Goal: Task Accomplishment & Management: Manage account settings

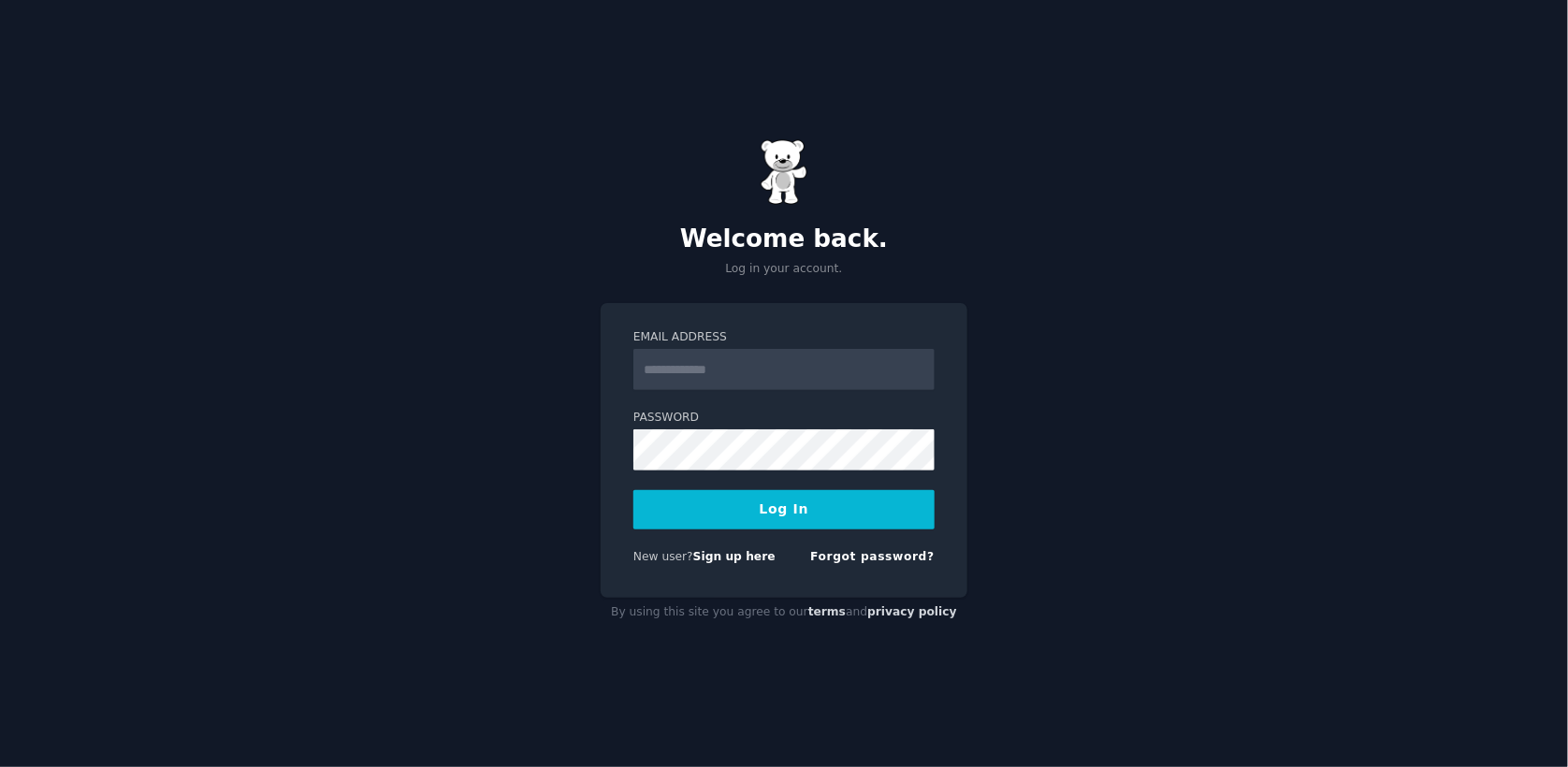
type input "**********"
click at [724, 509] on button "Log In" at bounding box center [784, 510] width 301 height 40
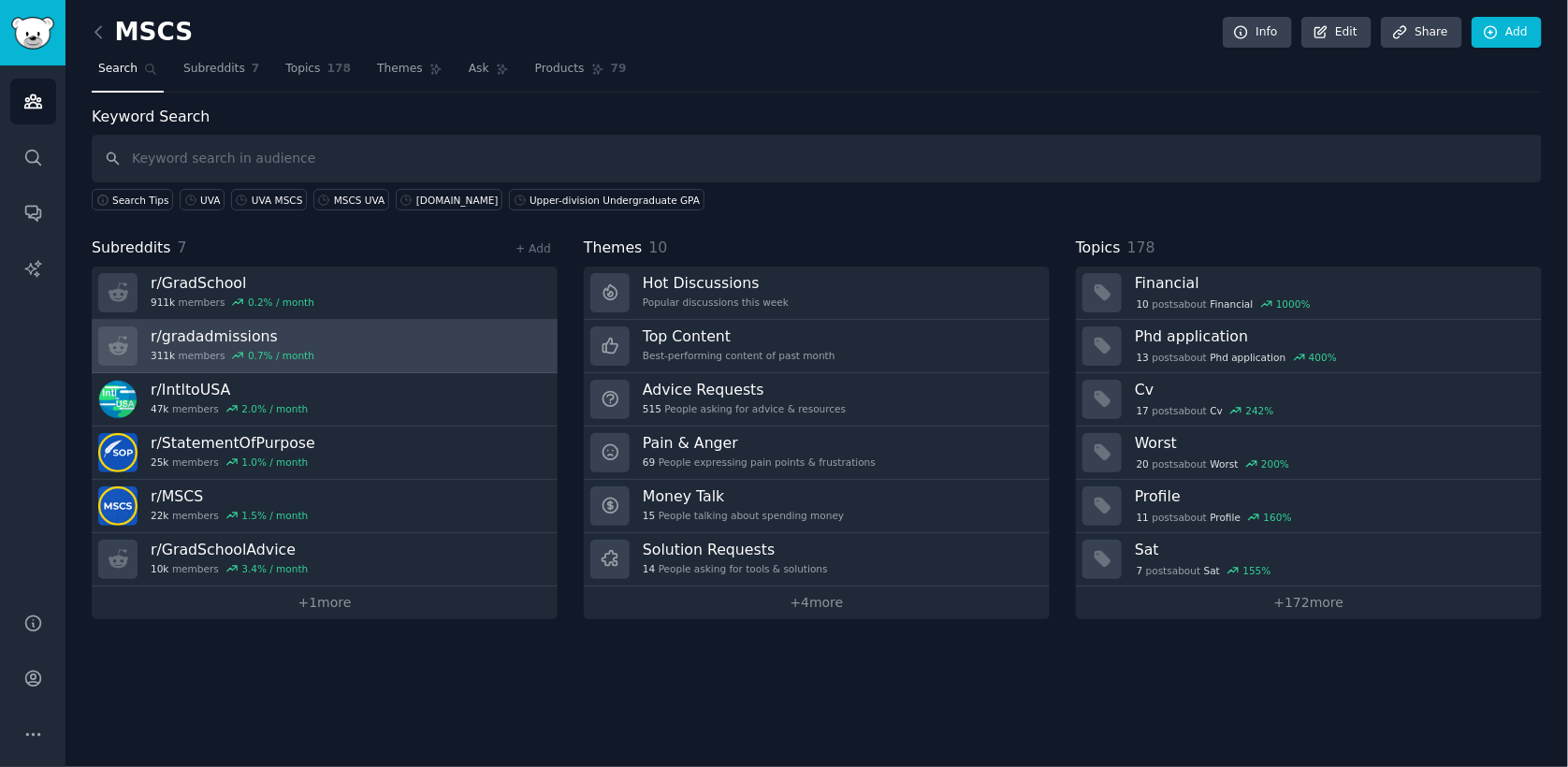
click at [232, 329] on h3 "r/ gradadmissions" at bounding box center [232, 336] width 164 height 20
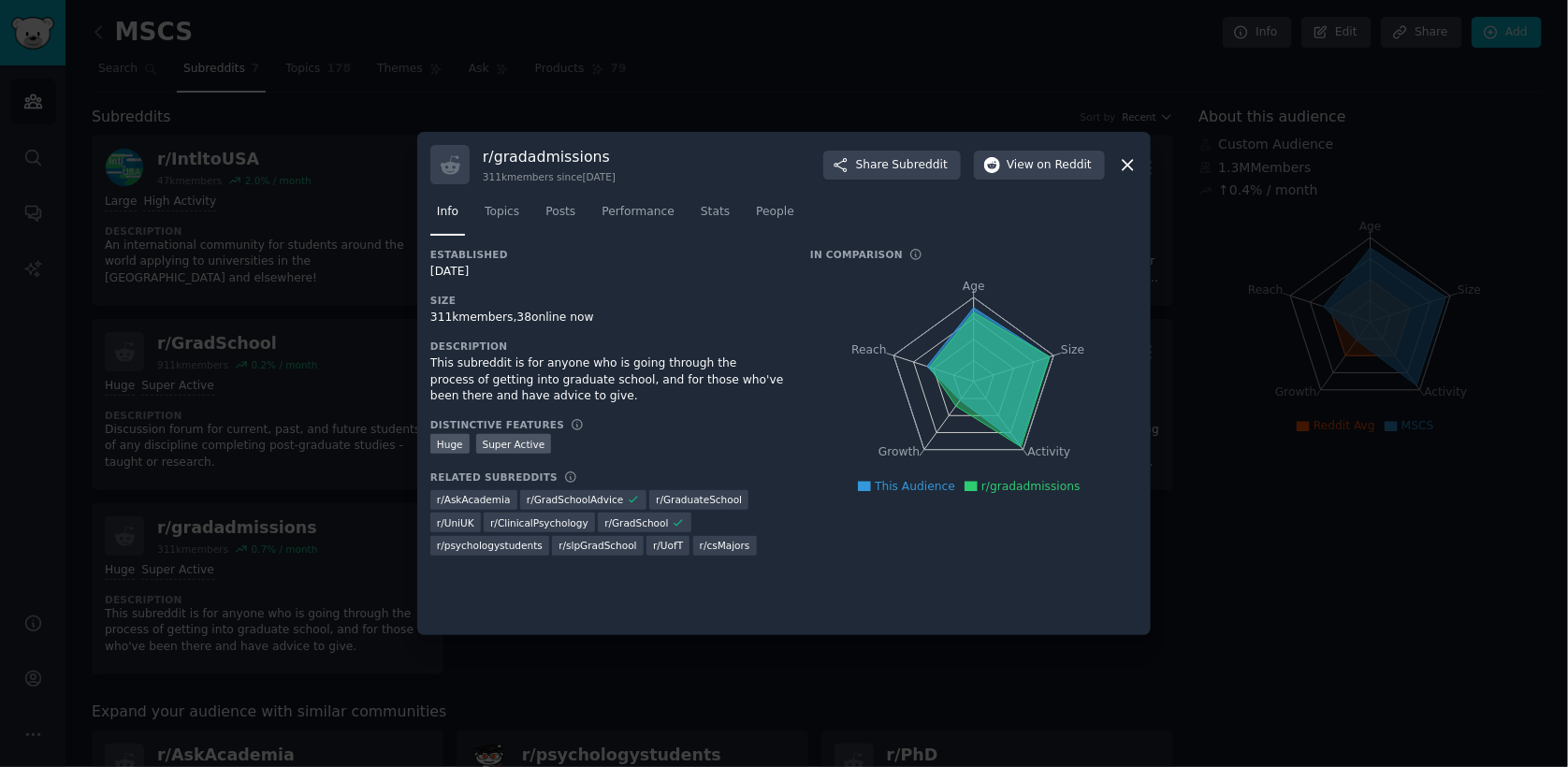
click at [1121, 165] on icon at bounding box center [1128, 165] width 20 height 20
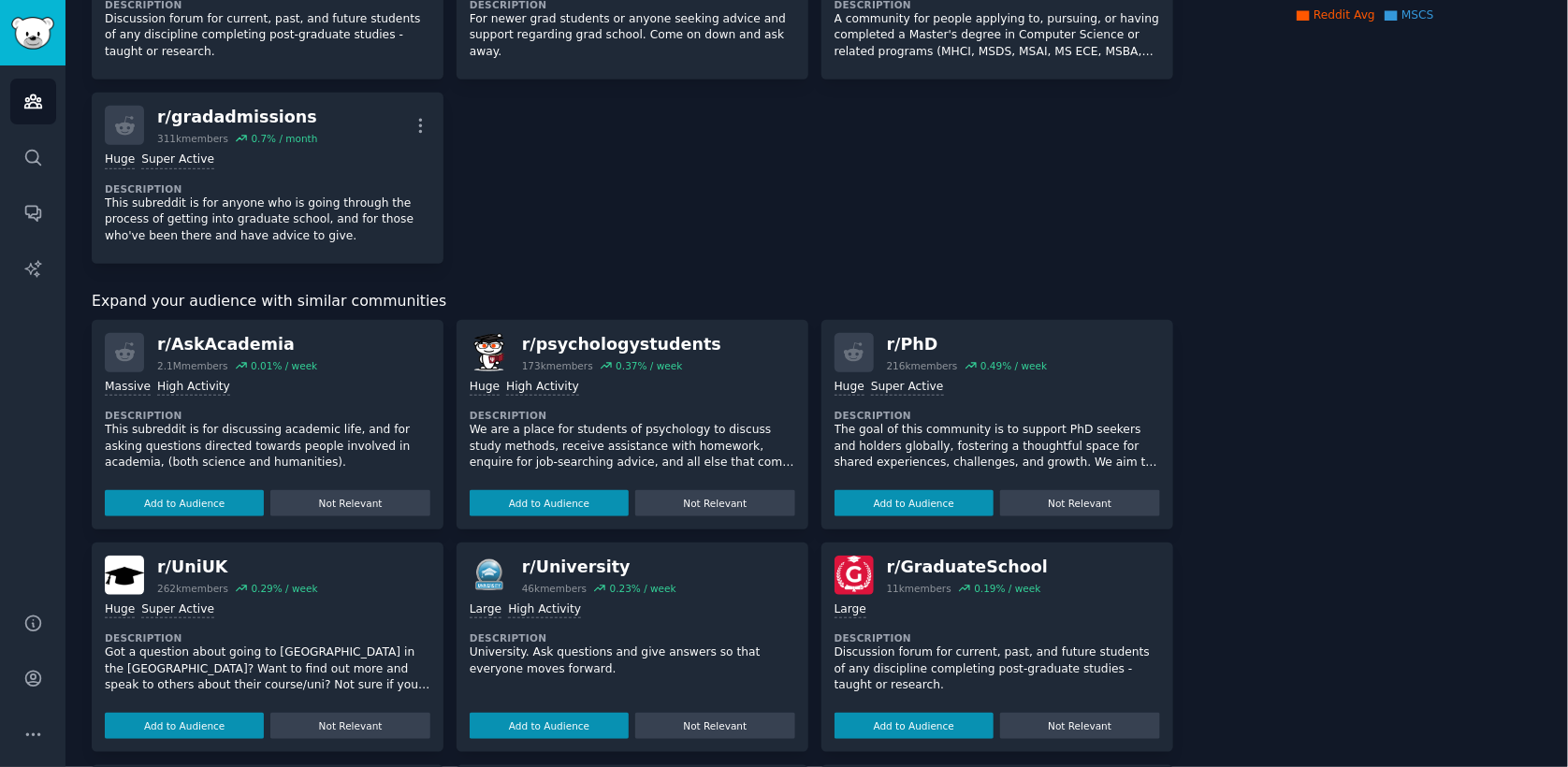
scroll to position [409, 0]
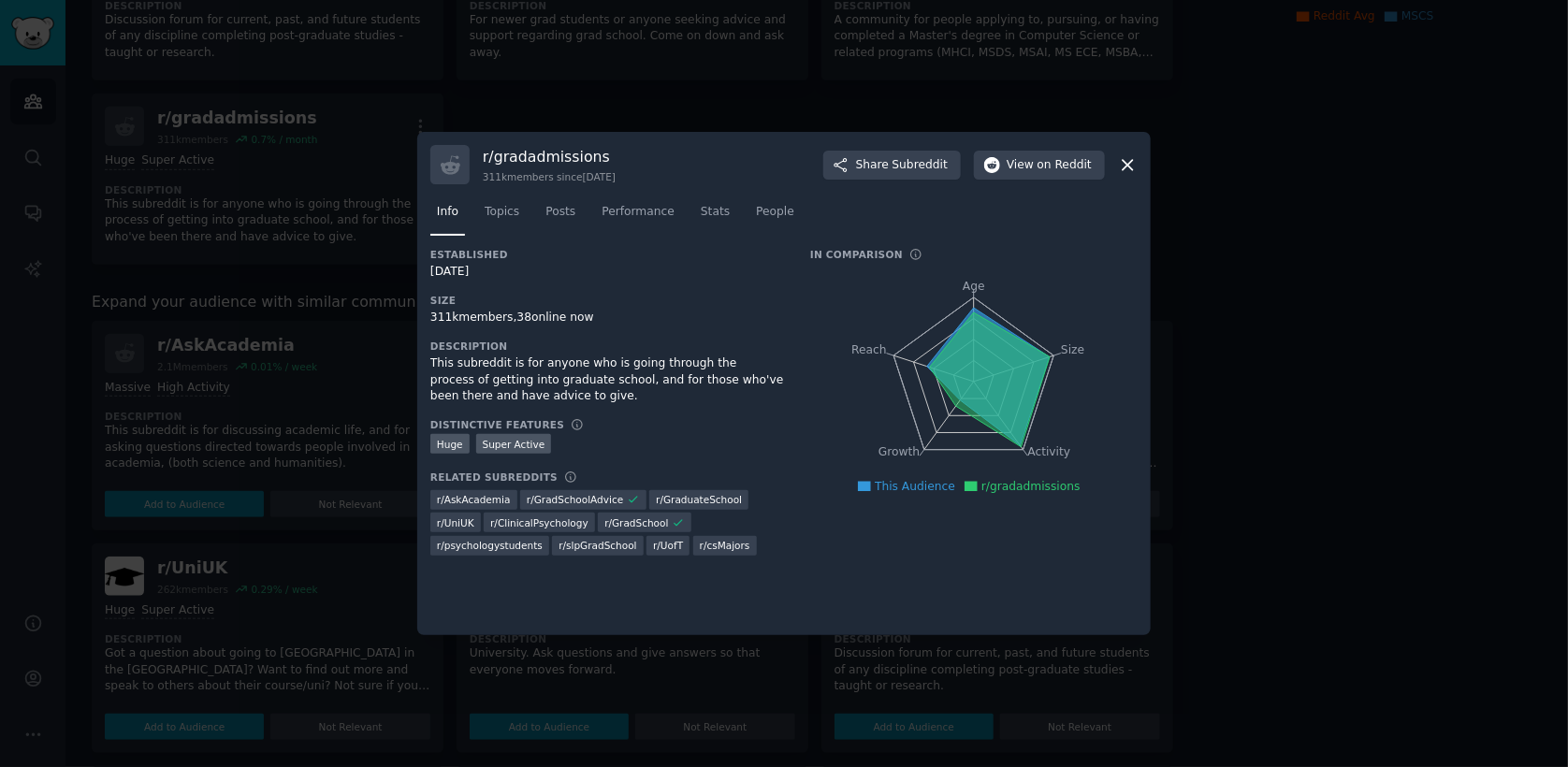
click at [1131, 173] on icon at bounding box center [1128, 165] width 20 height 20
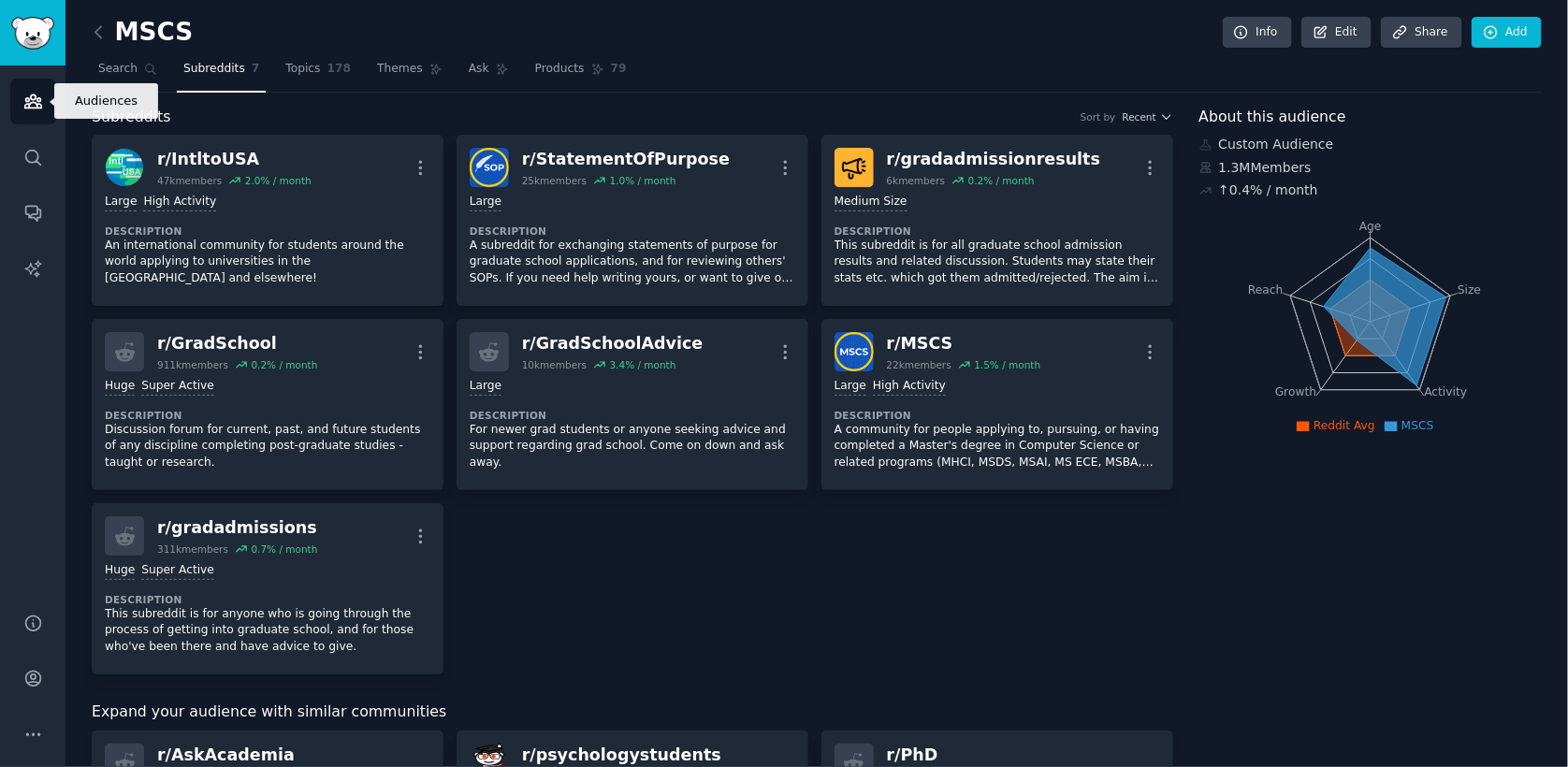
click at [44, 94] on link "Audiences" at bounding box center [33, 101] width 46 height 46
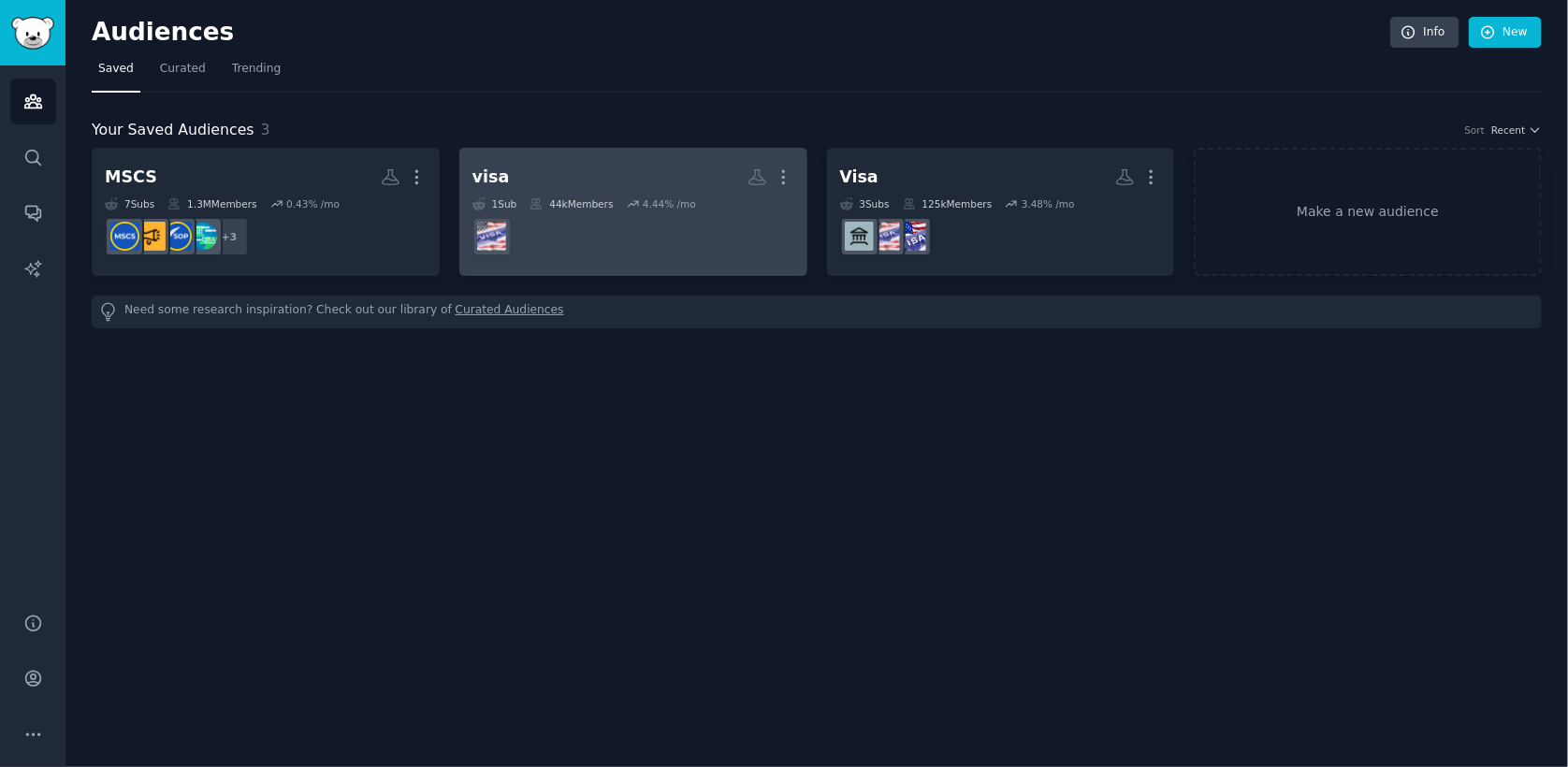
click at [795, 175] on link "visa Custom Audience More 1 Sub 44k Members 4.44 % /mo r/usvisascheduling" at bounding box center [632, 211] width 348 height 128
click at [793, 181] on icon "button" at bounding box center [783, 177] width 20 height 20
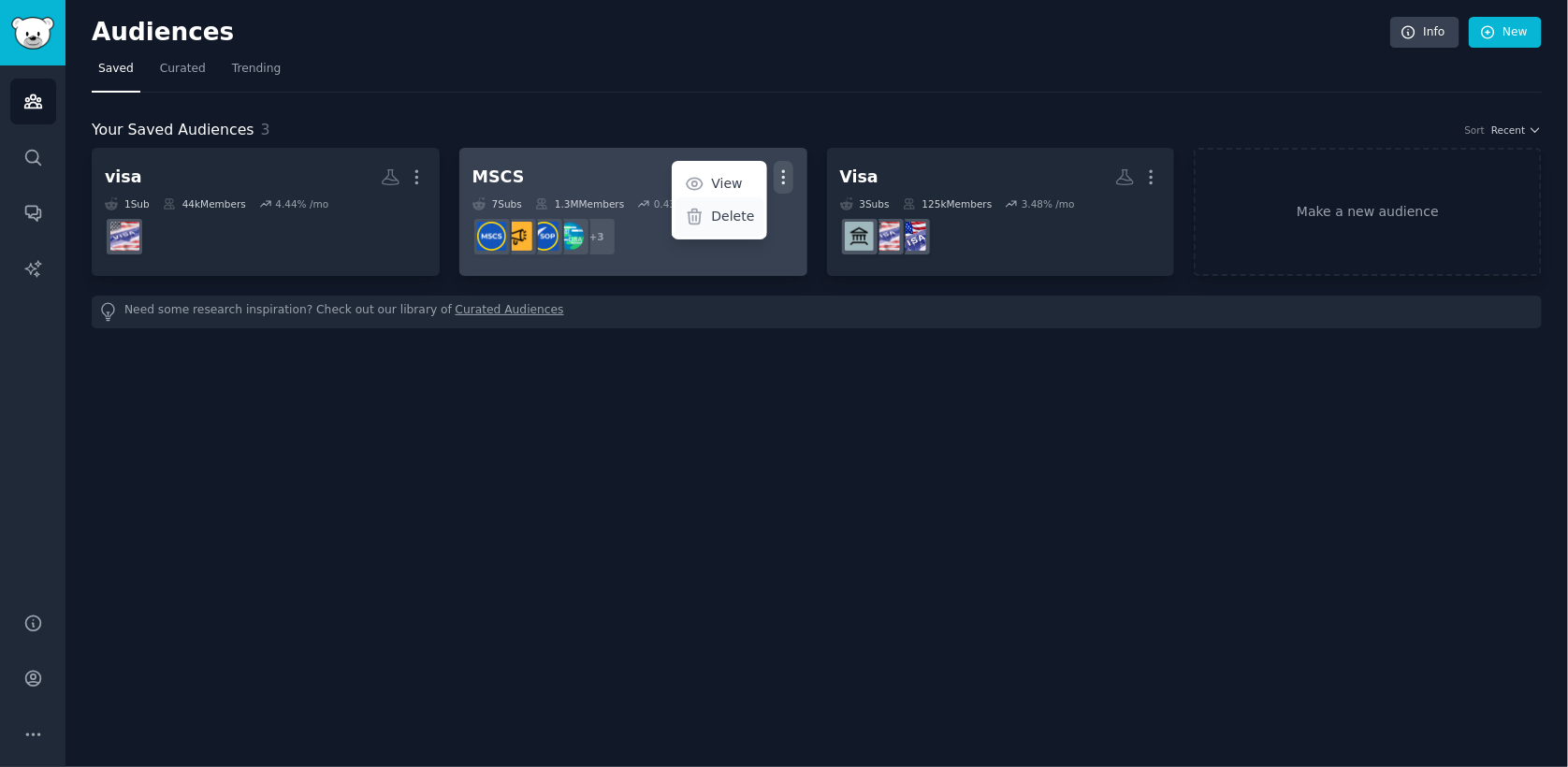
click at [724, 213] on p "Delete" at bounding box center [731, 217] width 43 height 20
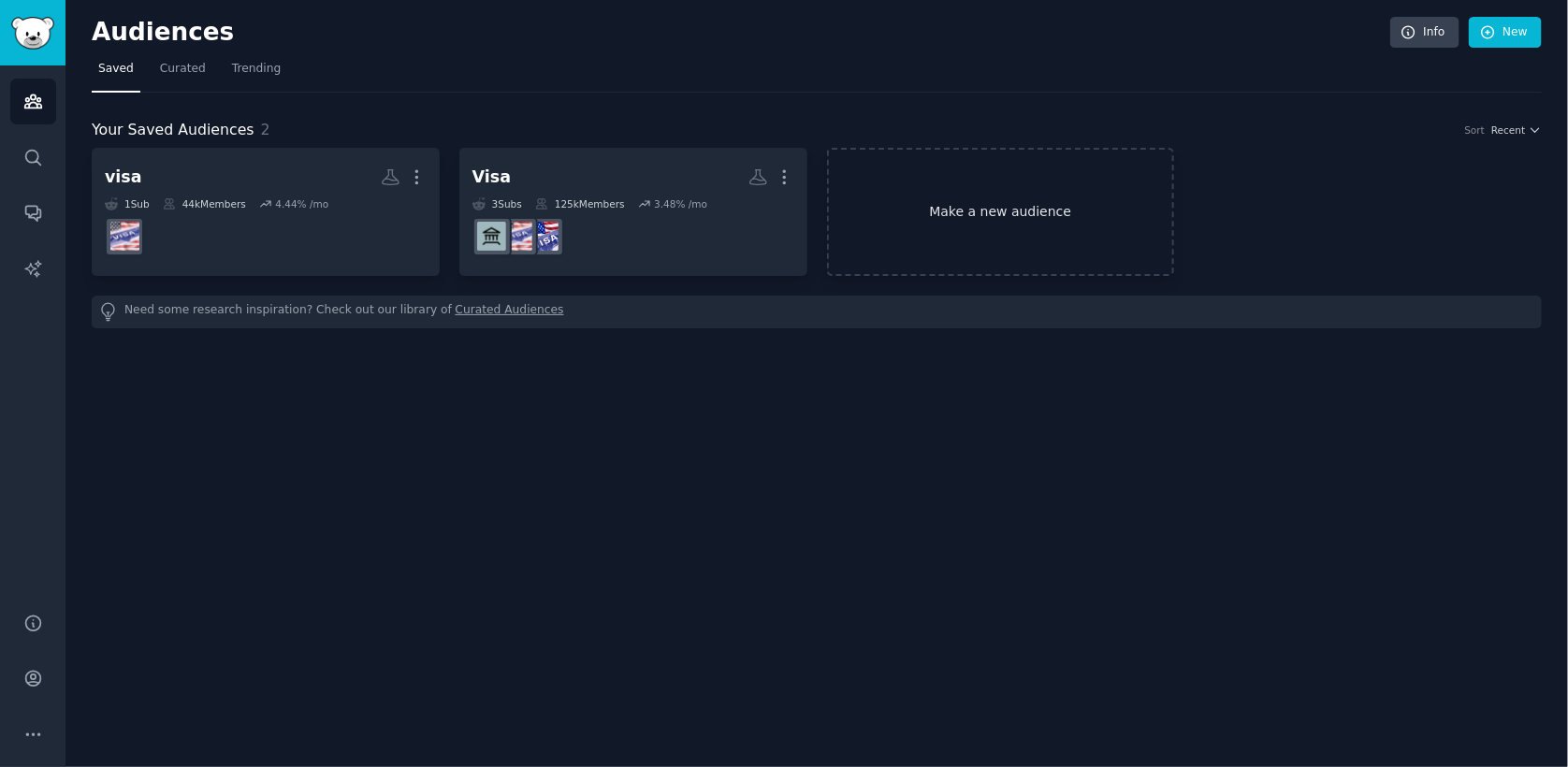
click at [887, 232] on link "Make a new audience" at bounding box center [1000, 211] width 348 height 128
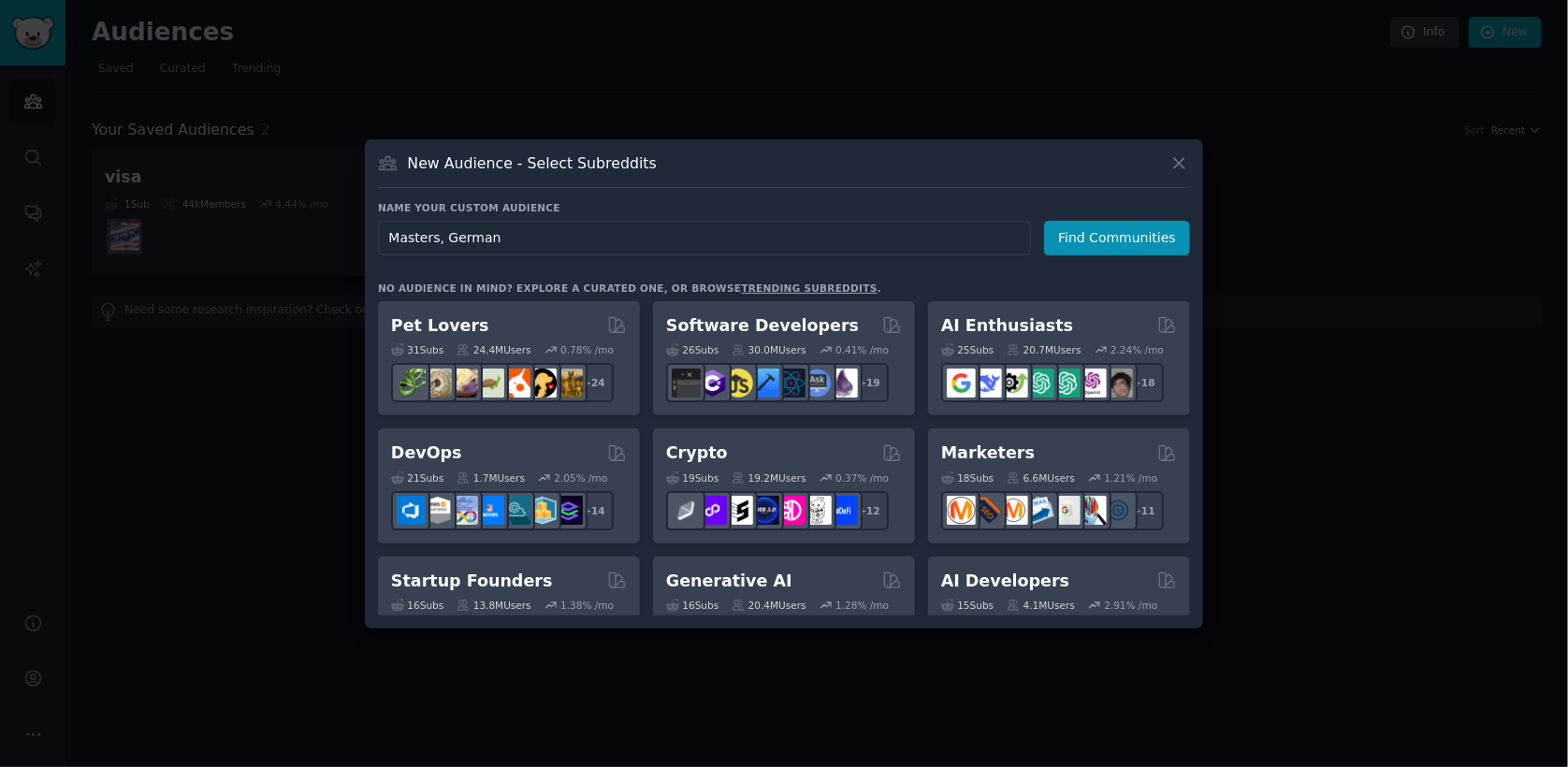
type input "Masters, [GEOGRAPHIC_DATA]"
click button "Find Communities" at bounding box center [1116, 238] width 146 height 35
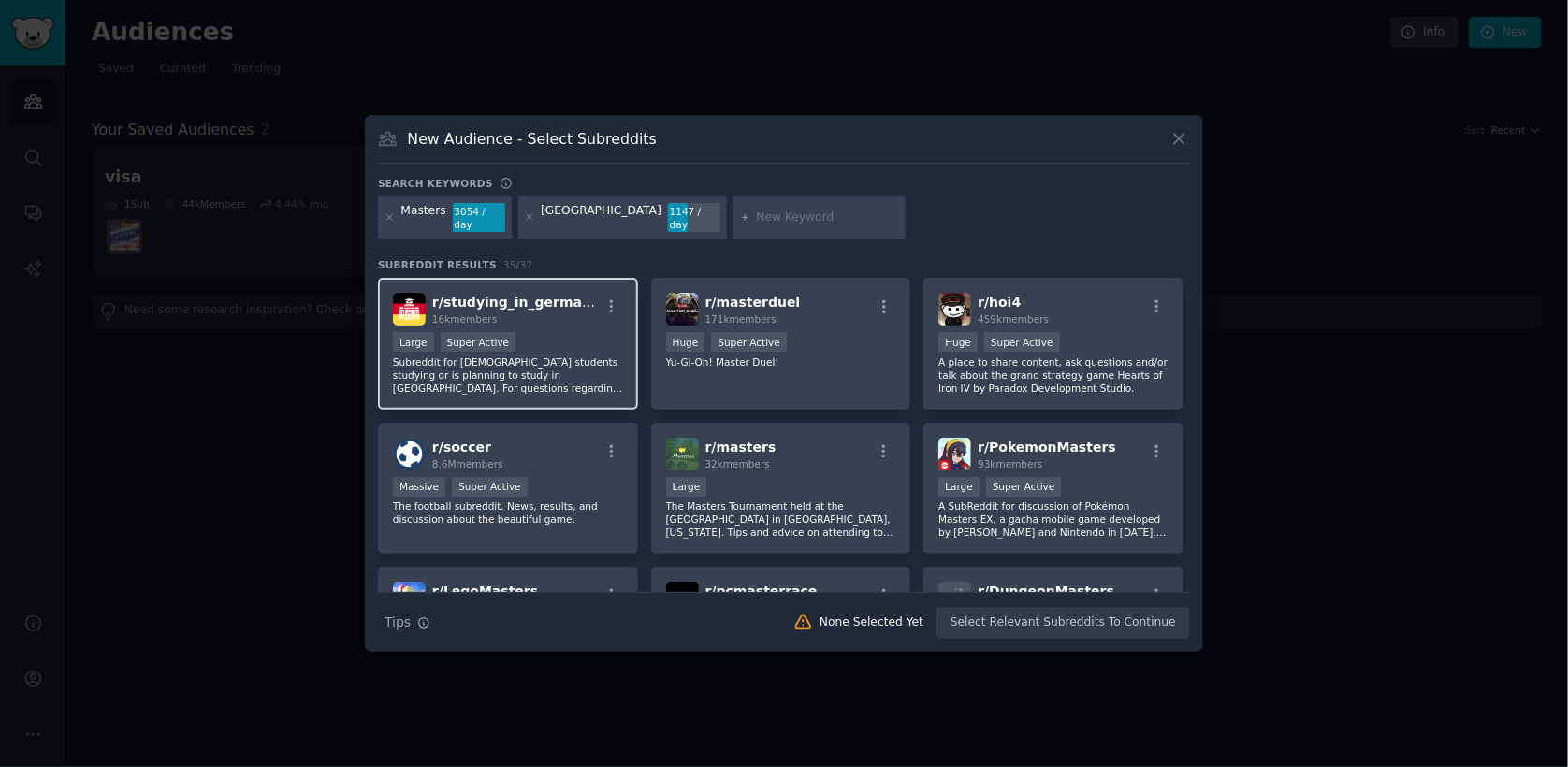
click at [557, 301] on span "r/ studying_in_germany" at bounding box center [515, 301] width 168 height 15
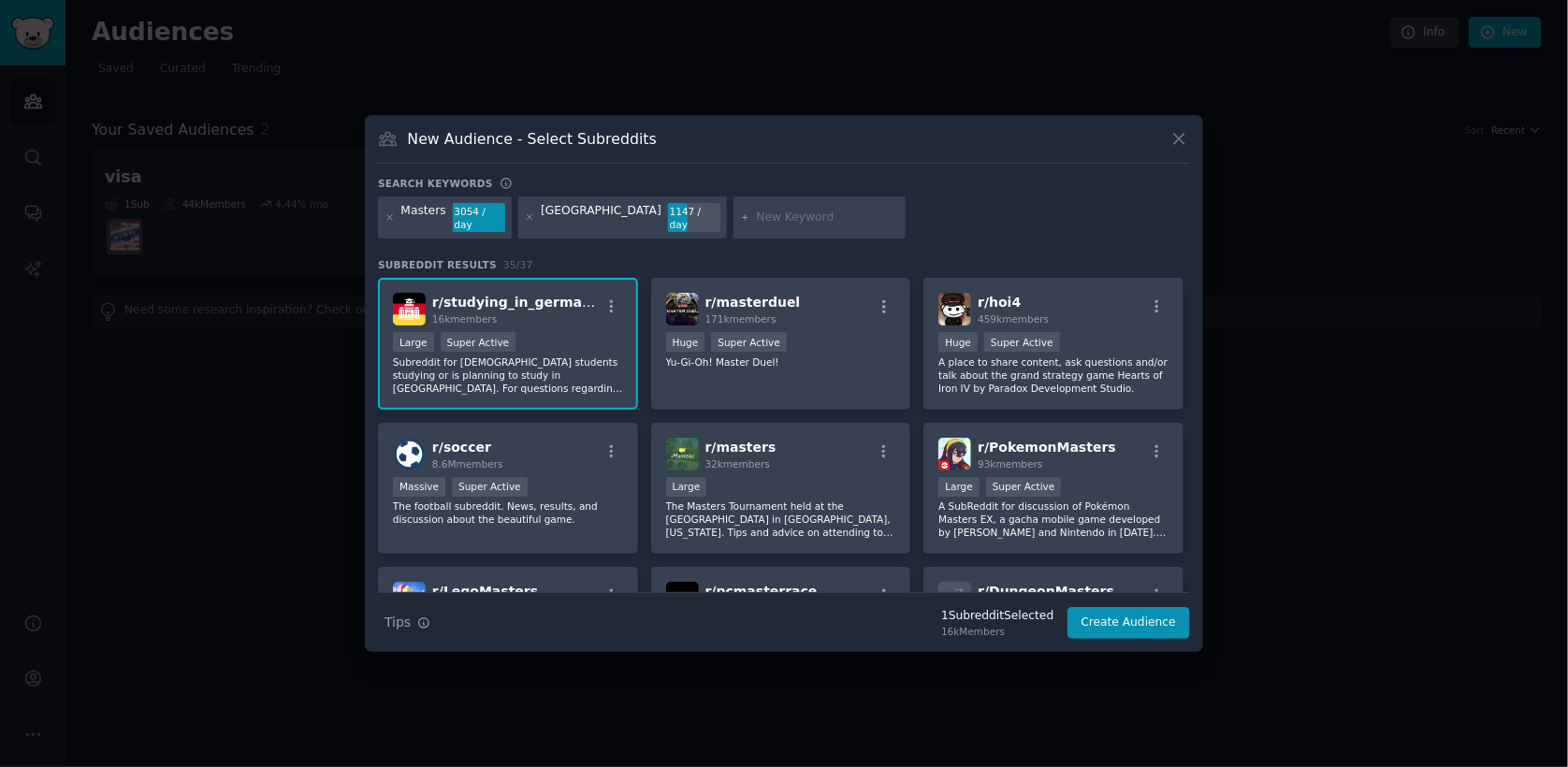
click at [756, 218] on input "text" at bounding box center [827, 217] width 142 height 17
click at [389, 213] on icon at bounding box center [390, 217] width 10 height 10
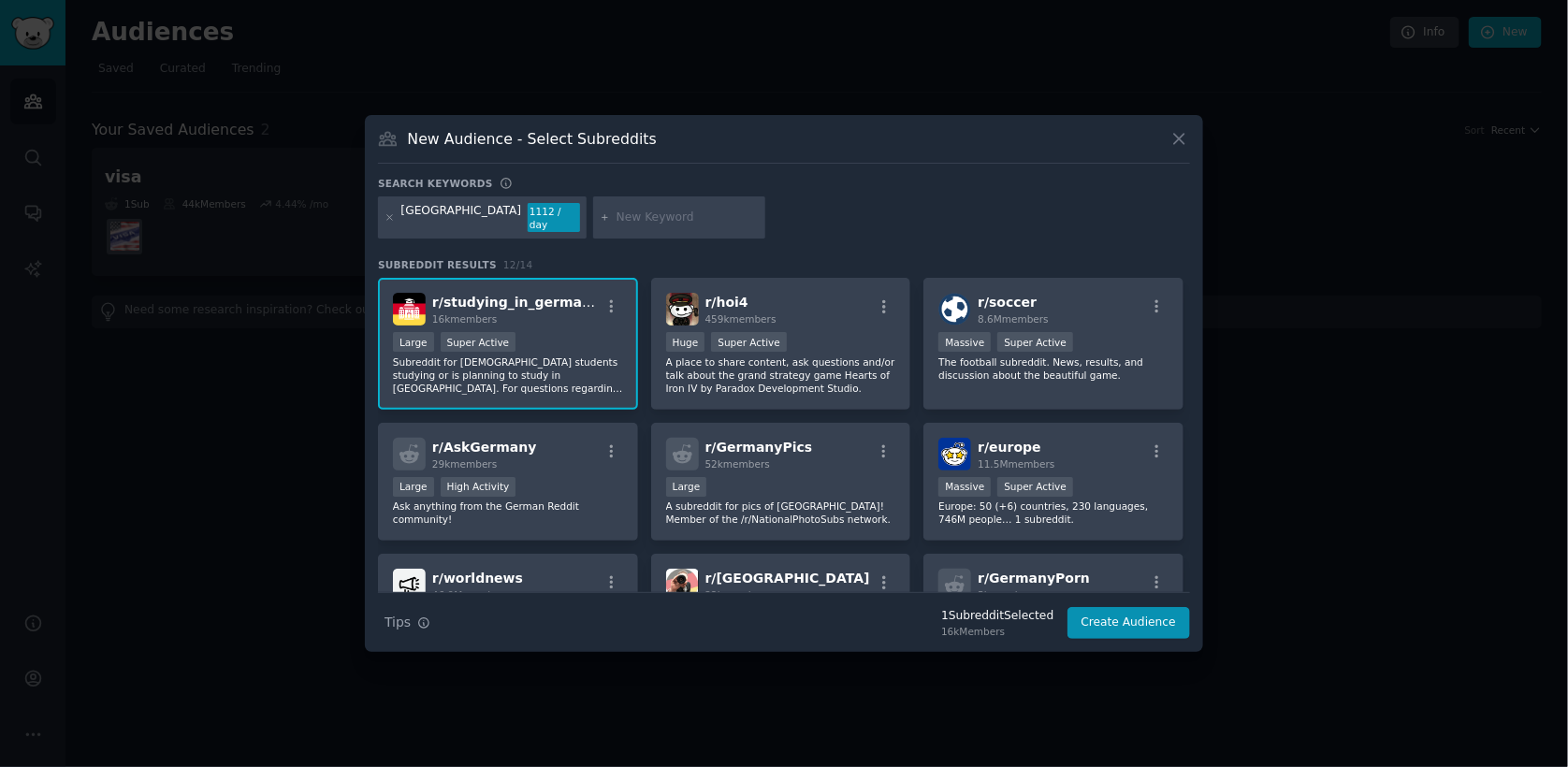
click at [616, 211] on input "text" at bounding box center [687, 217] width 142 height 17
type input "Graduate"
click at [724, 220] on div "Germany 1112 / day Graduate" at bounding box center [783, 221] width 812 height 50
click at [600, 214] on icon at bounding box center [605, 217] width 10 height 10
drag, startPoint x: 721, startPoint y: 210, endPoint x: 618, endPoint y: 222, distance: 103.7
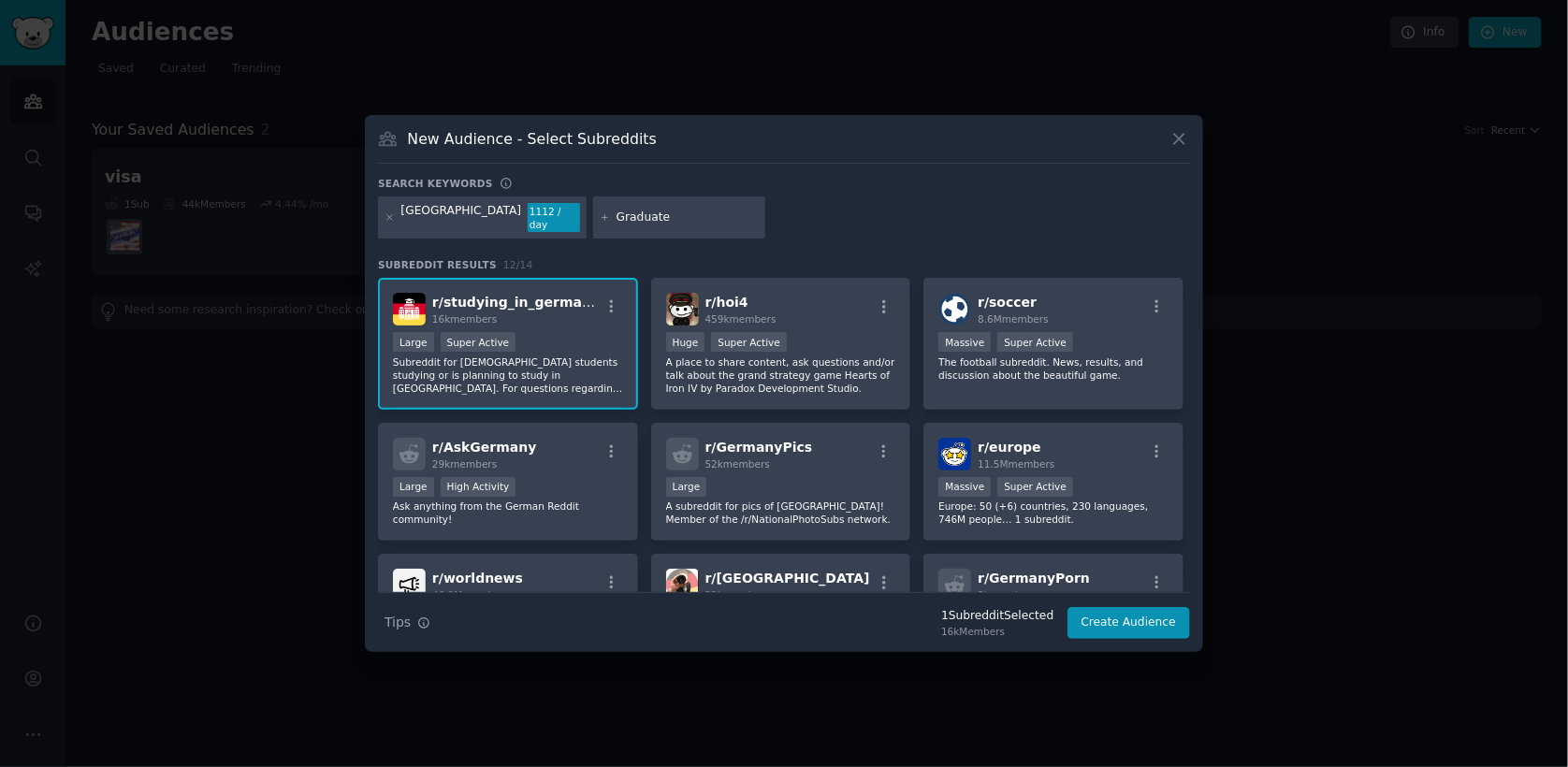
click at [618, 222] on div "Germany 1112 / day Graduate" at bounding box center [783, 221] width 812 height 50
click at [618, 222] on input "Graduate" at bounding box center [687, 217] width 142 height 17
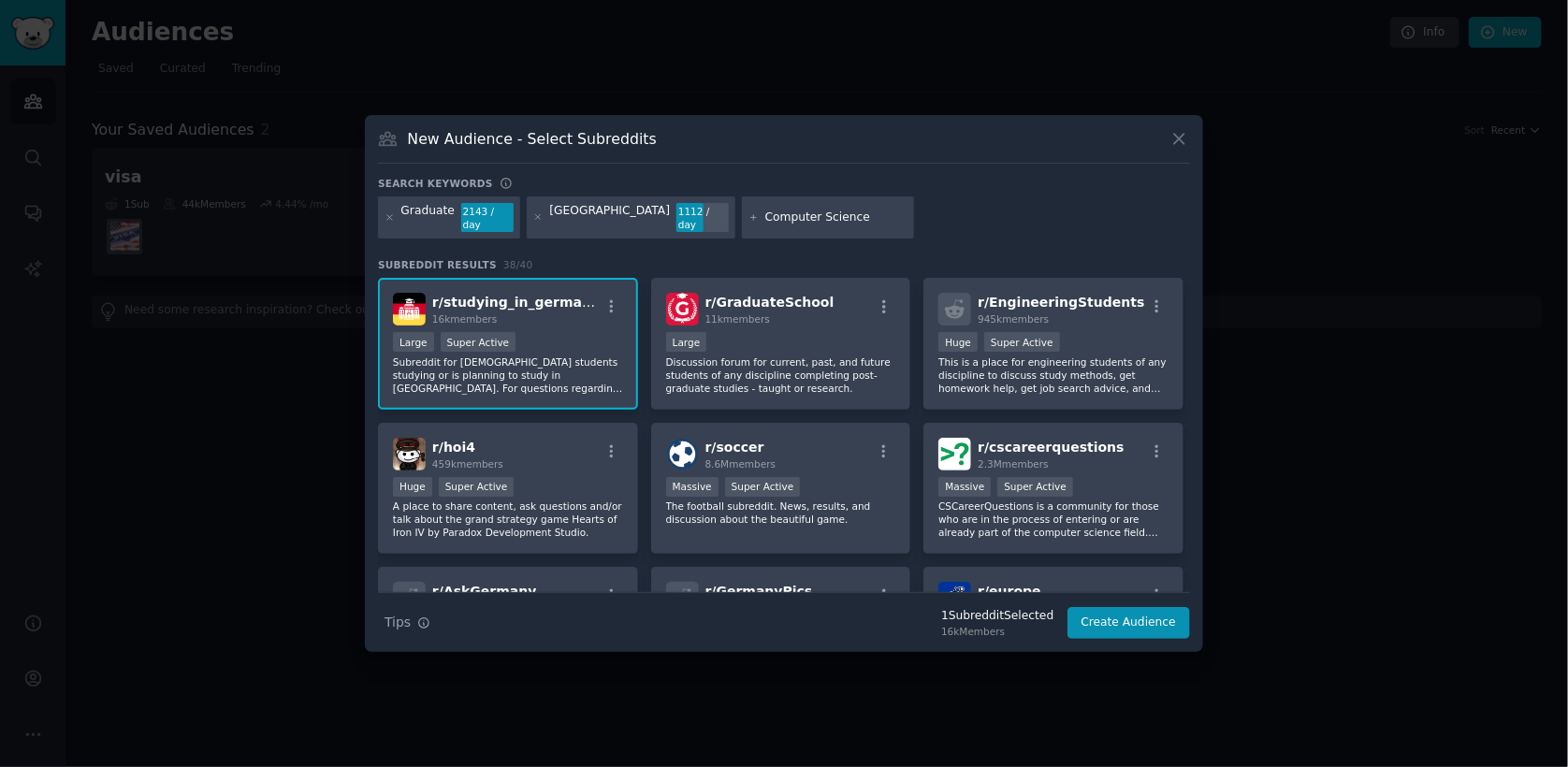
type input "Computer Science"
click at [848, 203] on div "Graduate 2143 / day [GEOGRAPHIC_DATA] 1112 / day Computer Science" at bounding box center [783, 221] width 812 height 50
click at [800, 212] on input "Computer Science" at bounding box center [836, 217] width 142 height 17
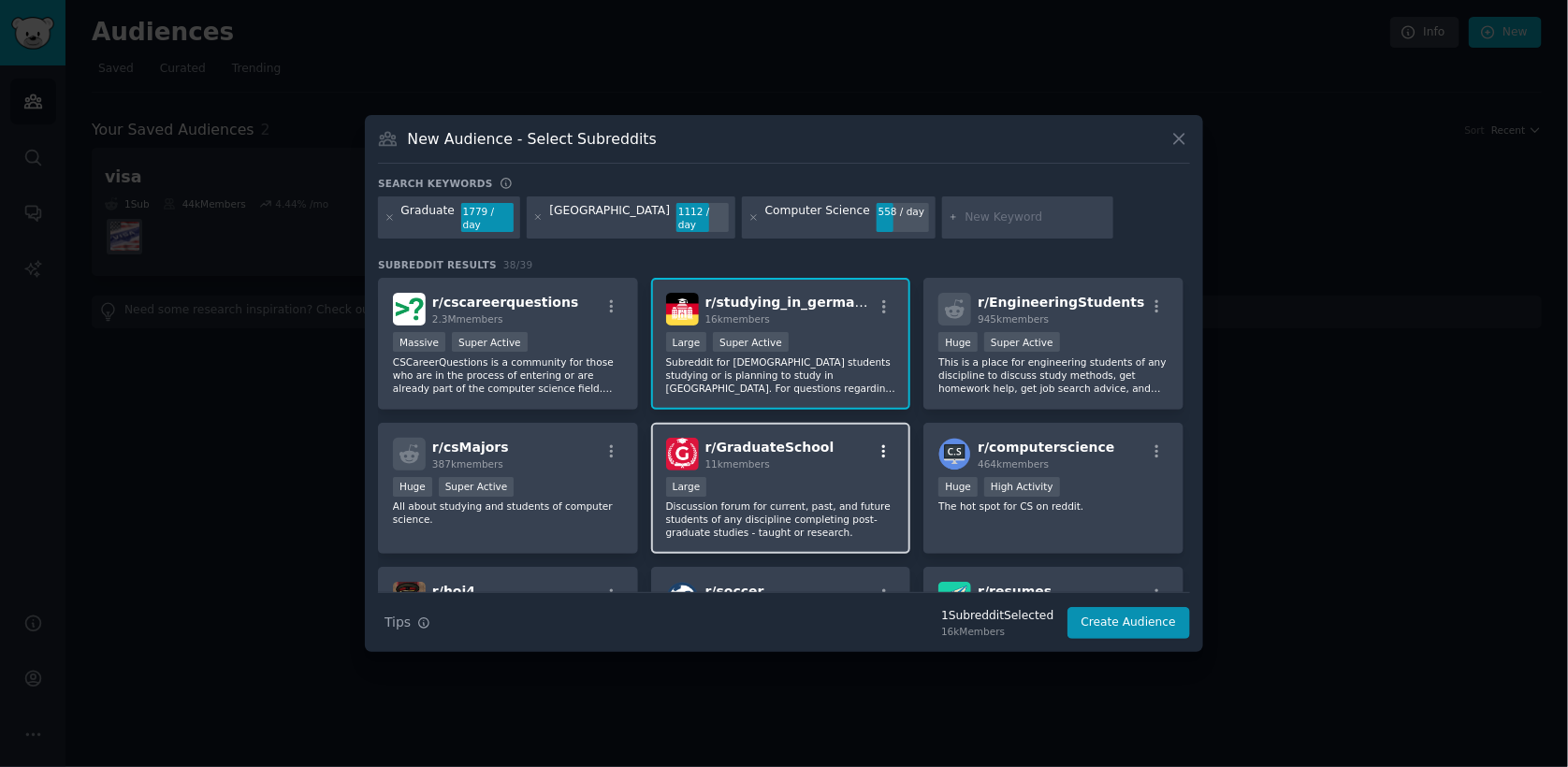
click at [873, 451] on button "button" at bounding box center [885, 451] width 24 height 17
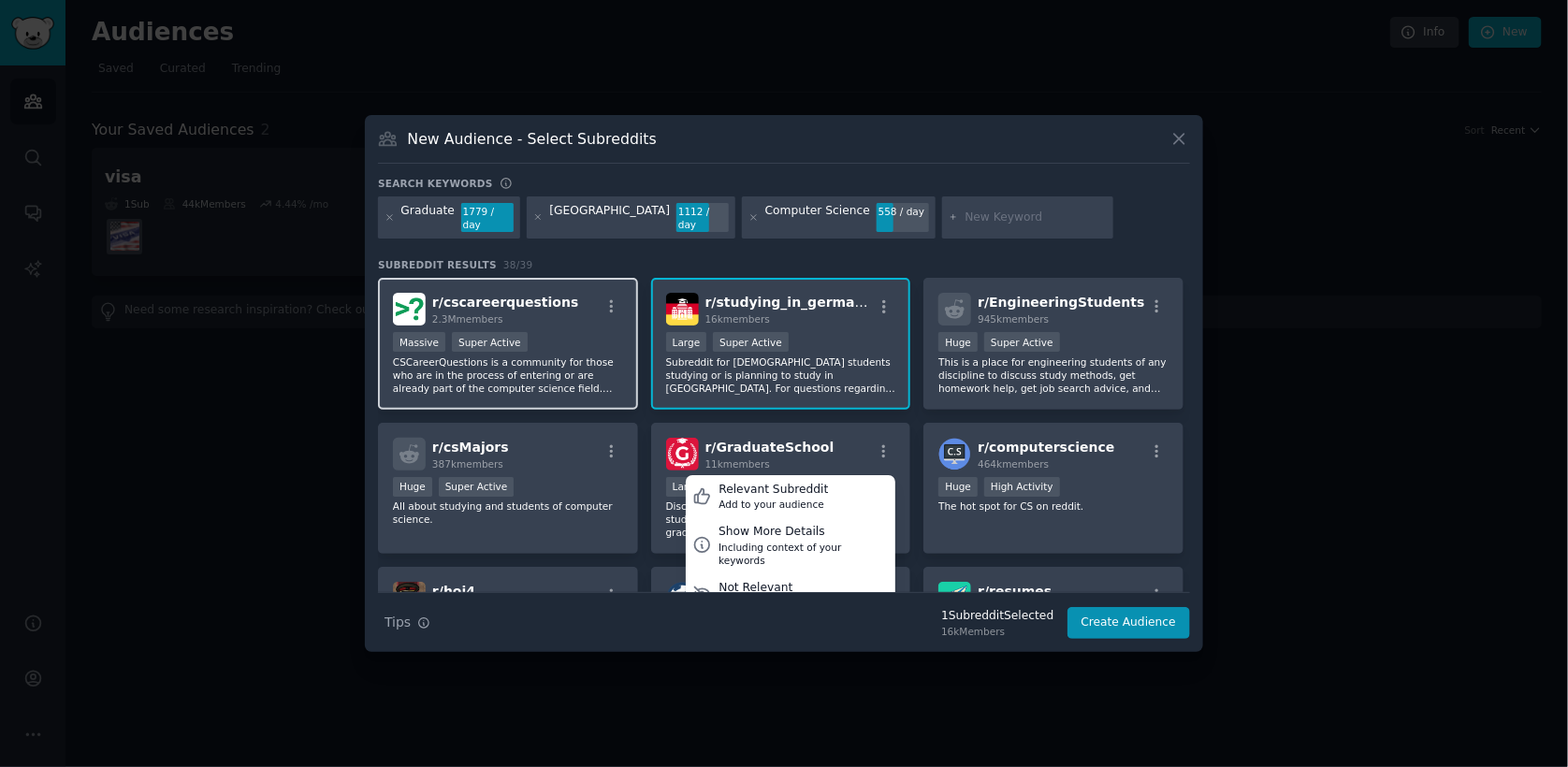
click at [548, 341] on div "Massive Super Active" at bounding box center [507, 344] width 230 height 24
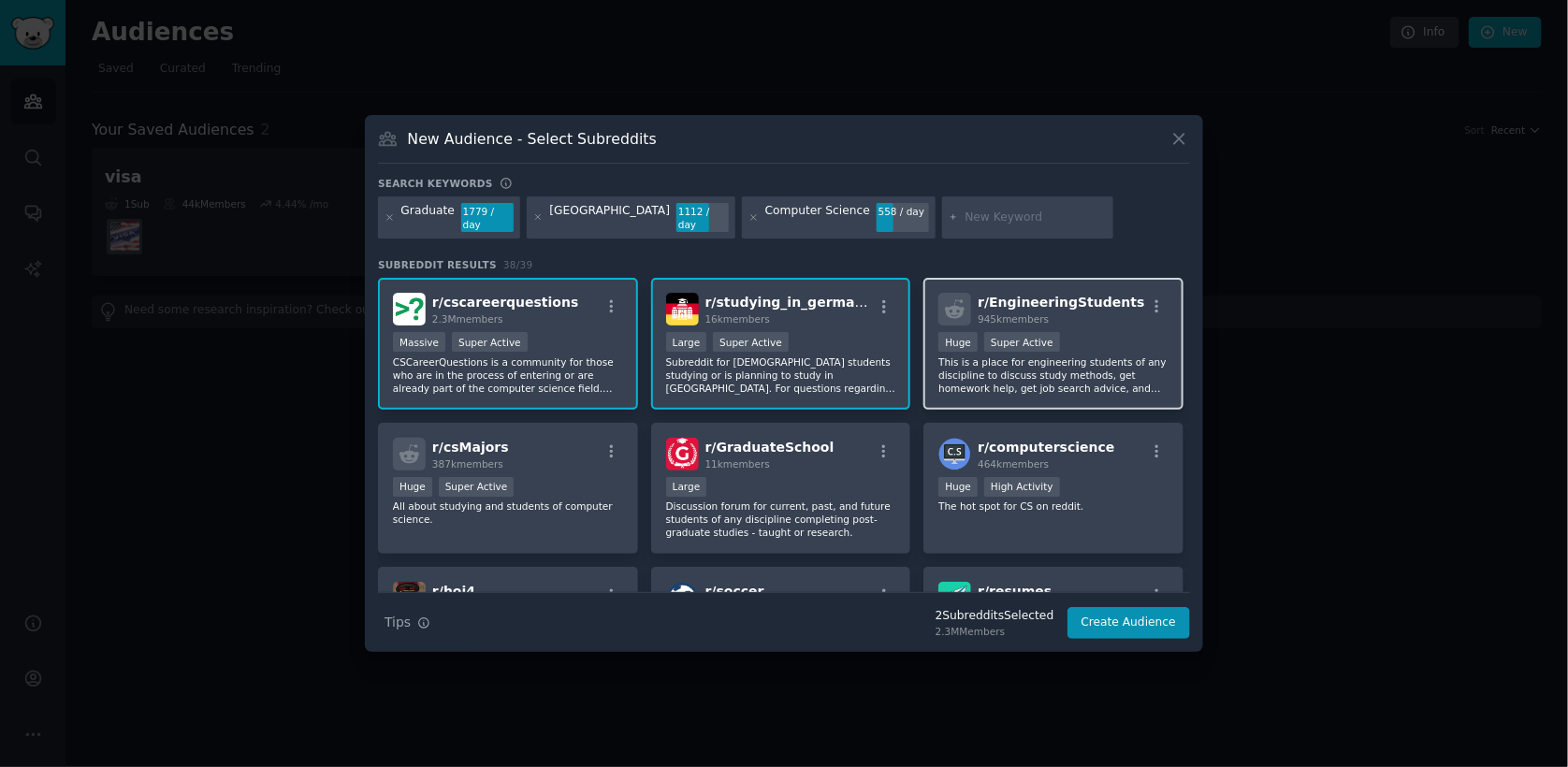
click at [1016, 387] on div "r/ EngineeringStudents 945k members Huge Super Active This is a place for engin…" at bounding box center [1053, 343] width 260 height 132
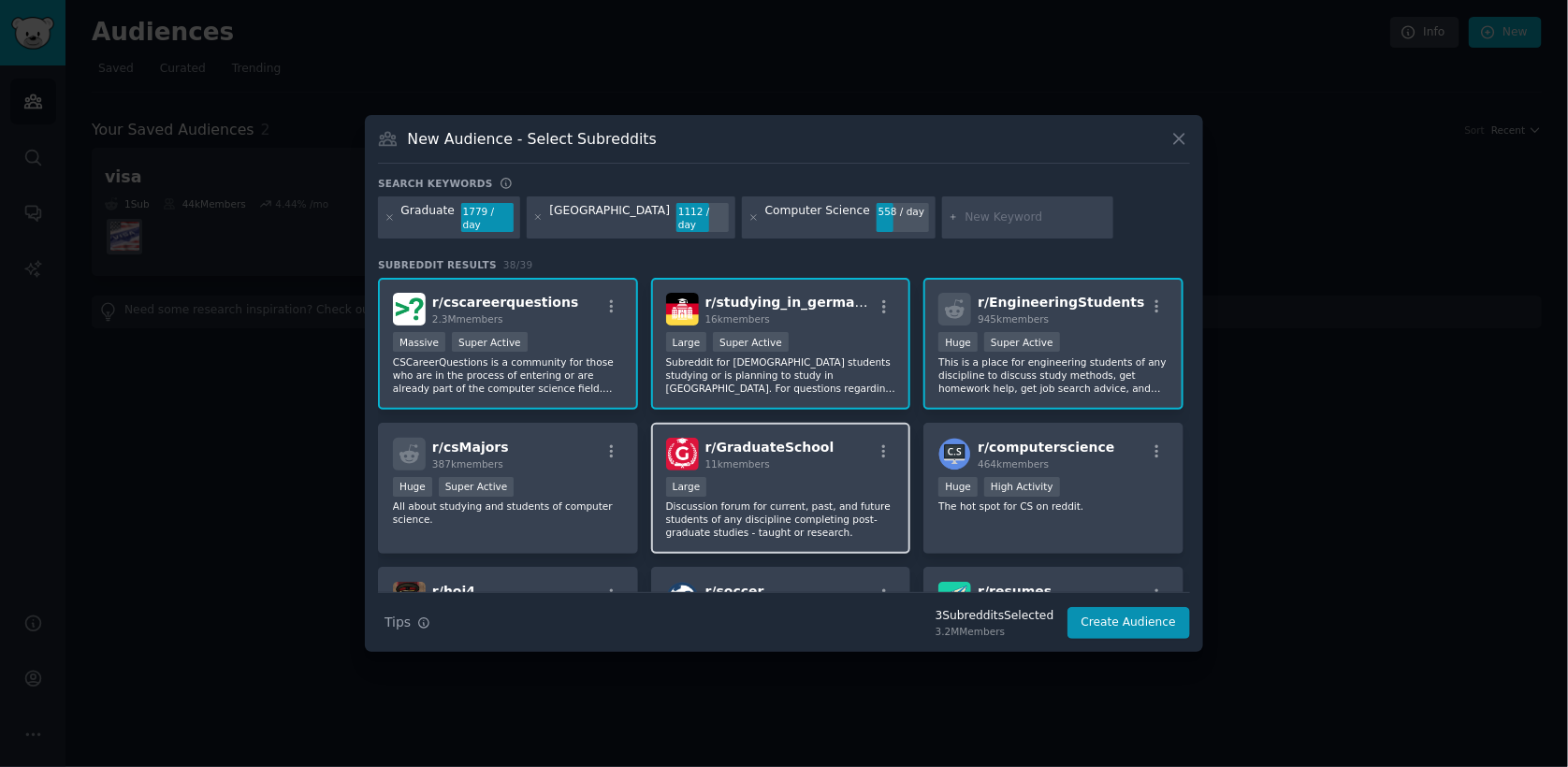
click at [823, 499] on p "Discussion forum for current, past, and future students of any discipline compl…" at bounding box center [781, 519] width 230 height 40
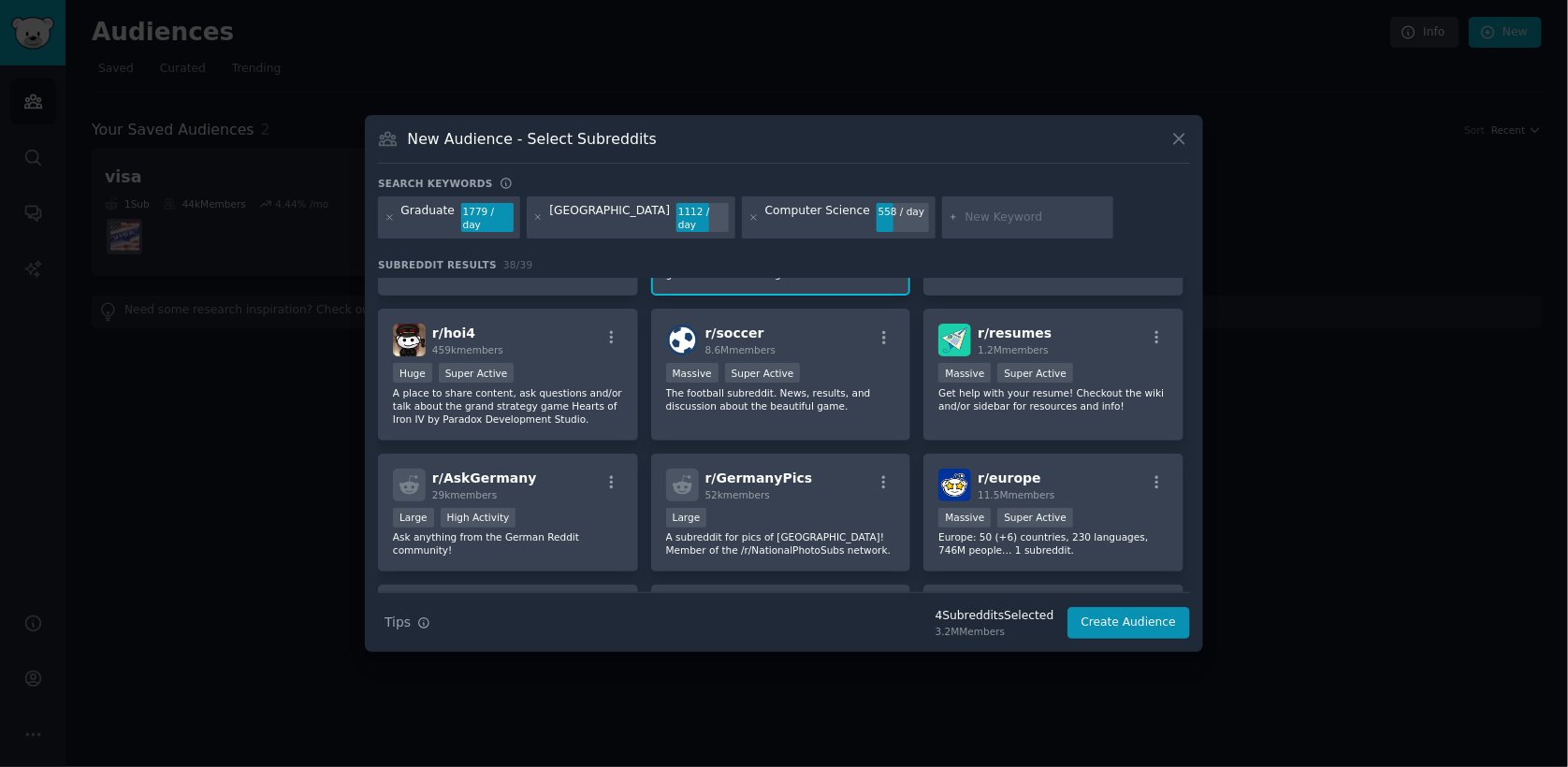
scroll to position [271, 0]
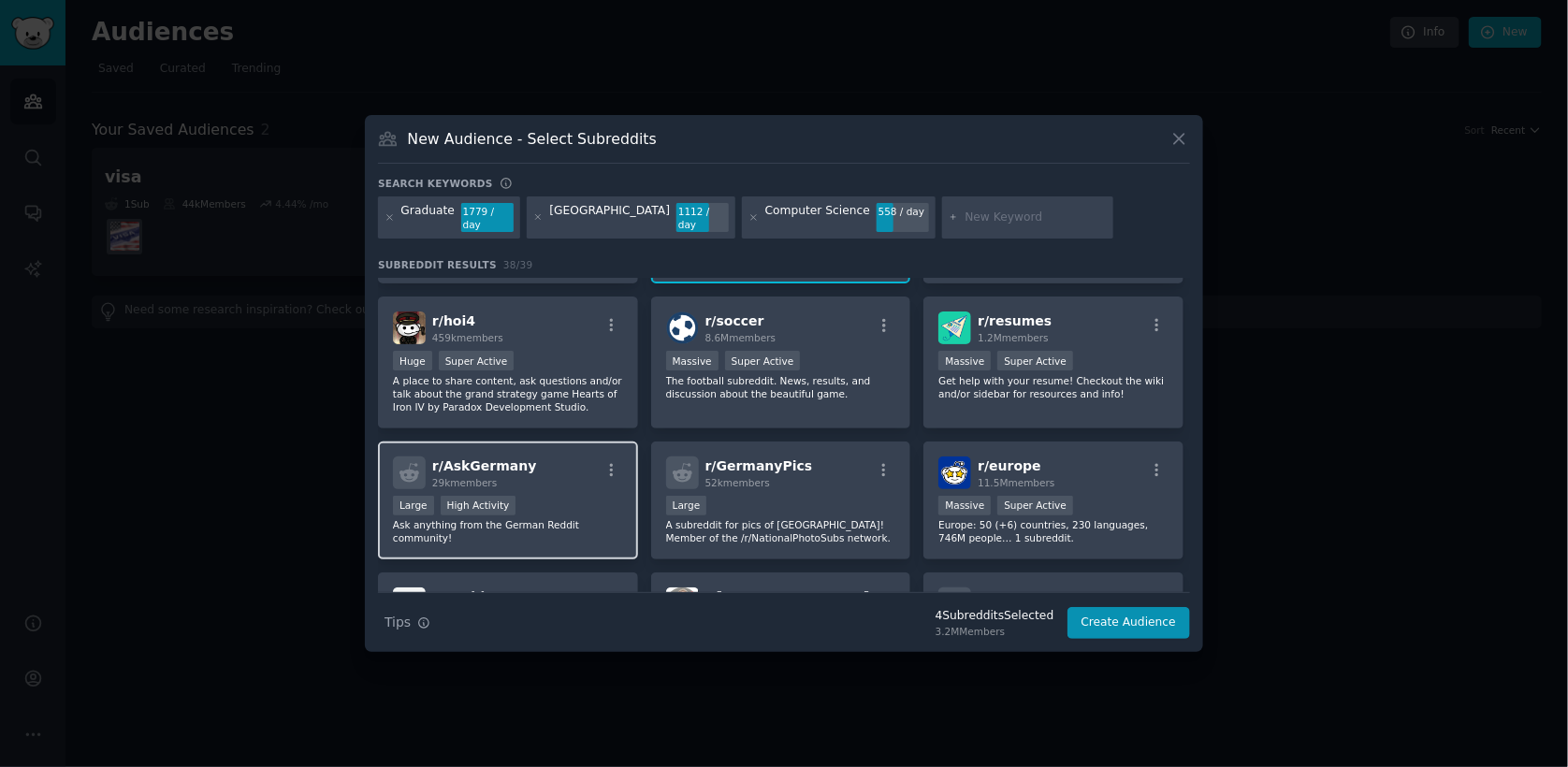
click at [478, 518] on p "Ask anything from the German Reddit community!" at bounding box center [507, 531] width 230 height 26
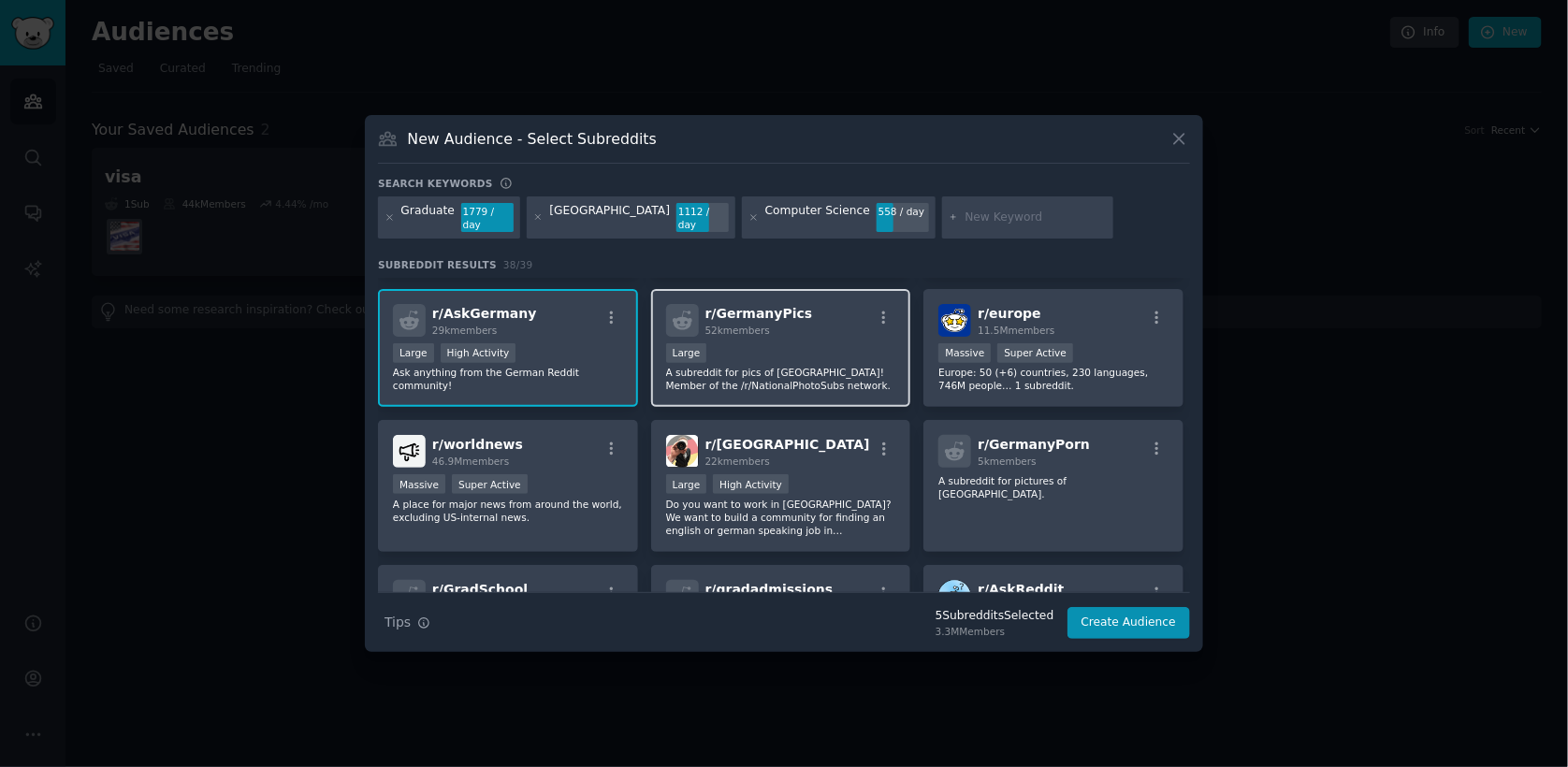
scroll to position [423, 0]
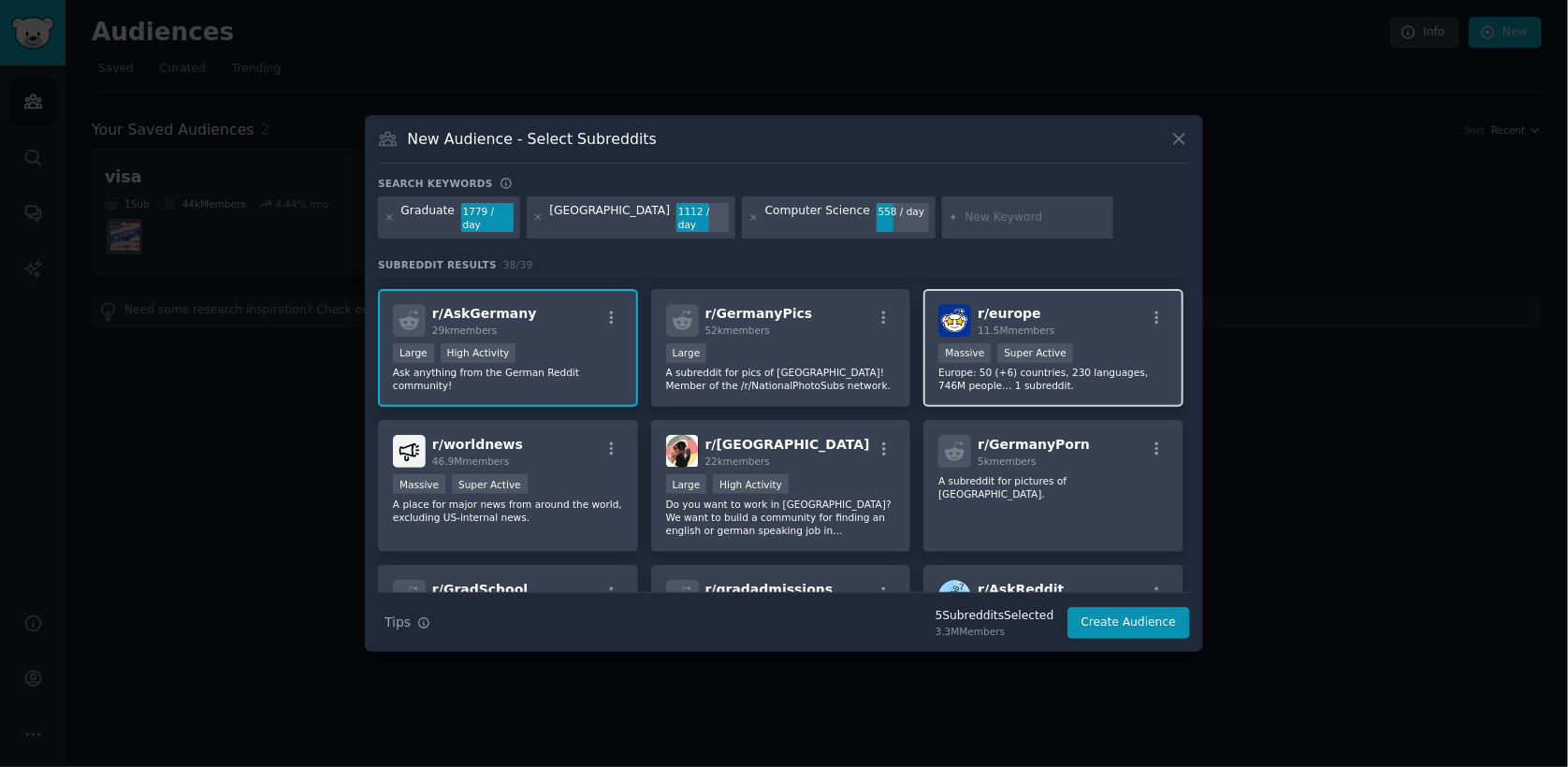
click at [965, 369] on p "Europe: 50 (+6) countries, 230 languages, 746M people… 1 subreddit." at bounding box center [1054, 379] width 230 height 26
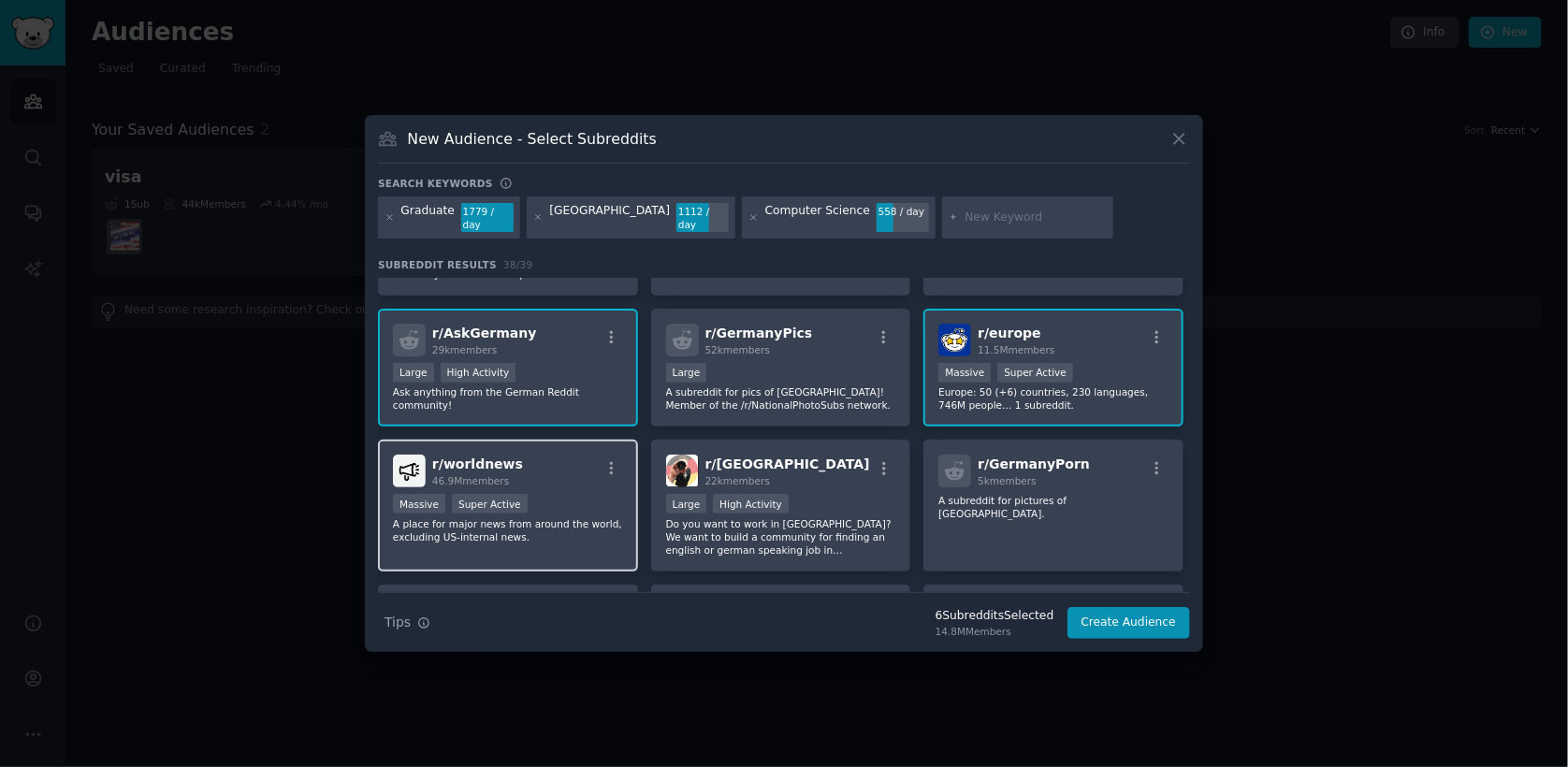
scroll to position [577, 0]
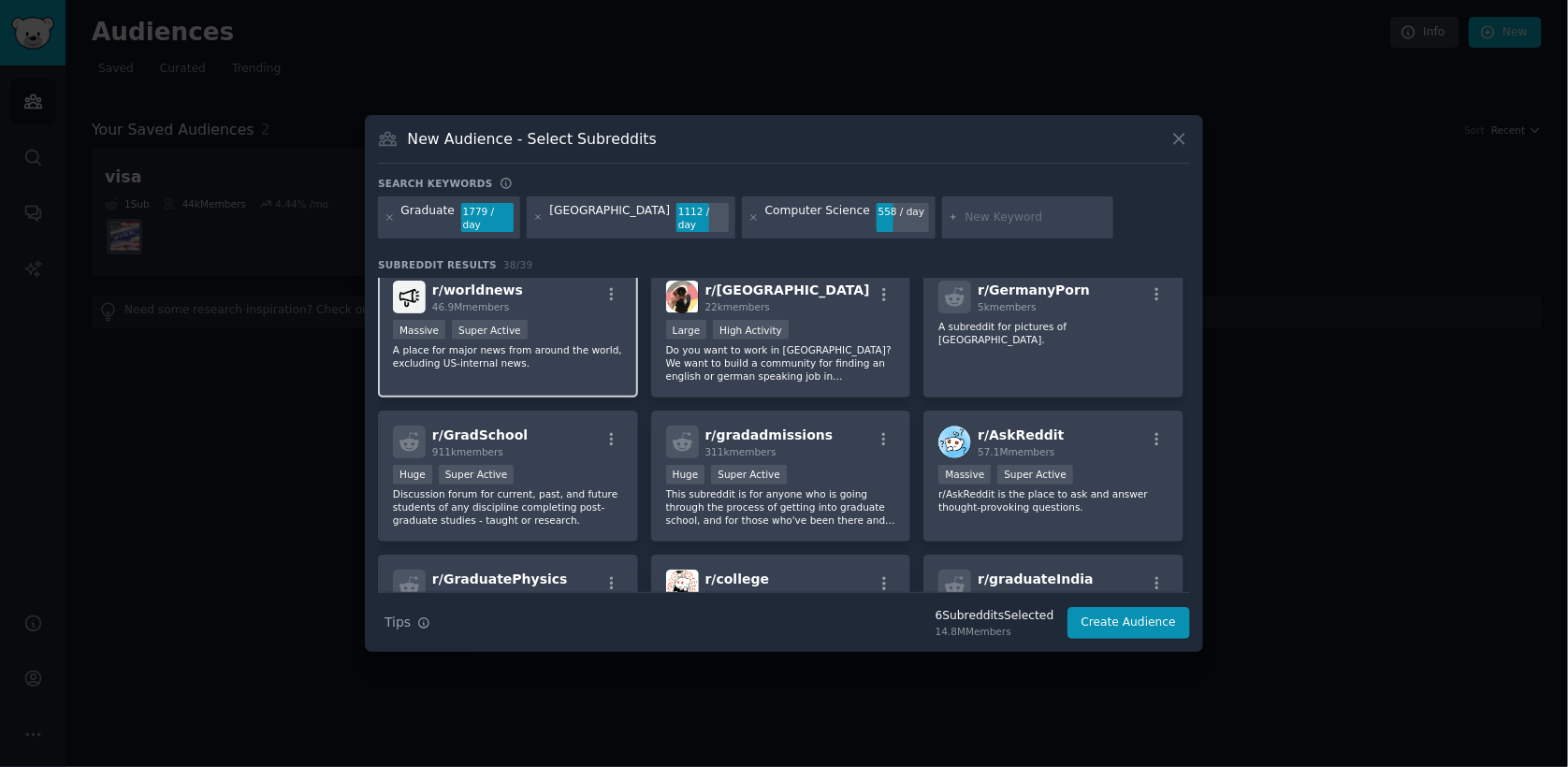
click at [589, 488] on p "Discussion forum for current, past, and future students of any discipline compl…" at bounding box center [507, 507] width 230 height 40
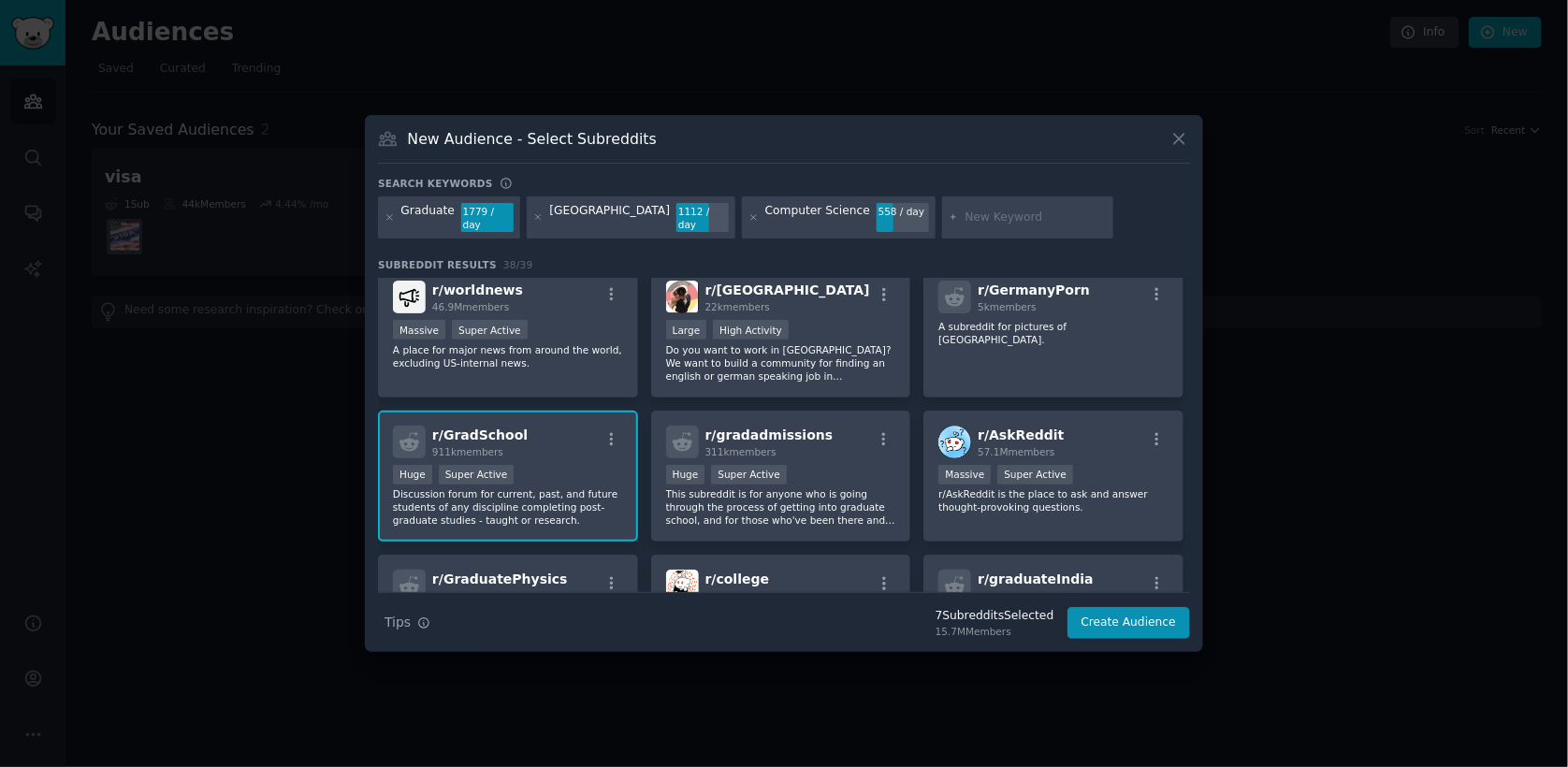
click at [523, 488] on p "Discussion forum for current, past, and future students of any discipline compl…" at bounding box center [507, 507] width 230 height 40
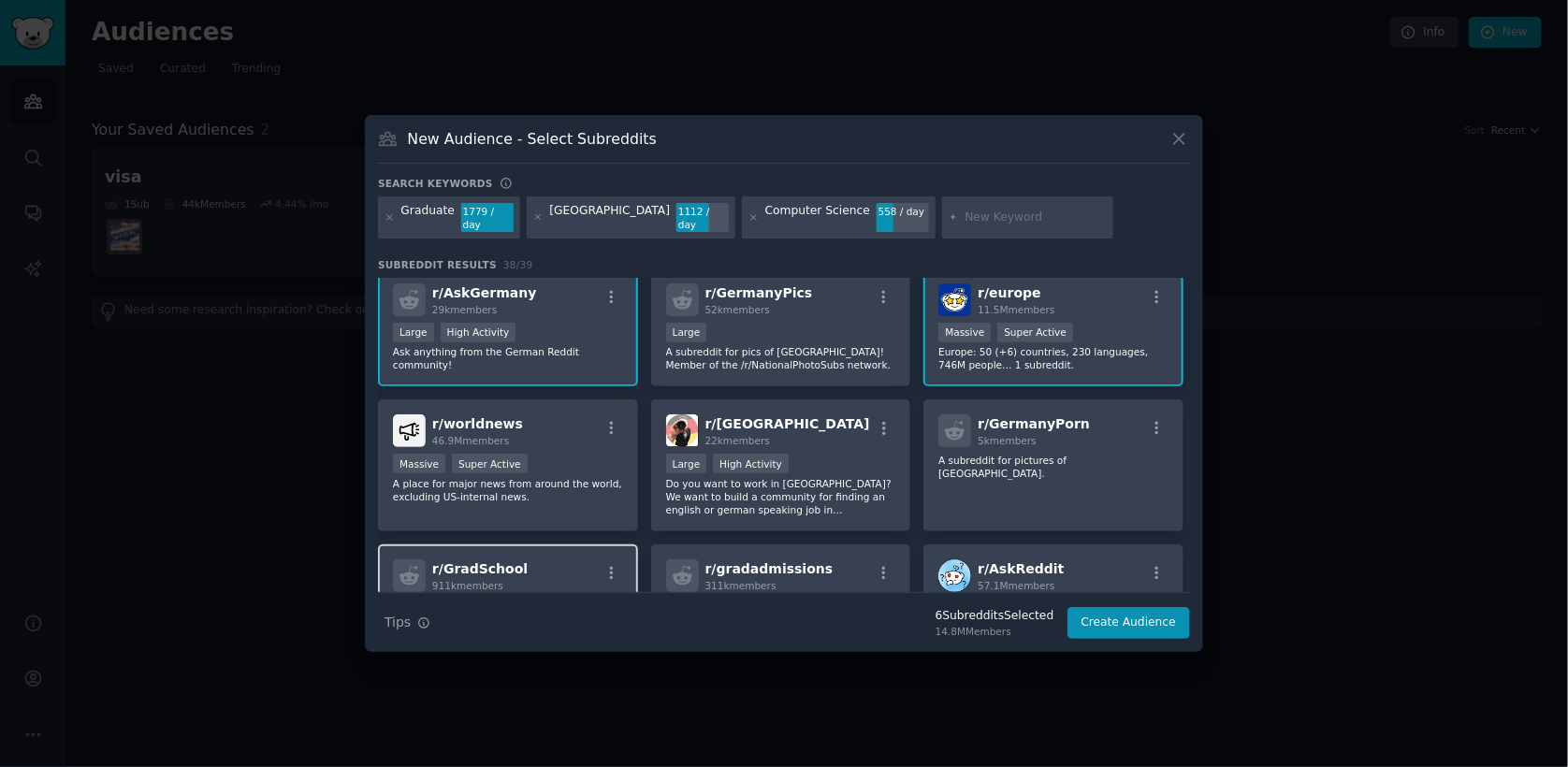
scroll to position [396, 0]
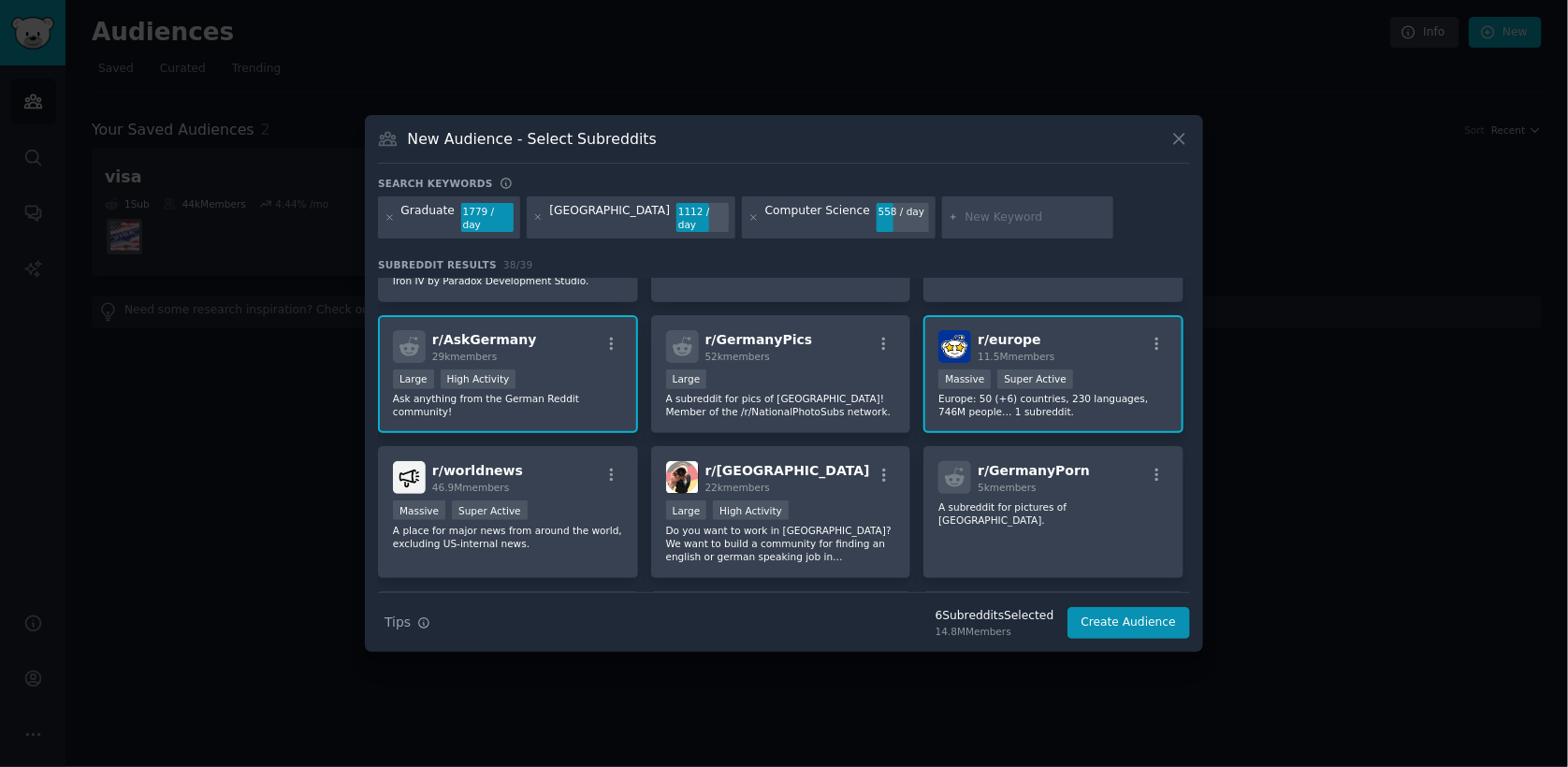
click at [961, 398] on p "Europe: 50 (+6) countries, 230 languages, 746M people… 1 subreddit." at bounding box center [1054, 404] width 230 height 26
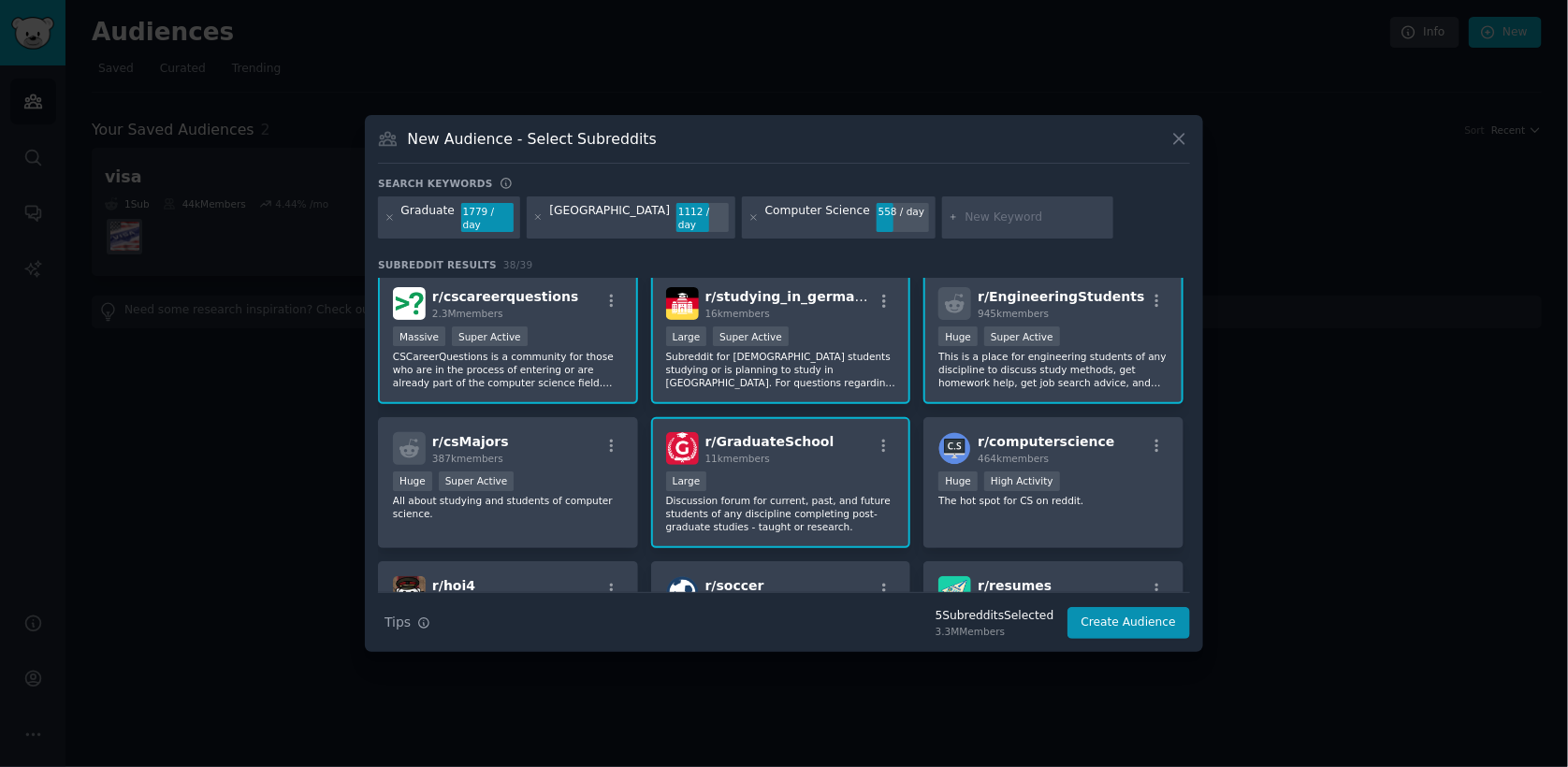
scroll to position [0, 0]
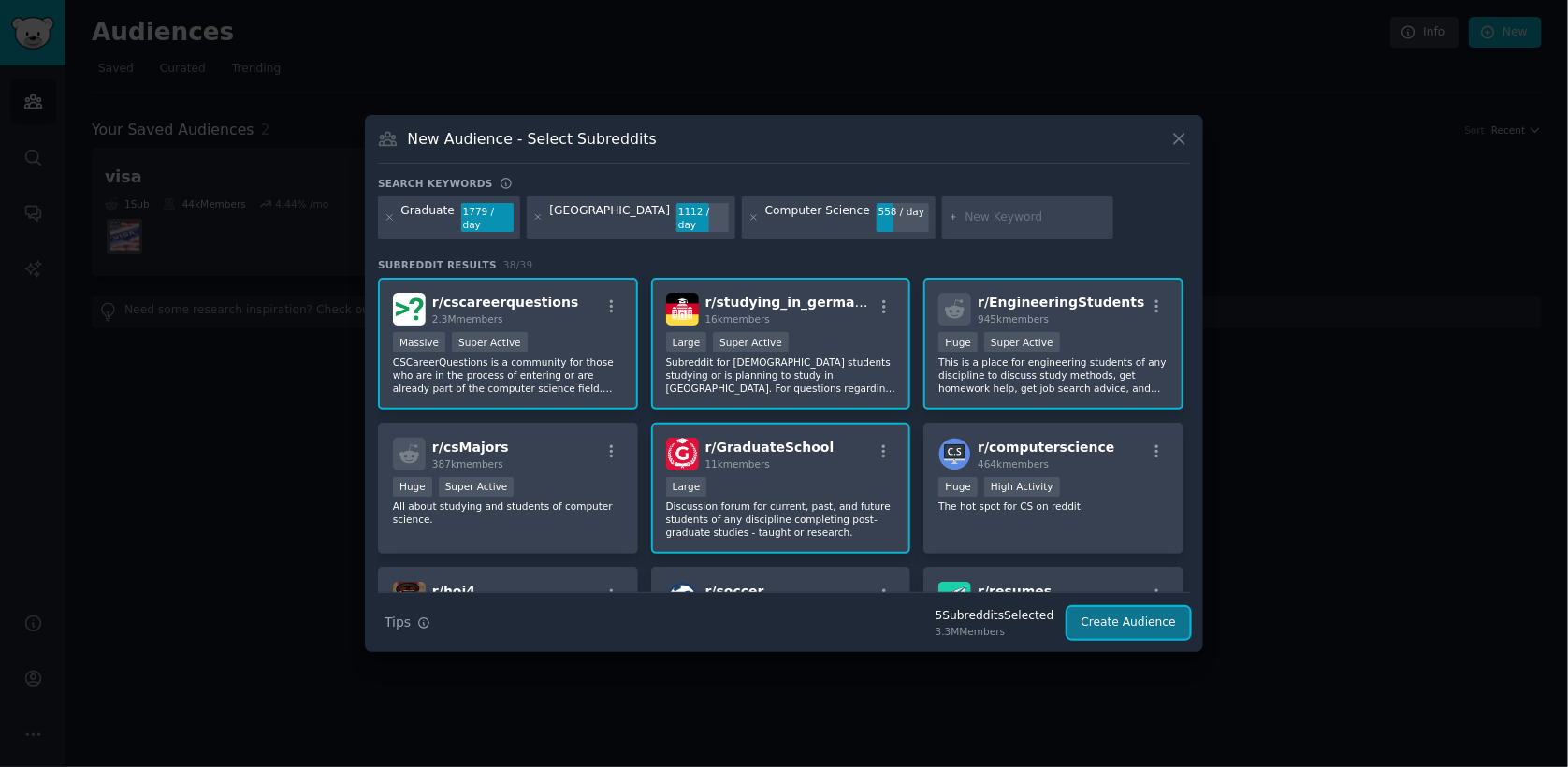
click at [1135, 623] on button "Create Audience" at bounding box center [1129, 622] width 124 height 32
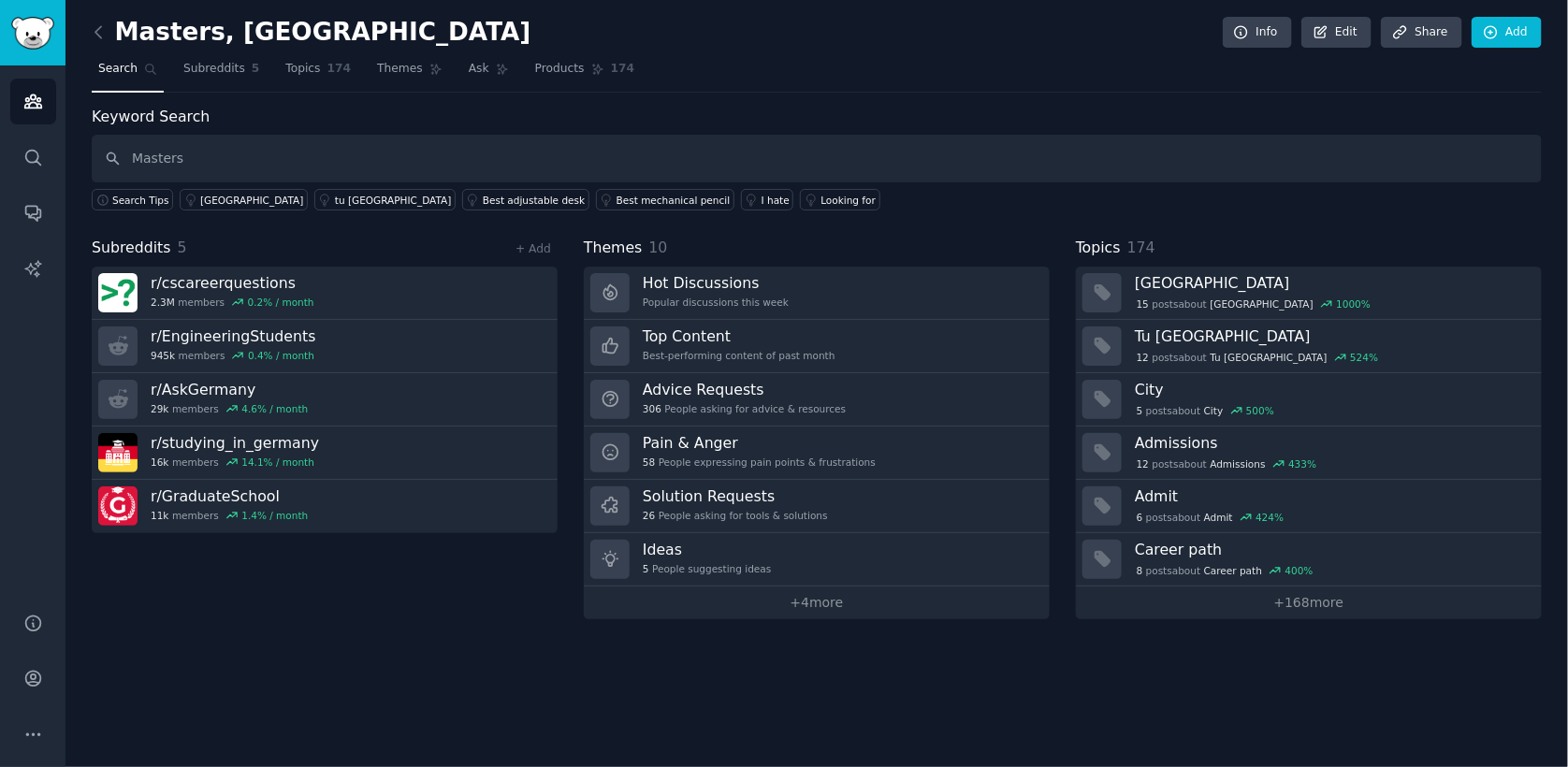
type input "Masters"
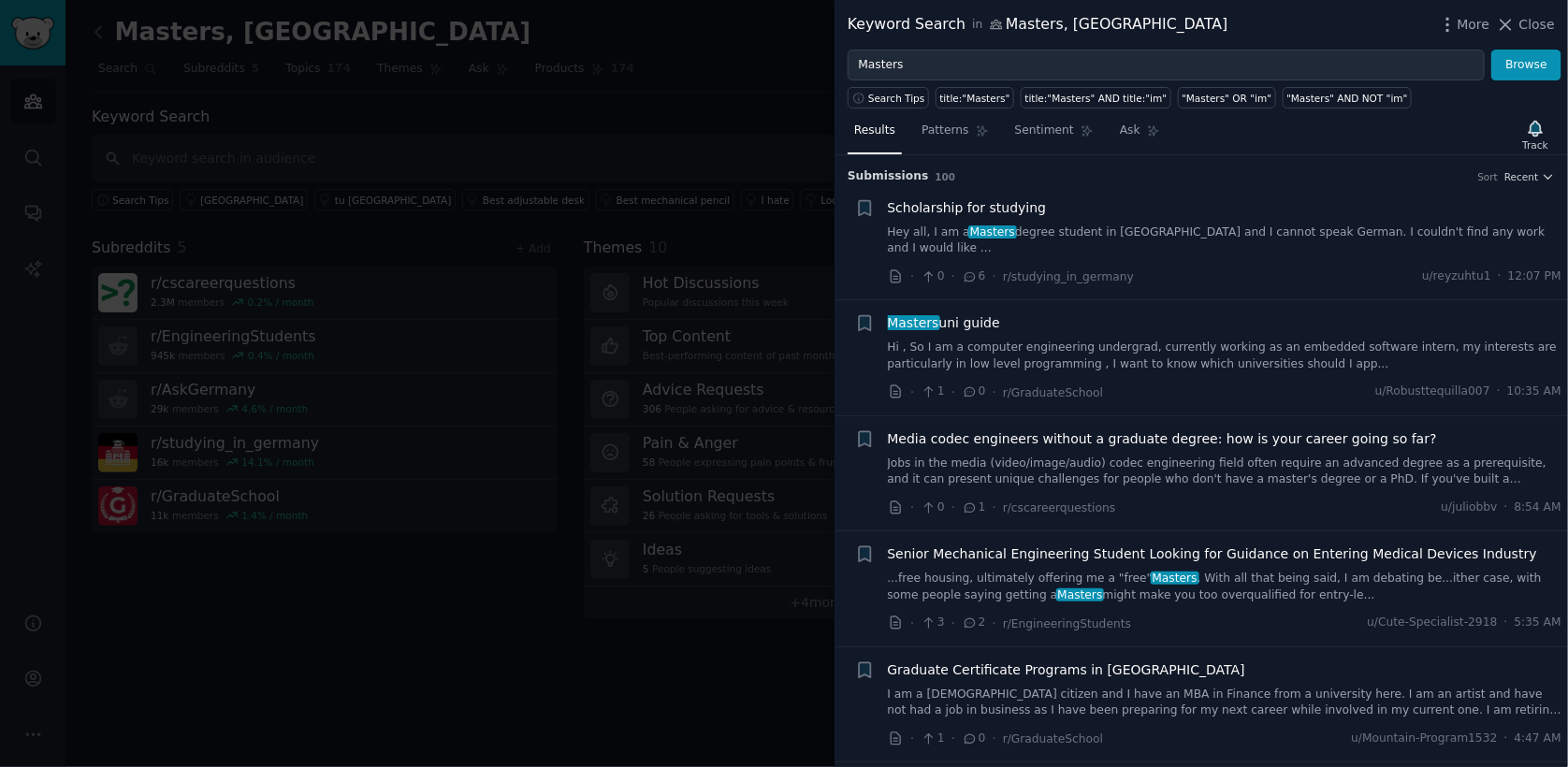
click at [1039, 340] on link "Hi , So I am a computer engineering undergrad, currently working as an embedded…" at bounding box center [1225, 356] width 674 height 33
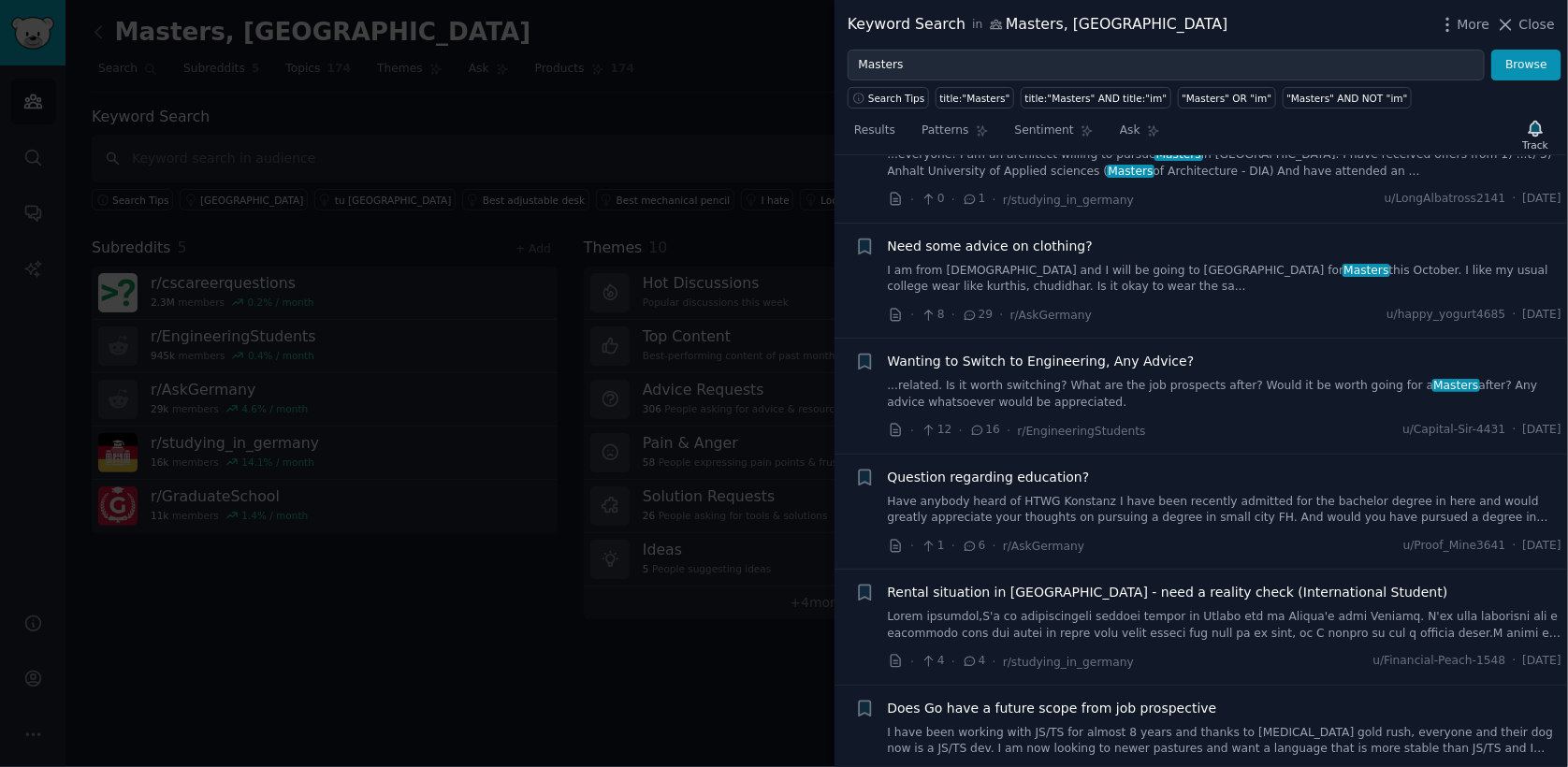
scroll to position [1184, 0]
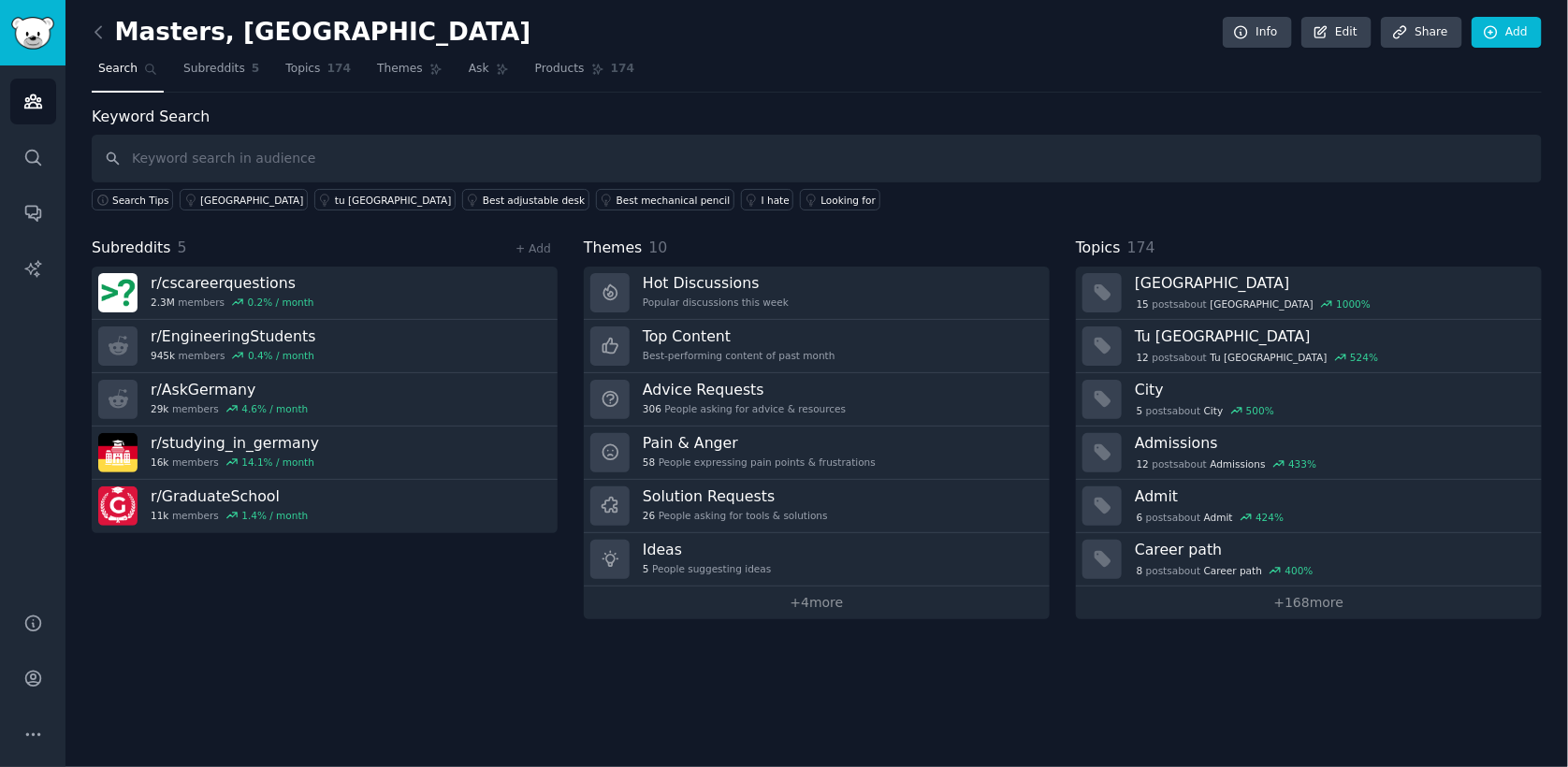
click at [109, 32] on link at bounding box center [103, 33] width 24 height 30
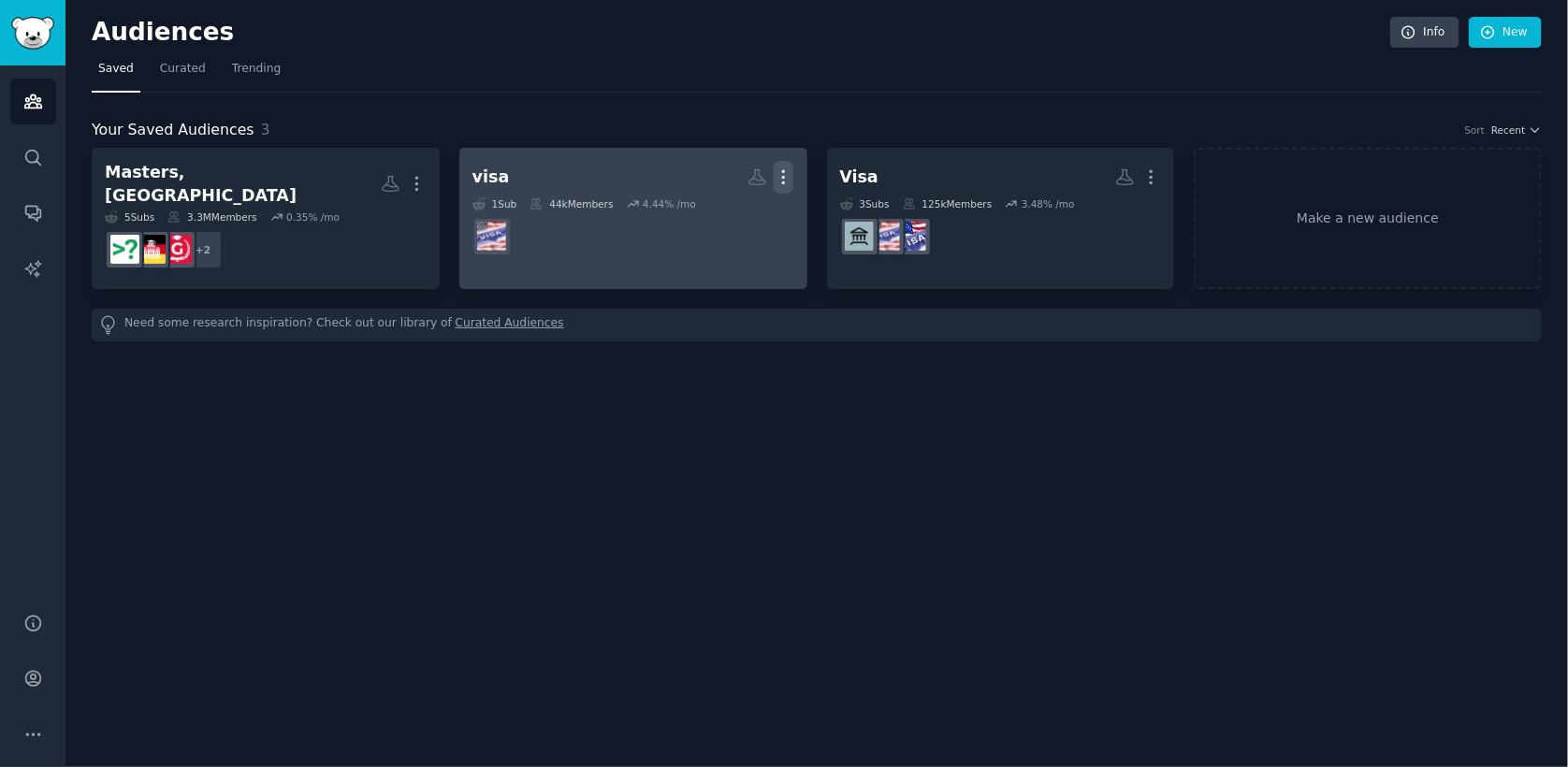
click at [773, 174] on icon "button" at bounding box center [783, 177] width 20 height 20
click at [713, 218] on div "Delete" at bounding box center [720, 217] width 89 height 40
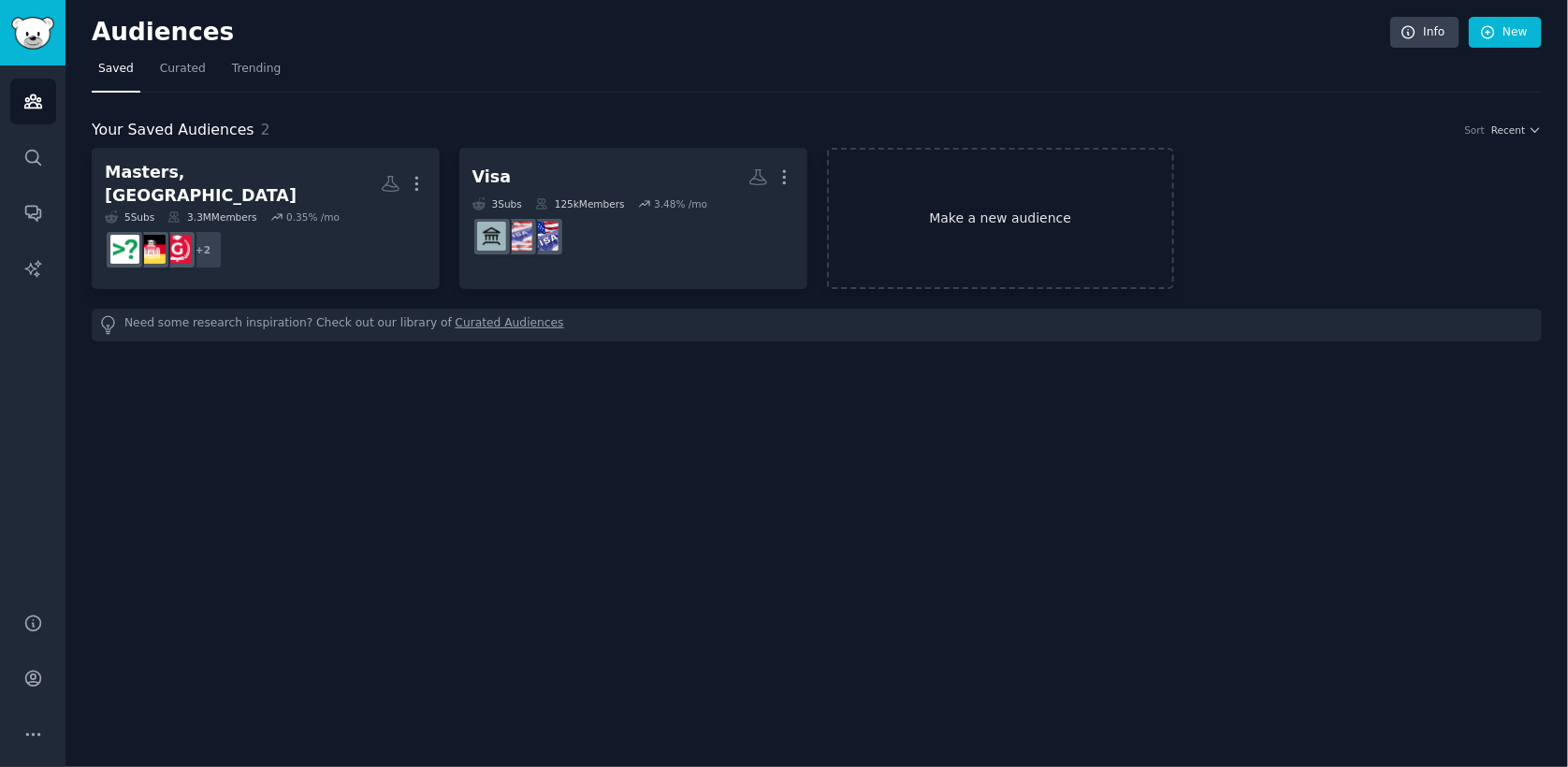
click at [1024, 208] on link "Make a new audience" at bounding box center [1000, 218] width 348 height 142
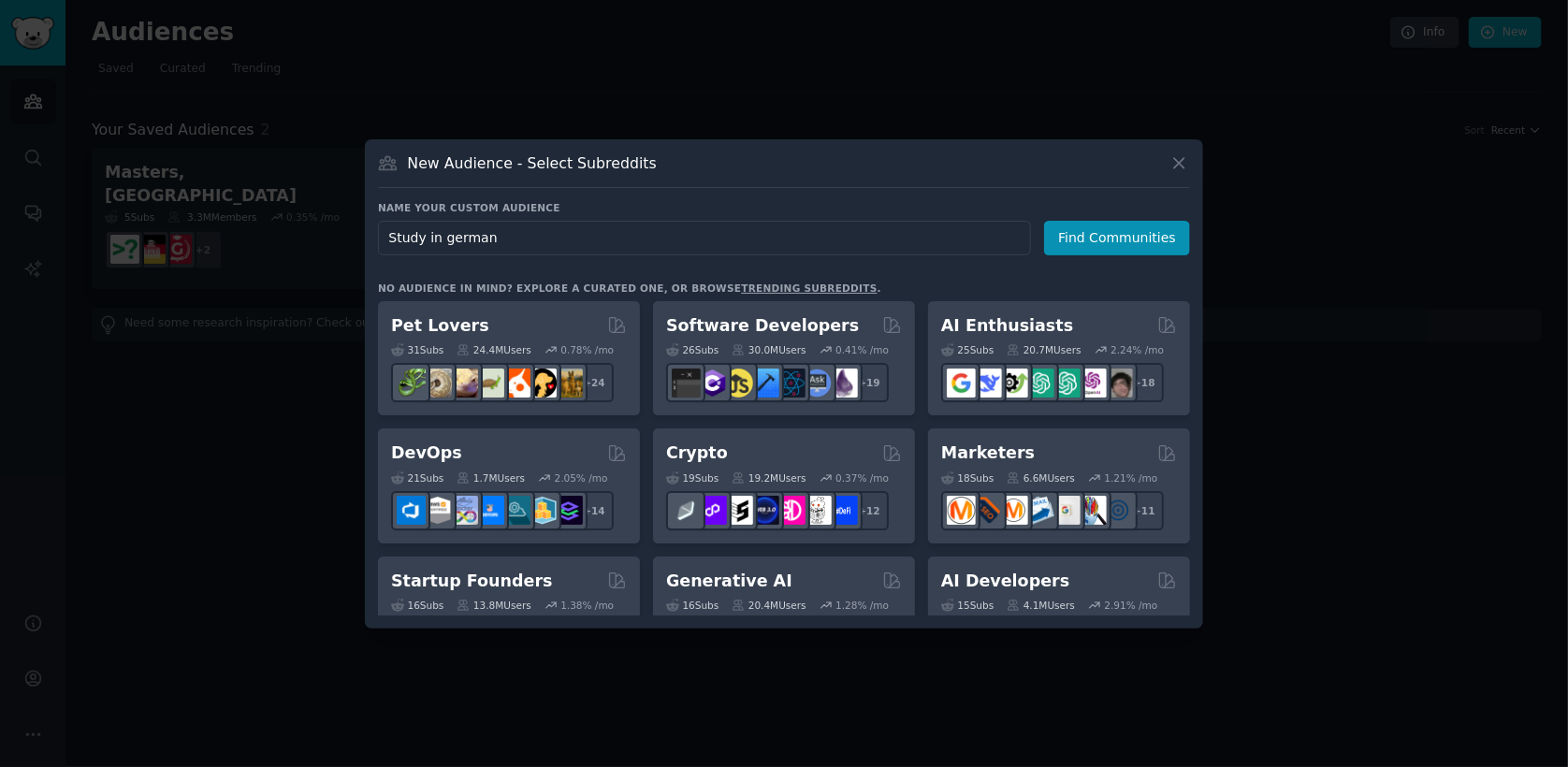
type input "Study in [GEOGRAPHIC_DATA]"
click button "Find Communities" at bounding box center [1116, 238] width 146 height 35
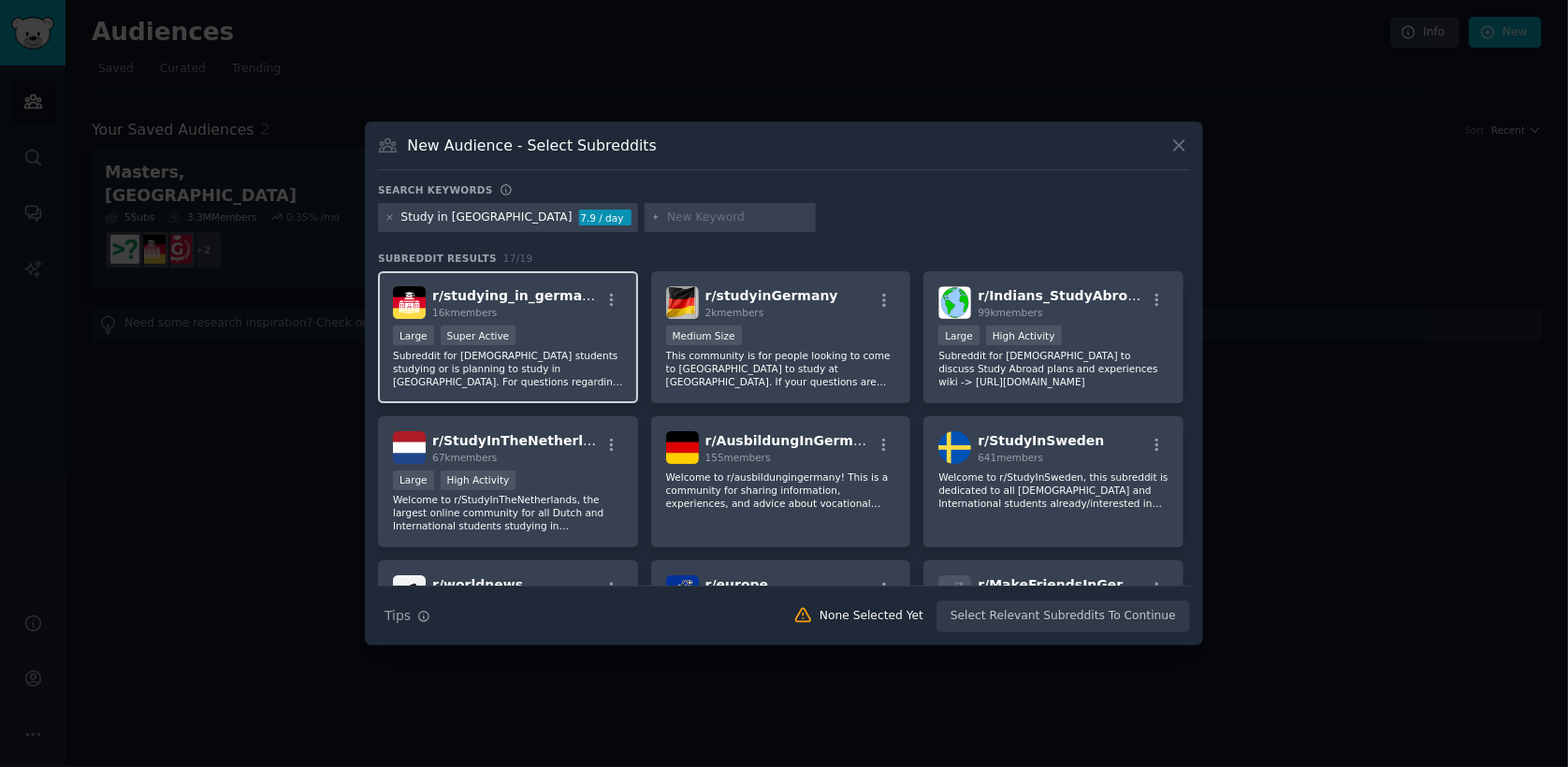
click at [571, 287] on div "r/ studying_in_germany 16k members" at bounding box center [507, 302] width 230 height 33
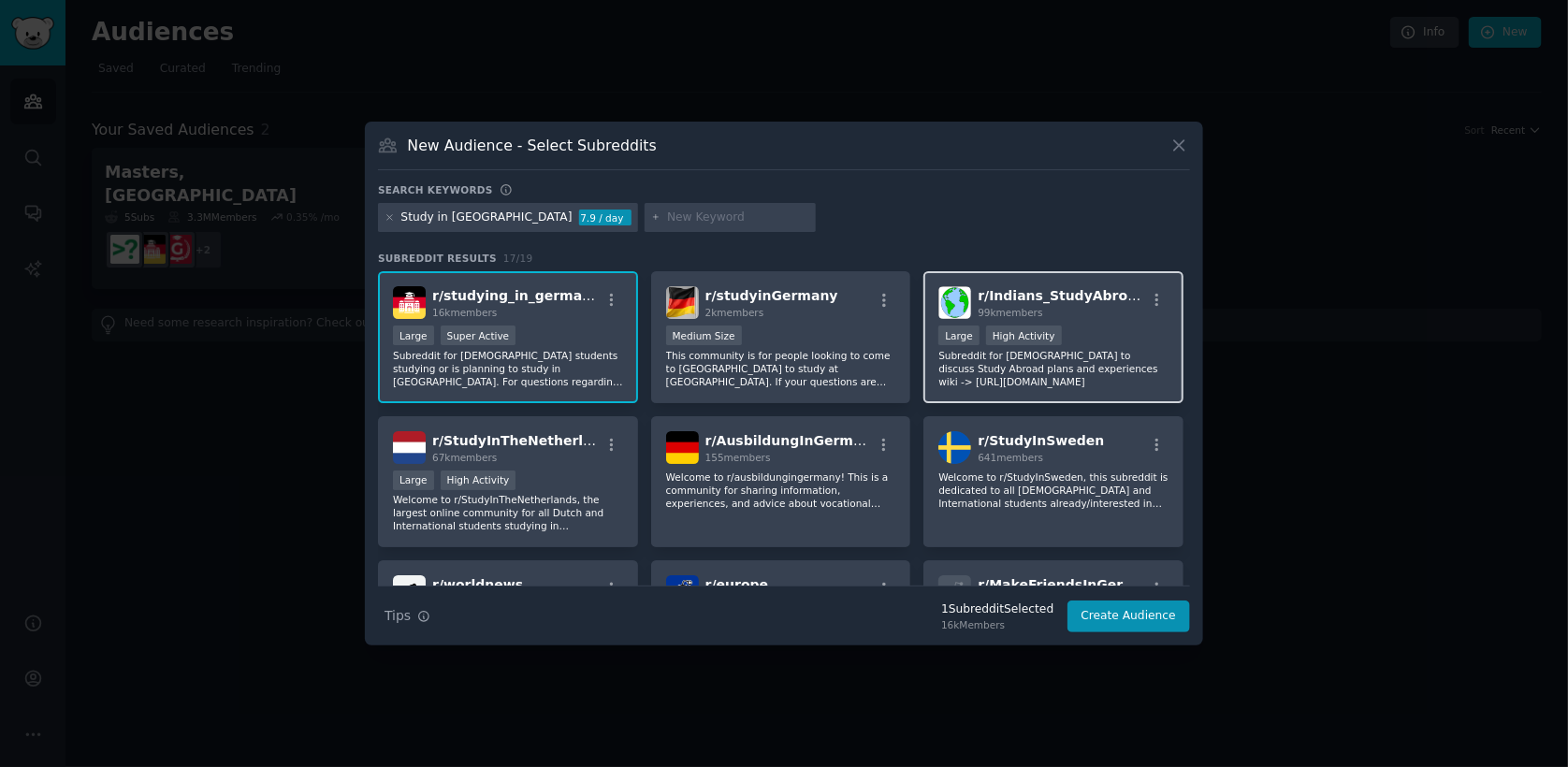
click at [1099, 329] on div "Large High Activity" at bounding box center [1054, 337] width 230 height 24
click at [1119, 322] on div "r/ Indians_StudyAbroad 99k members >= 80th percentile for submissions / day Lar…" at bounding box center [1053, 337] width 260 height 132
click at [1109, 614] on button "Create Audience" at bounding box center [1129, 616] width 124 height 32
click at [1138, 617] on div "Search Tips Tips 1 Subreddit Selected 16k Members Create Audience" at bounding box center [783, 608] width 812 height 47
click at [867, 188] on div "Search keywords" at bounding box center [783, 193] width 812 height 20
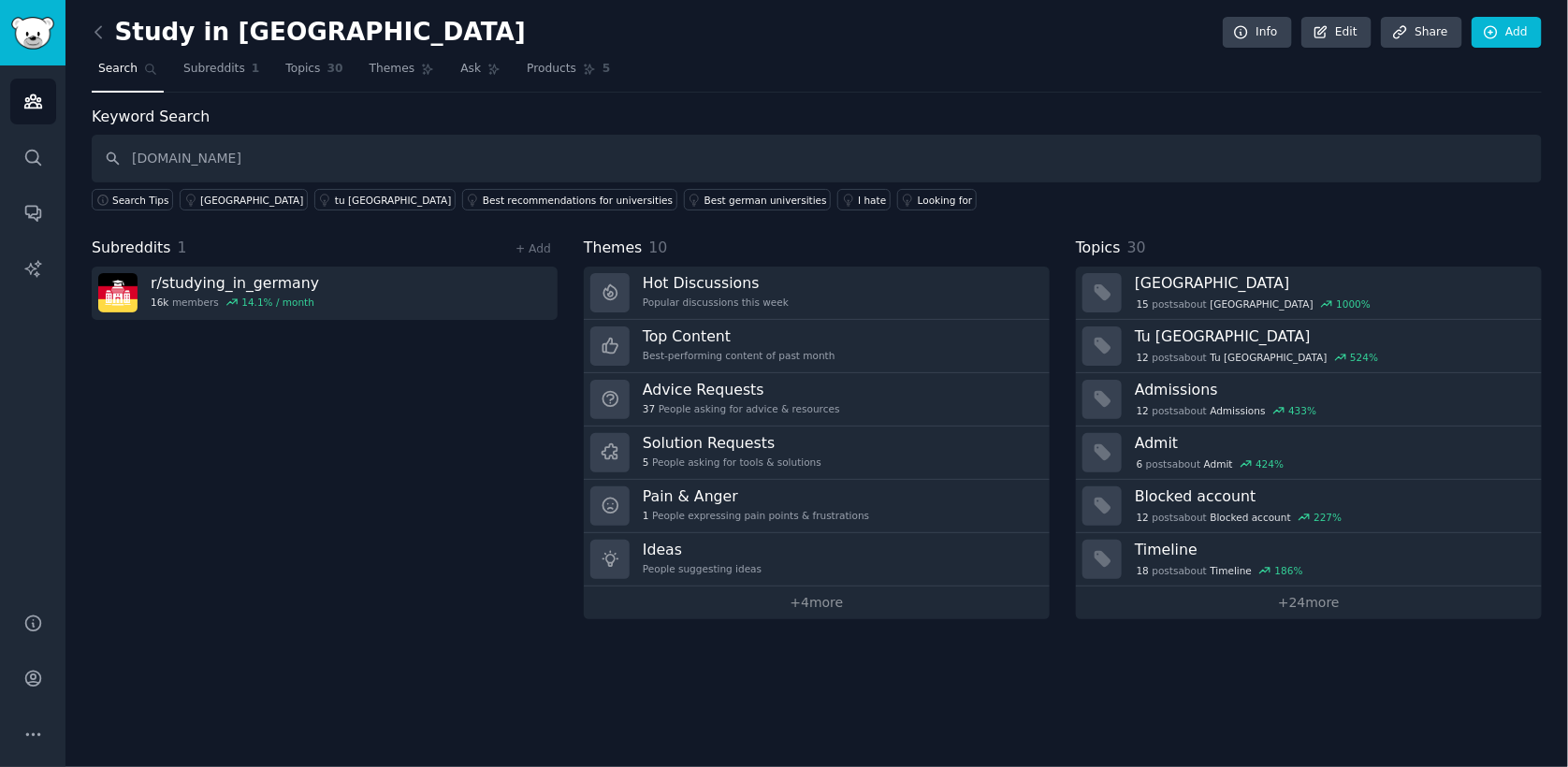
type input "[DOMAIN_NAME]"
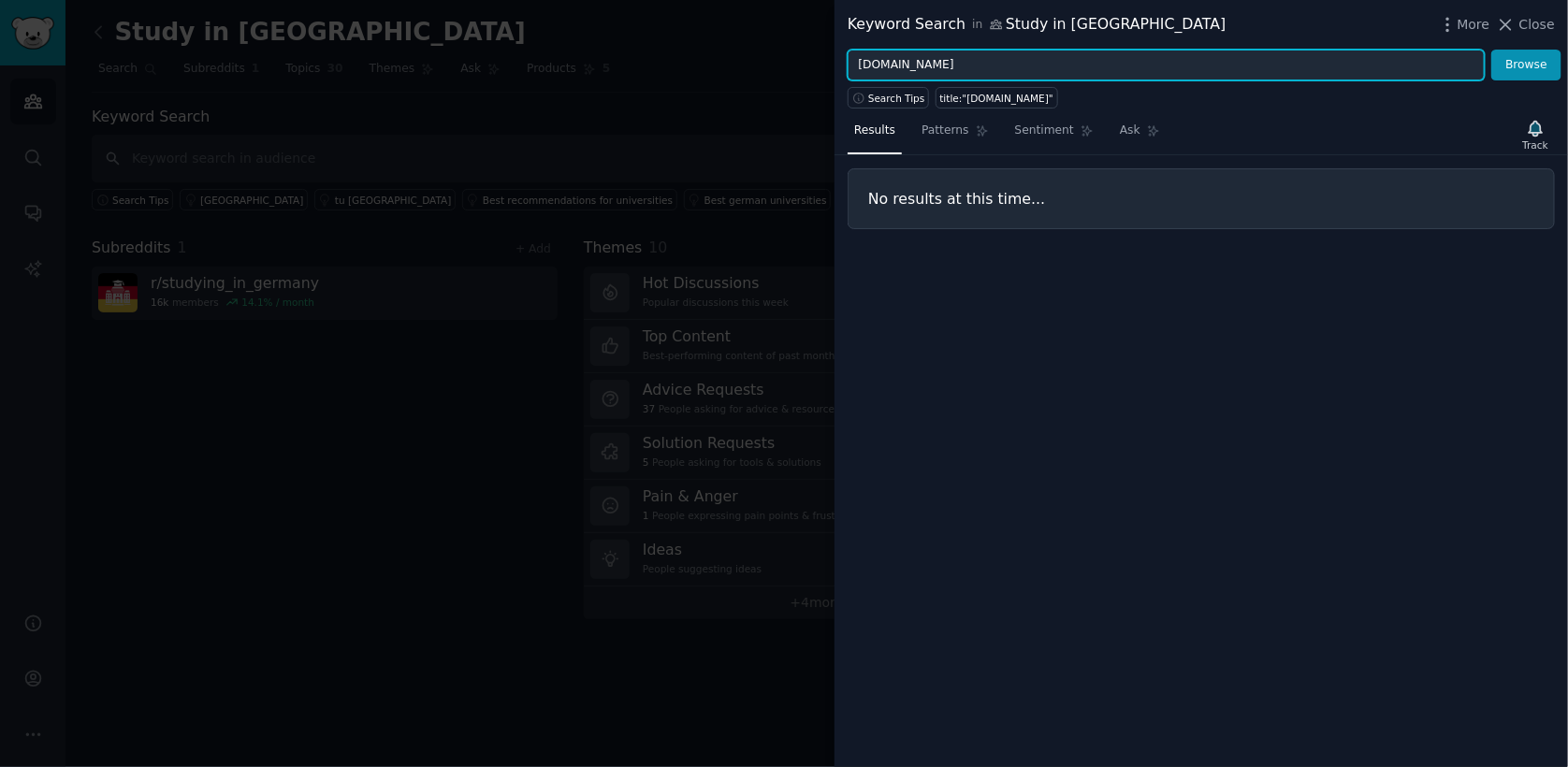
click at [952, 58] on input "[DOMAIN_NAME]" at bounding box center [1166, 65] width 637 height 32
type input "https"
click at [1491, 50] on button "Browse" at bounding box center [1525, 65] width 70 height 32
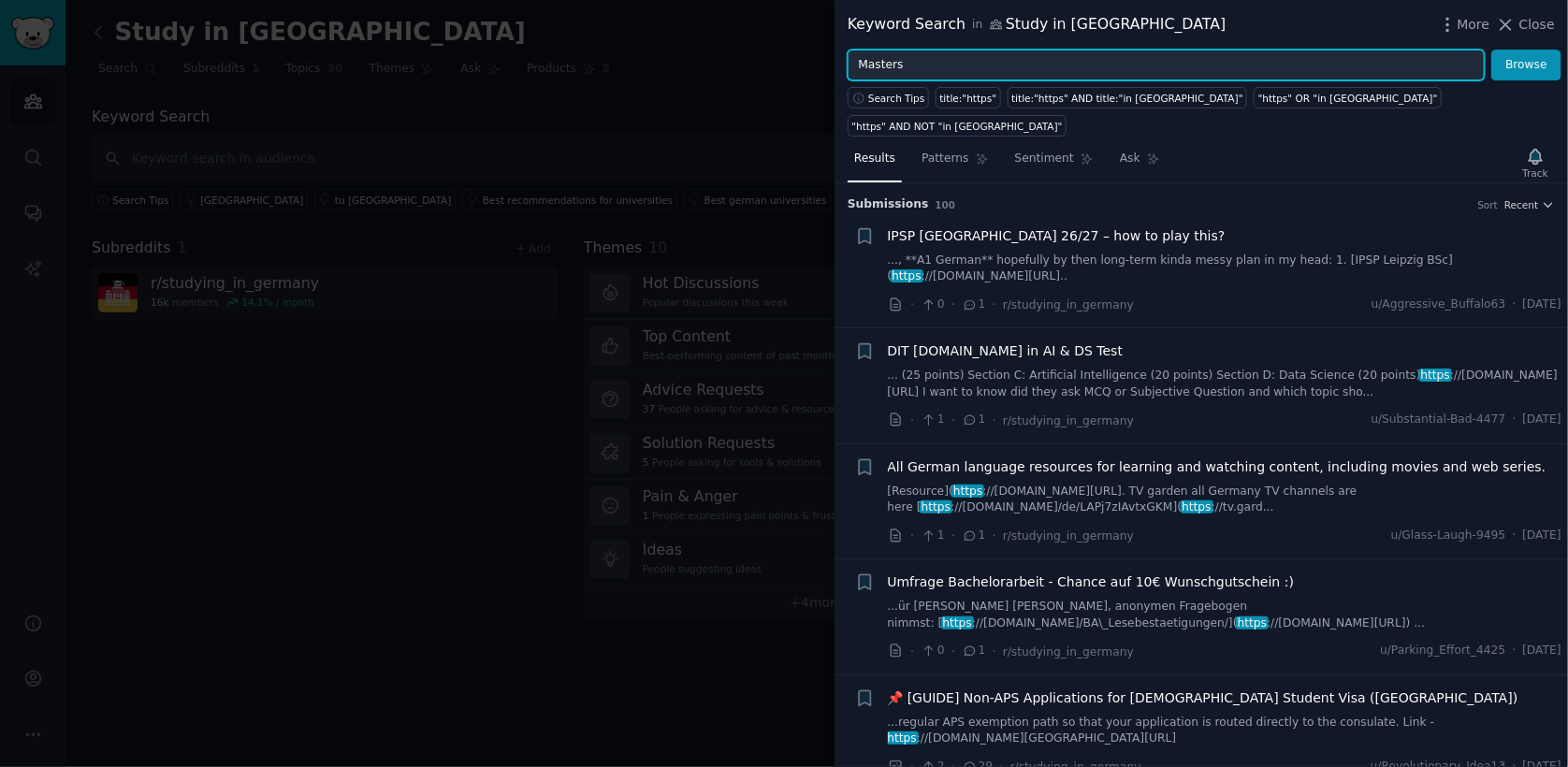
type input "Masters"
click at [1491, 50] on button "Browse" at bounding box center [1525, 65] width 70 height 32
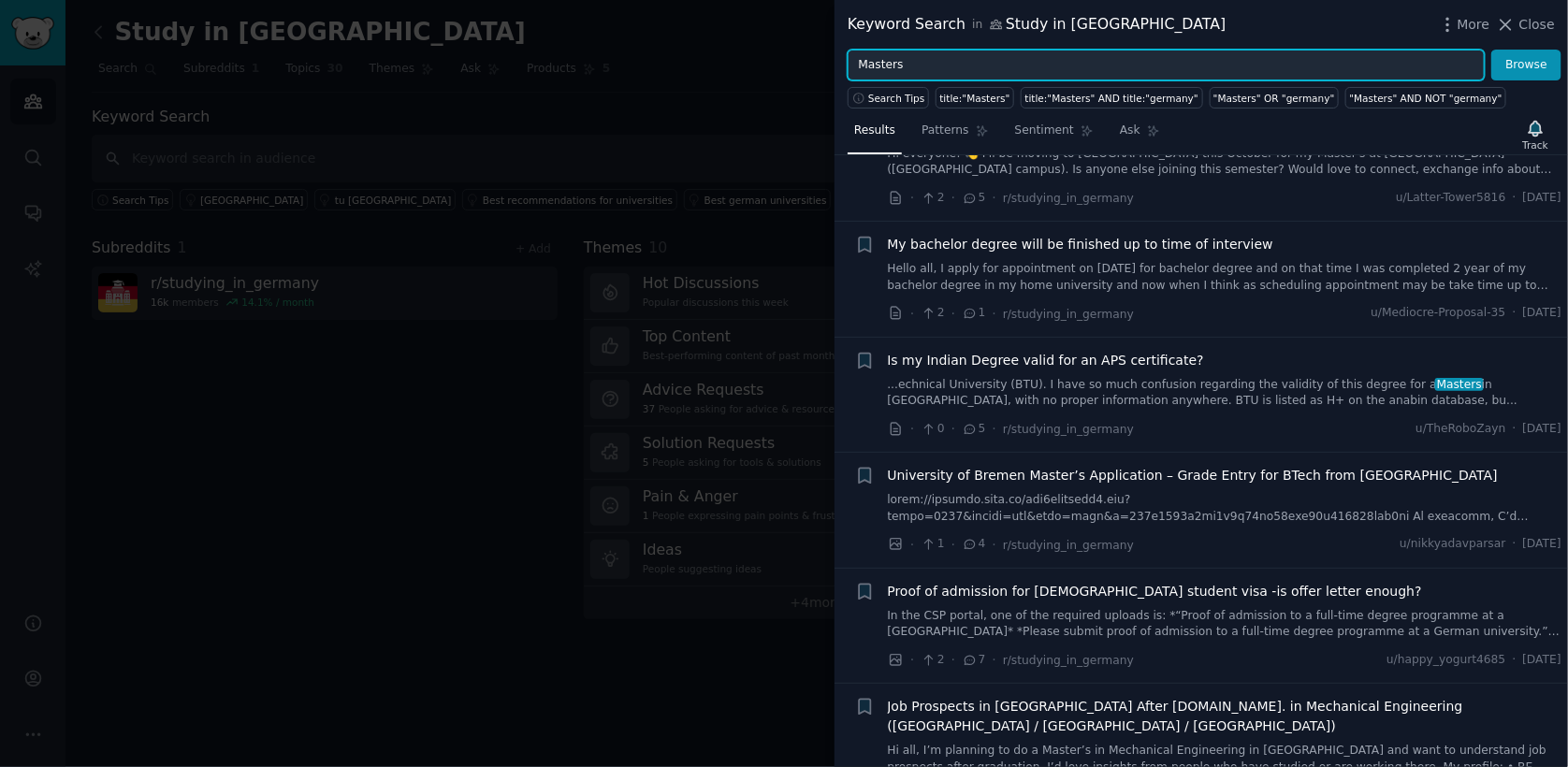
scroll to position [540, 0]
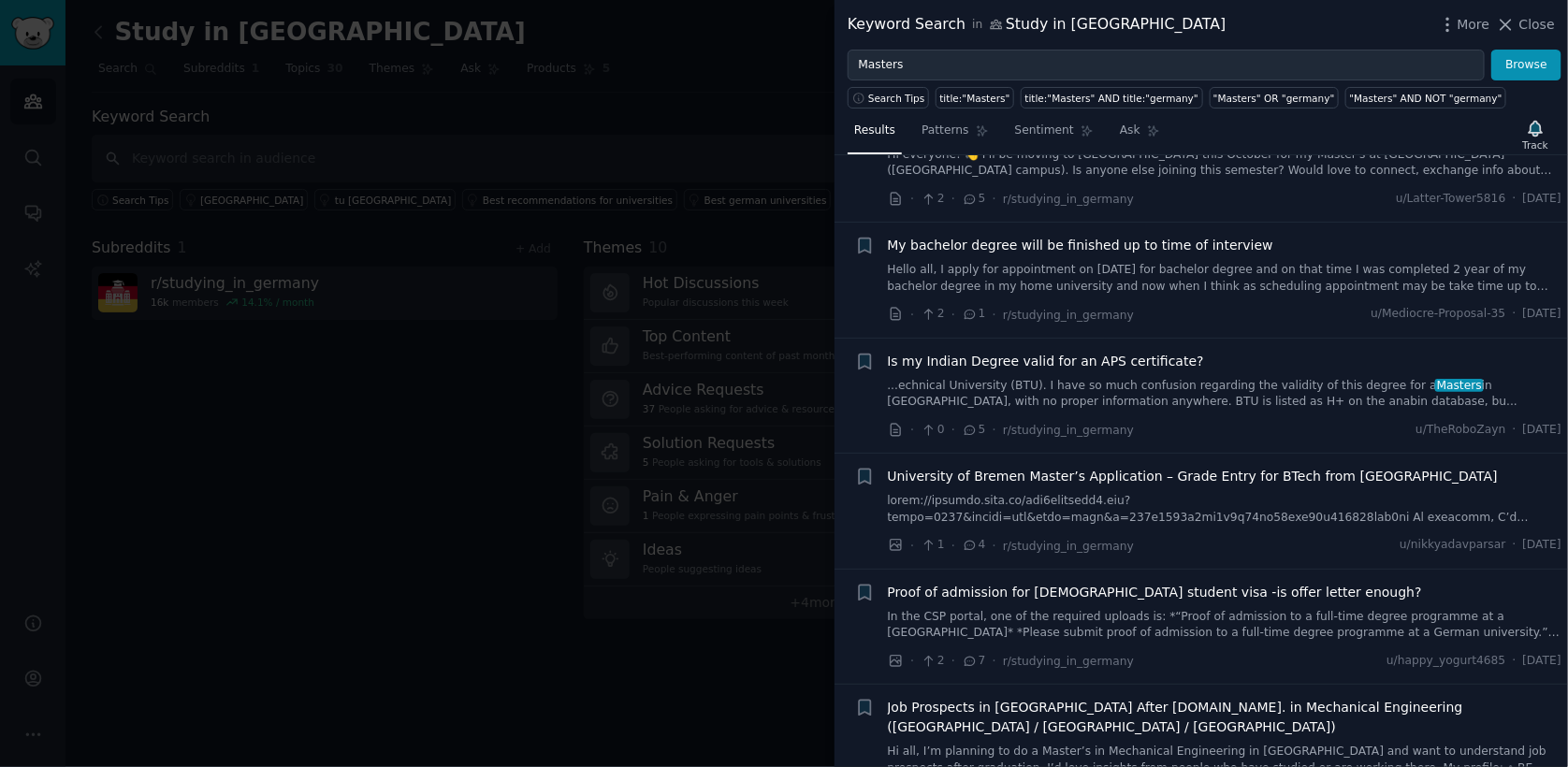
click at [1158, 493] on link at bounding box center [1225, 508] width 674 height 33
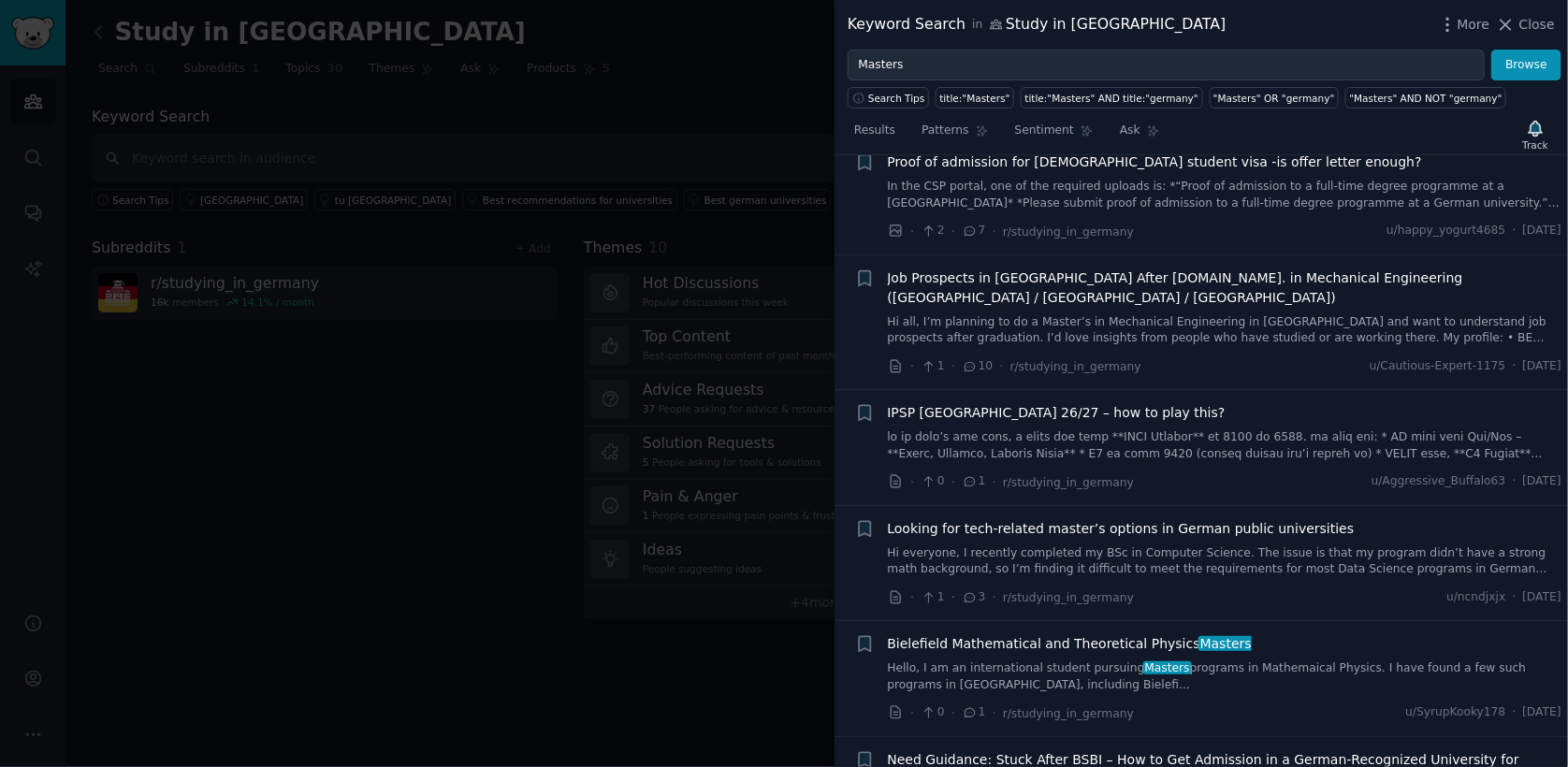
scroll to position [1630, 0]
click at [1168, 544] on link "Hi everyone, I recently completed my BSc in Computer Science. The issue is that…" at bounding box center [1225, 560] width 674 height 33
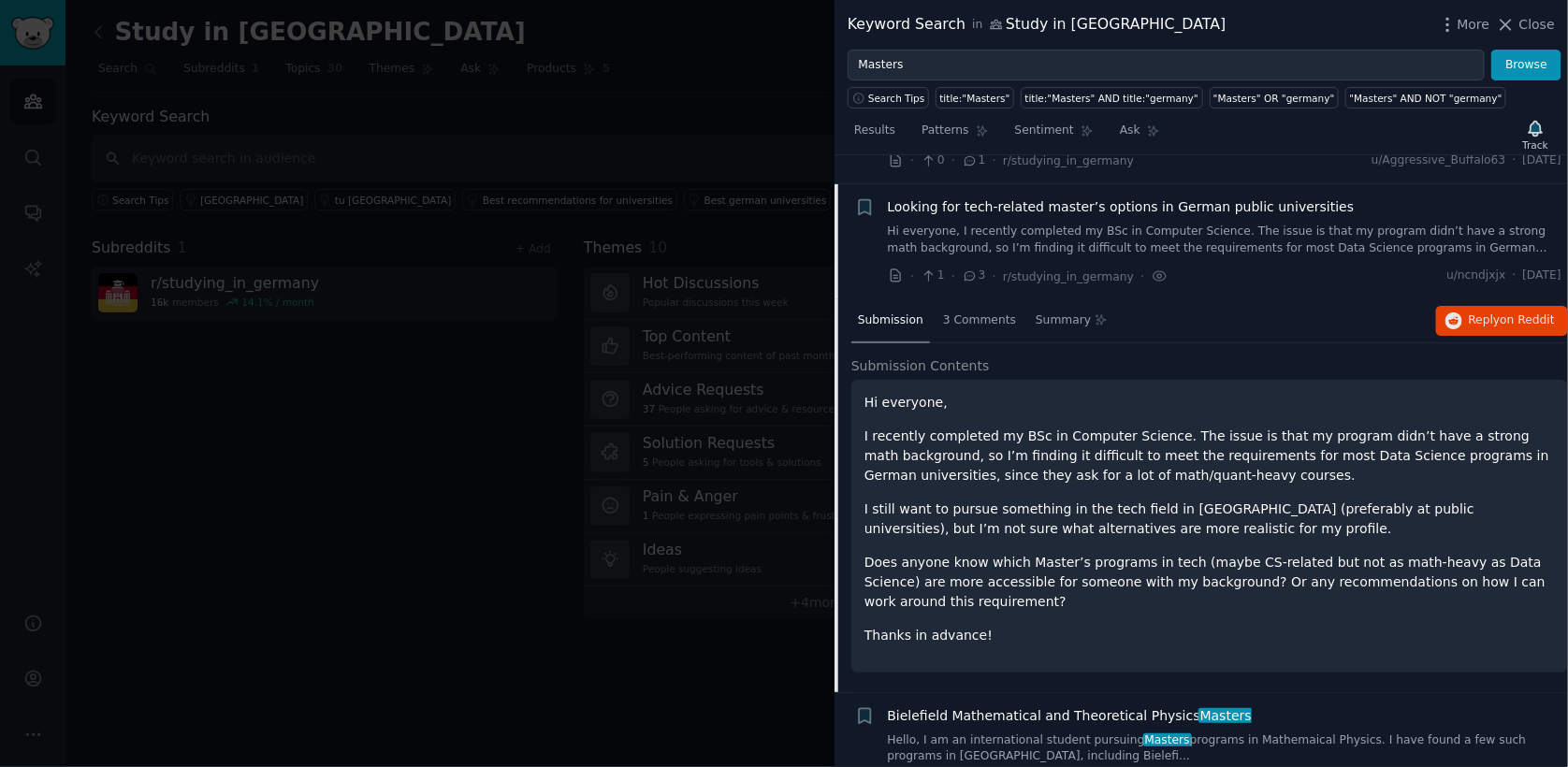
scroll to position [1290, 0]
click at [1491, 312] on span "Reply on Reddit" at bounding box center [1512, 320] width 86 height 17
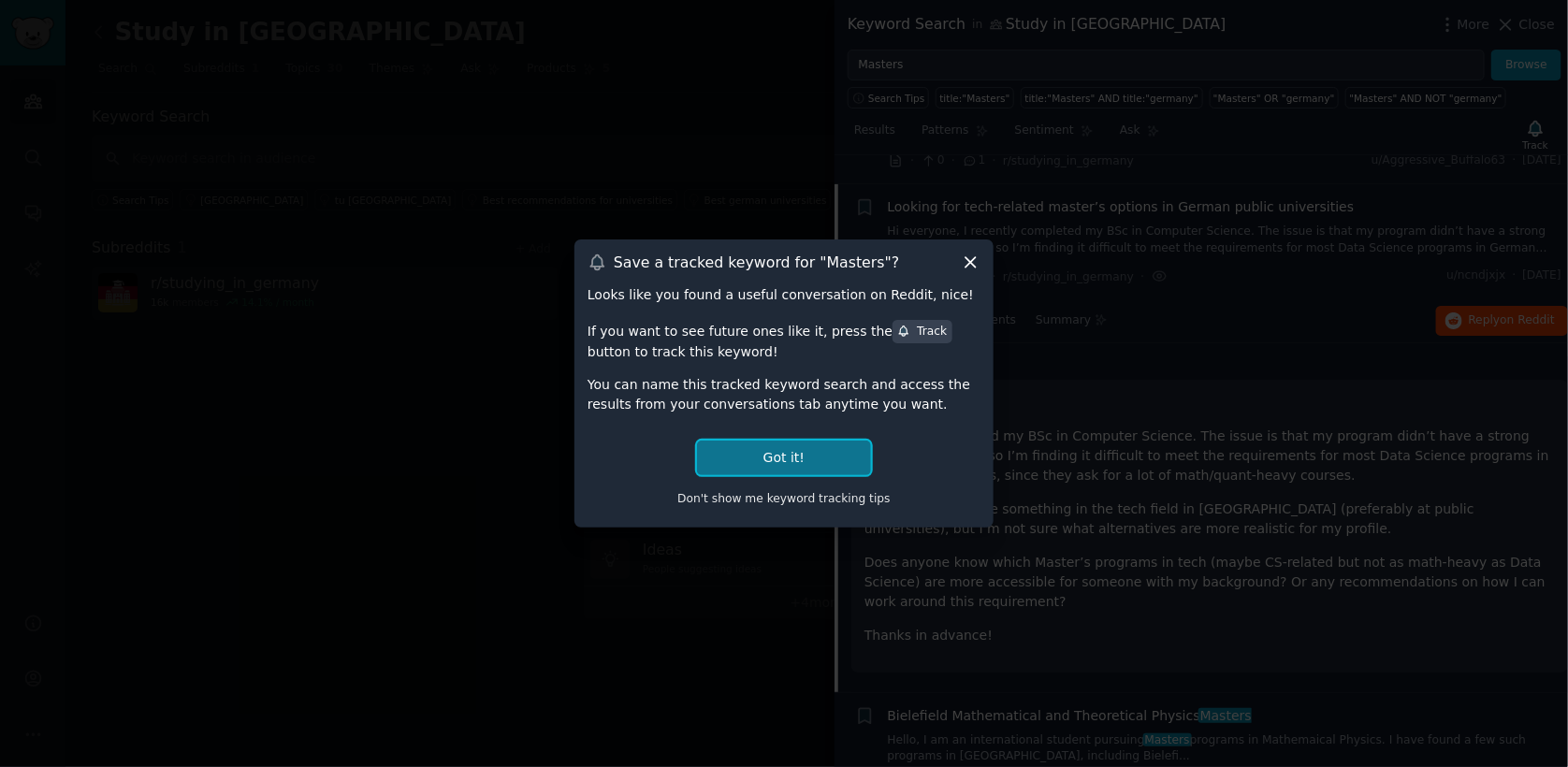
click at [761, 464] on button "Got it!" at bounding box center [784, 457] width 174 height 35
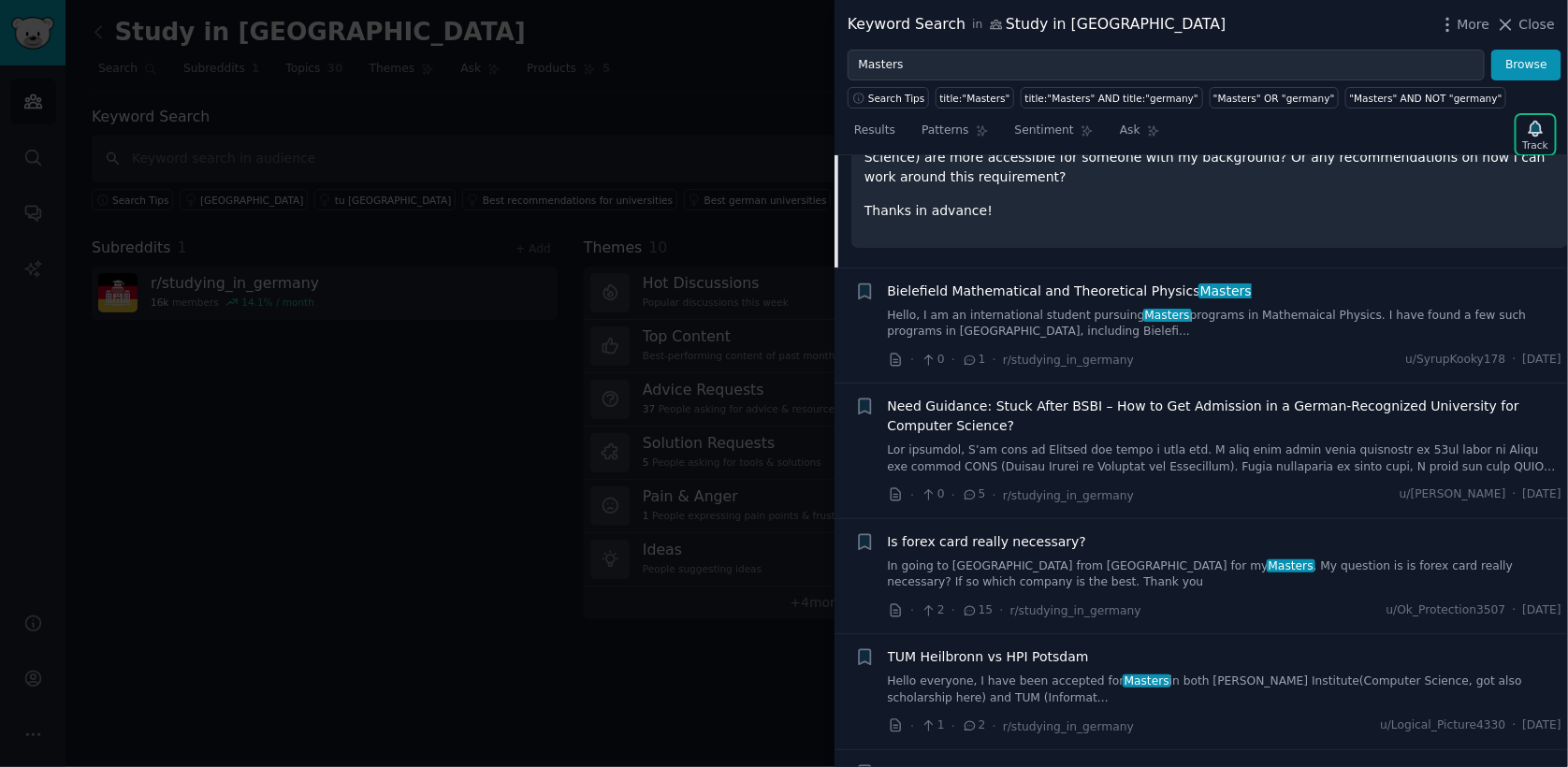
scroll to position [1716, 0]
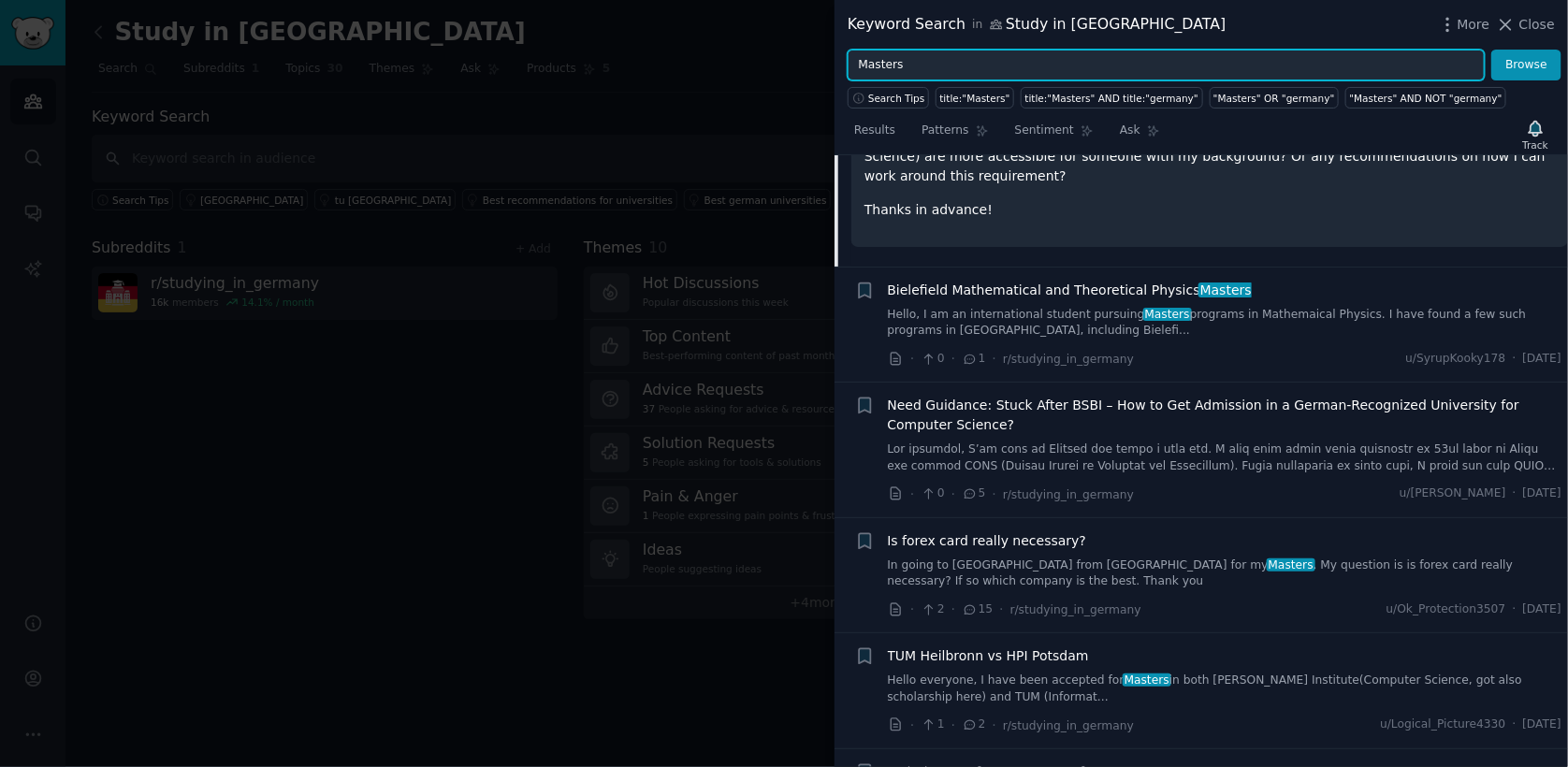
click at [1051, 53] on input "Masters" at bounding box center [1166, 65] width 637 height 32
type input "computer Science"
click at [1491, 50] on button "Browse" at bounding box center [1525, 65] width 70 height 32
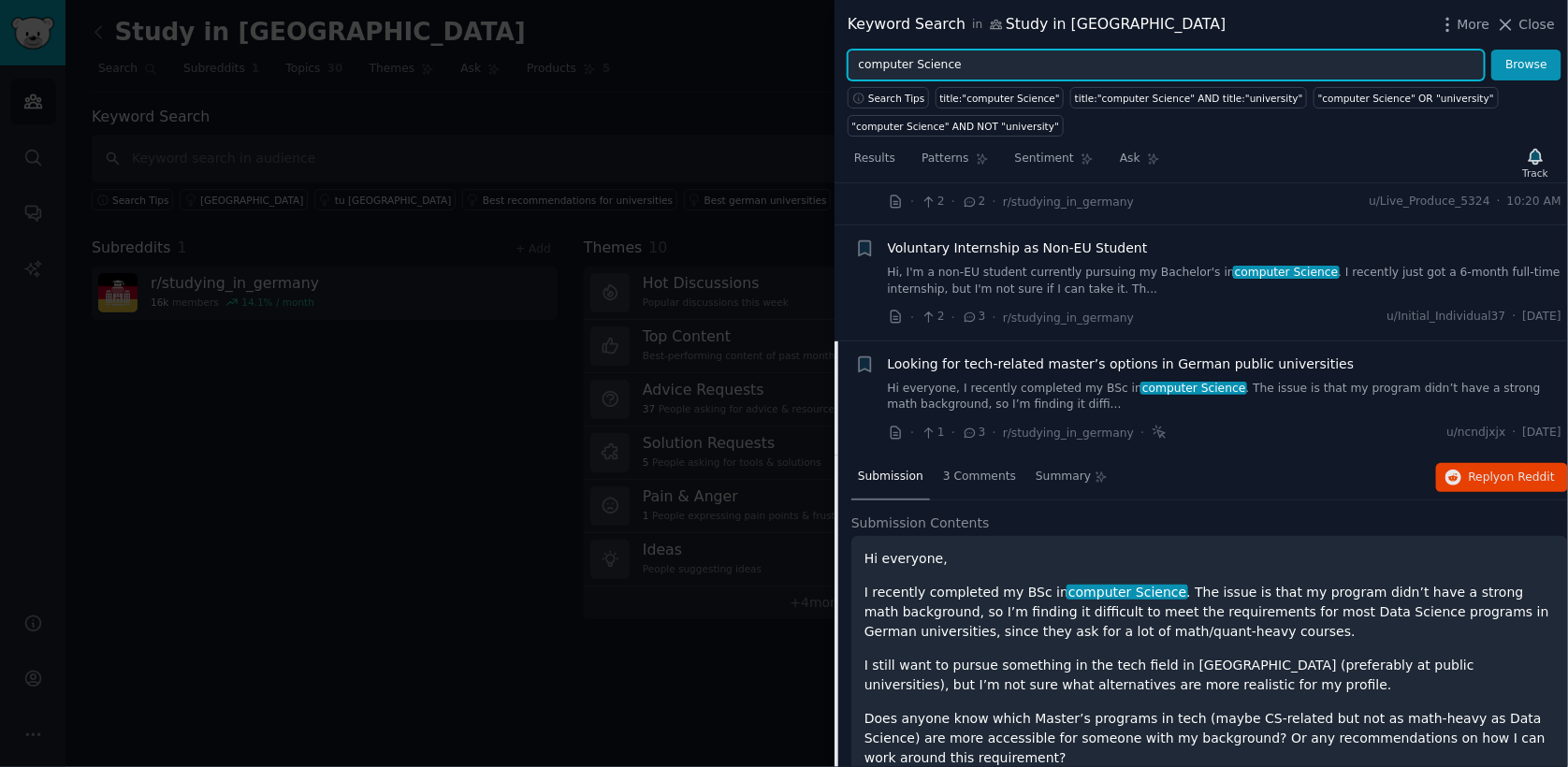
scroll to position [68, 0]
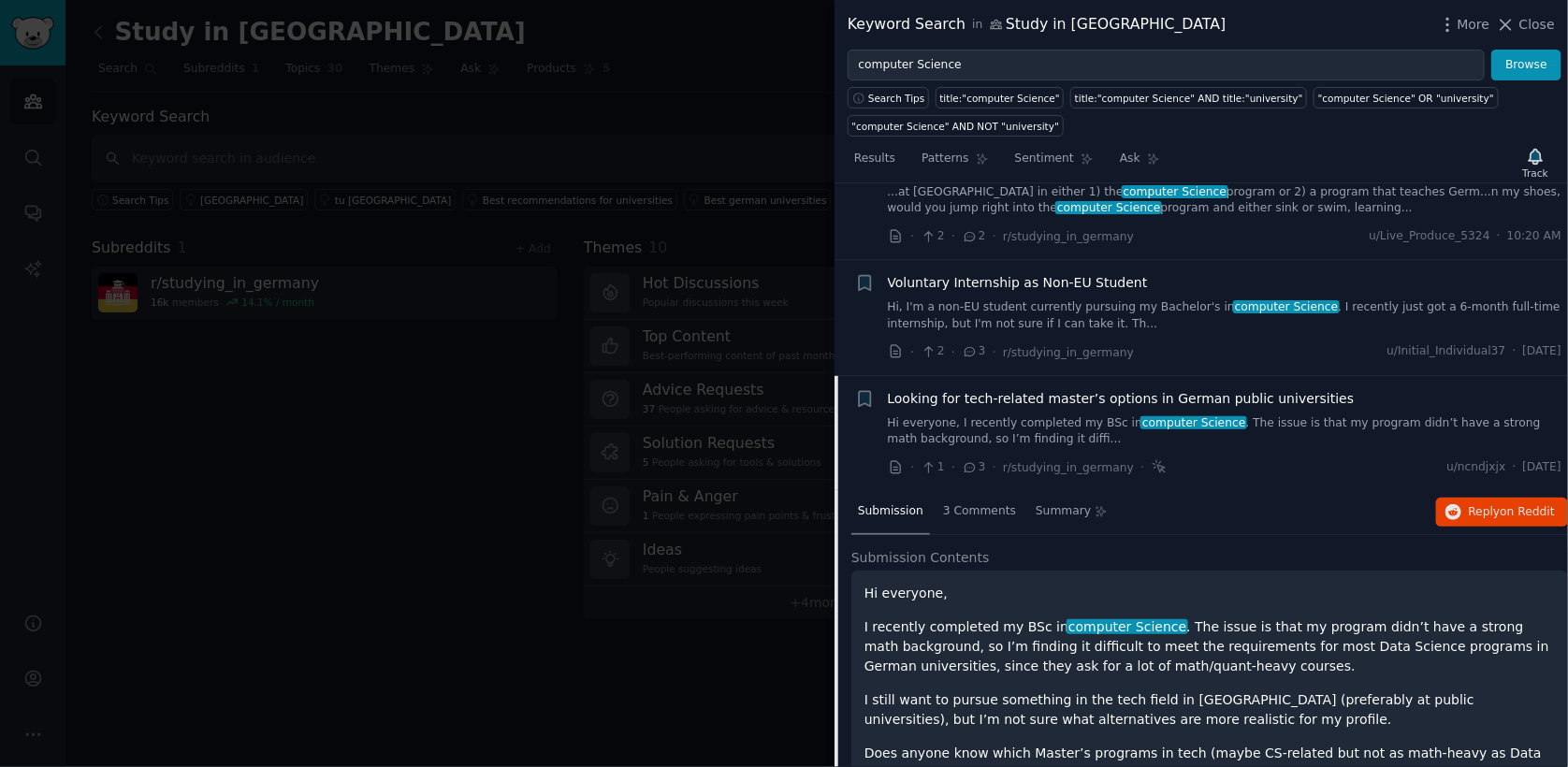
click at [1290, 407] on div "Looking for tech-related master’s options in German public universities Hi ever…" at bounding box center [1225, 418] width 674 height 58
click at [1261, 399] on span "Looking for tech-related master’s options in German public universities" at bounding box center [1121, 399] width 467 height 20
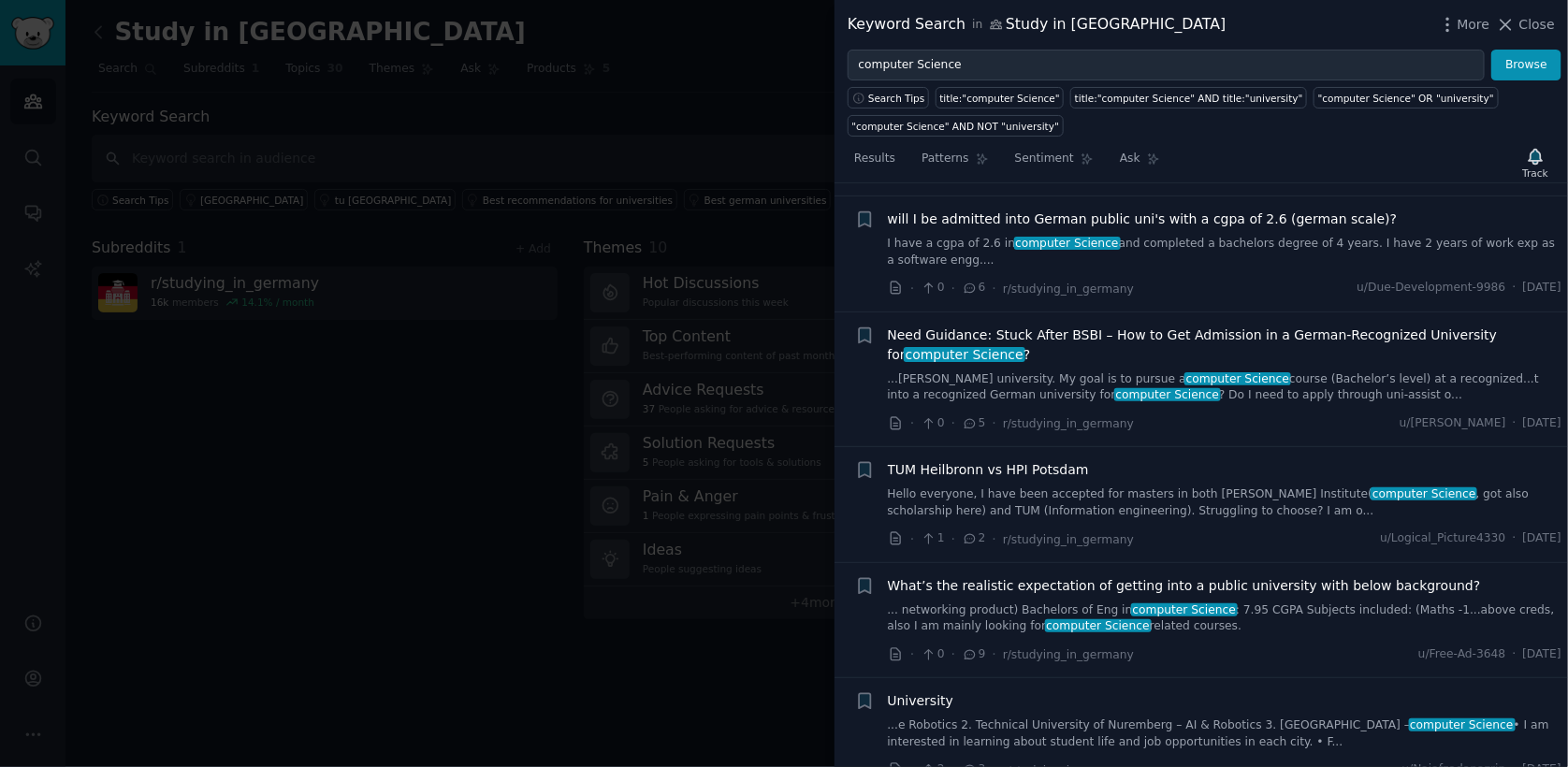
scroll to position [362, 0]
click at [1205, 597] on div "What’s the realistic expectation of getting into a public university with below…" at bounding box center [1225, 605] width 674 height 58
click at [1166, 586] on span "What’s the realistic expectation of getting into a public university with below…" at bounding box center [1184, 587] width 593 height 20
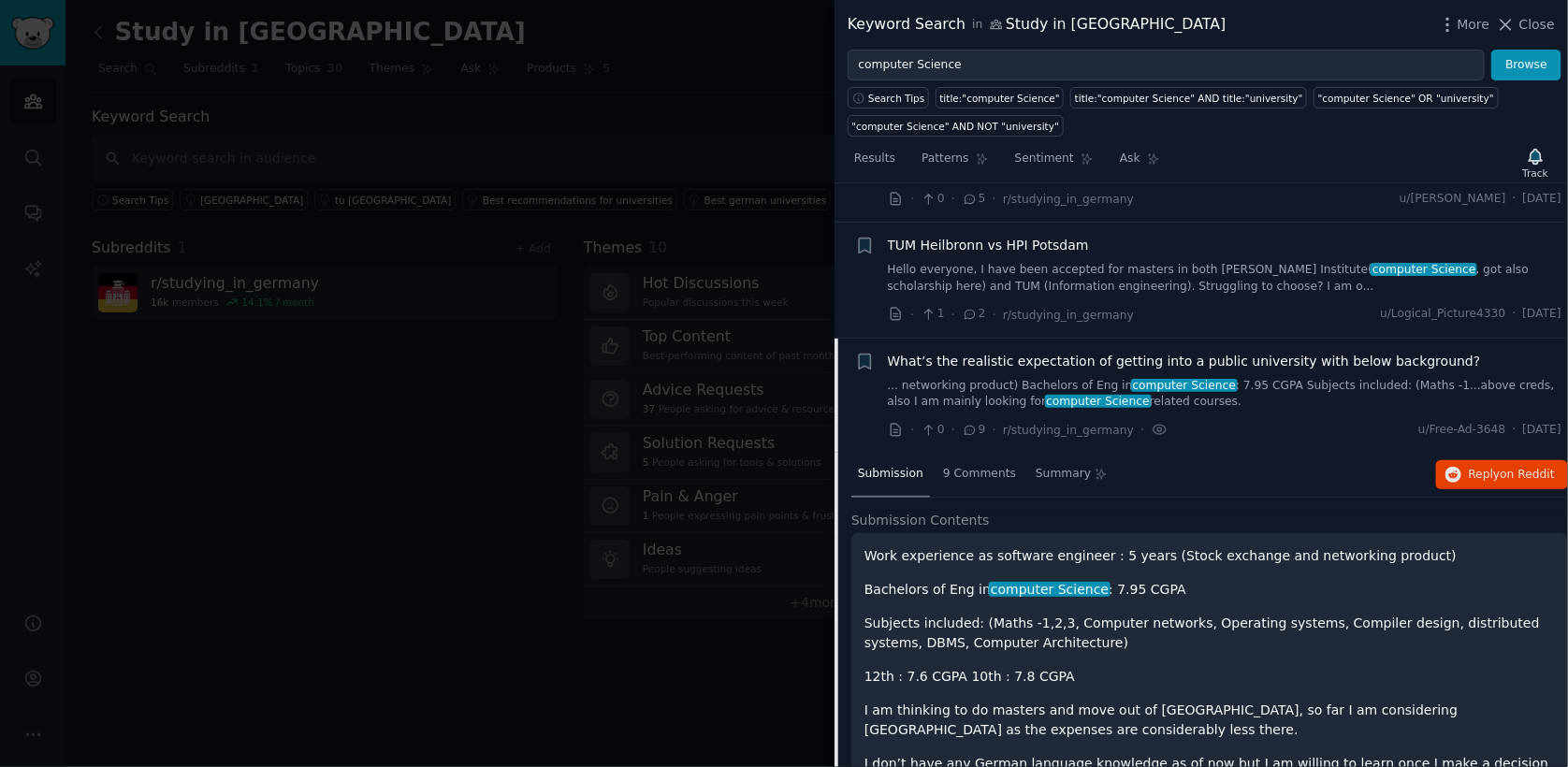
scroll to position [740, 0]
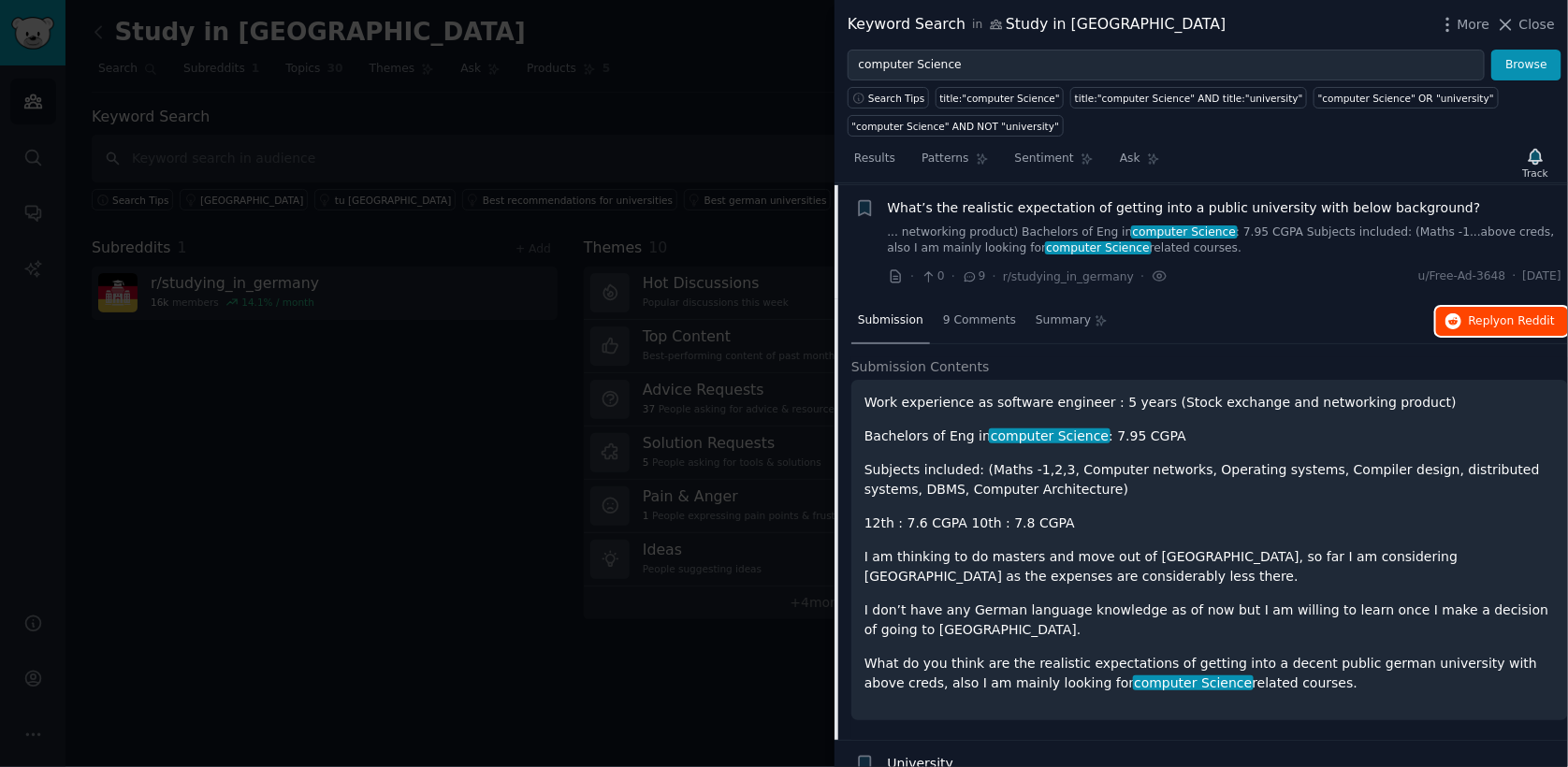
click at [1458, 319] on icon "button" at bounding box center [1453, 321] width 17 height 17
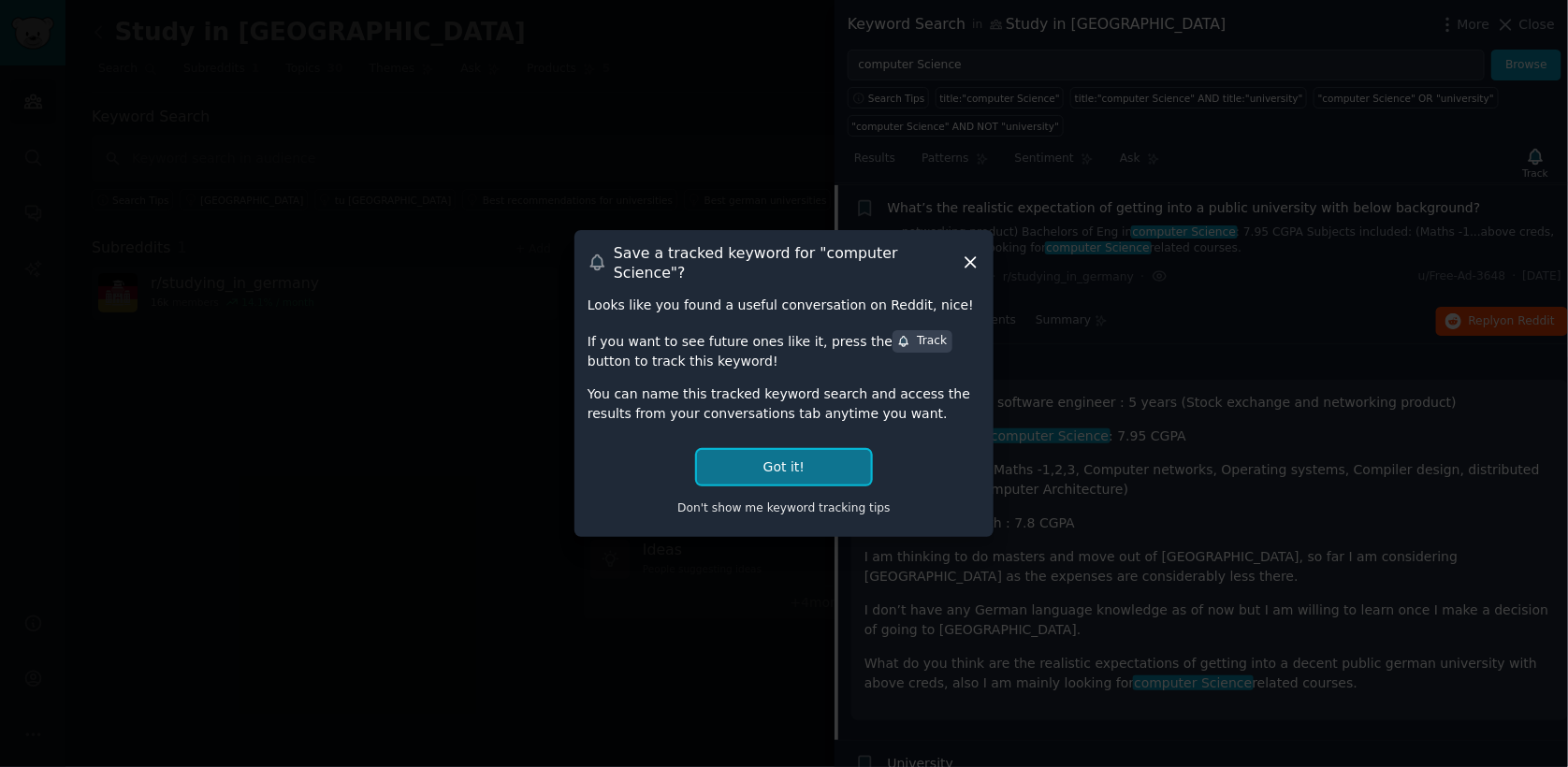
click at [807, 457] on button "Got it!" at bounding box center [784, 467] width 174 height 35
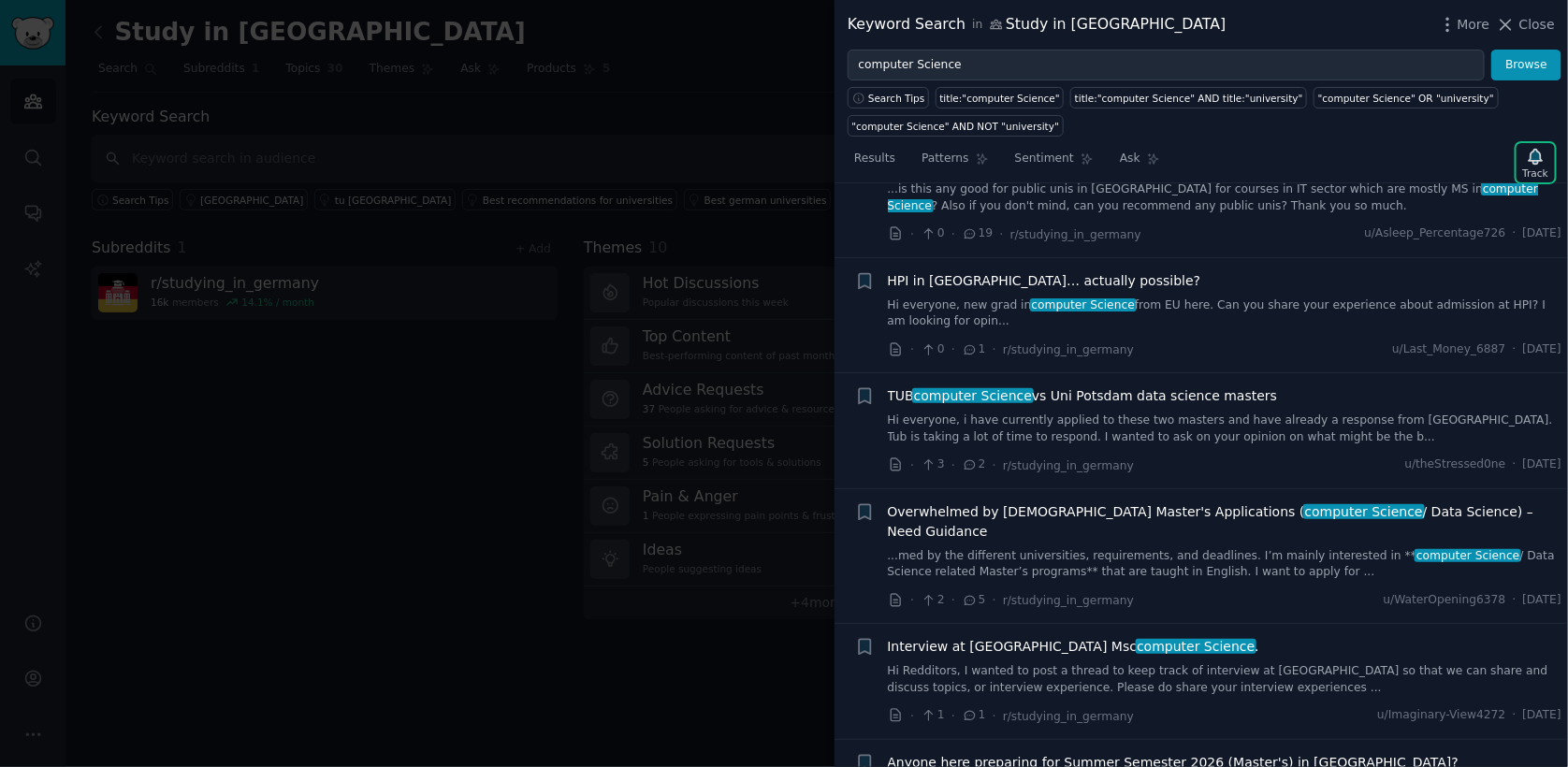
scroll to position [1803, 0]
click at [1094, 548] on link "...med by the different universities, requirements, and deadlines. I’m mainly i…" at bounding box center [1225, 564] width 674 height 33
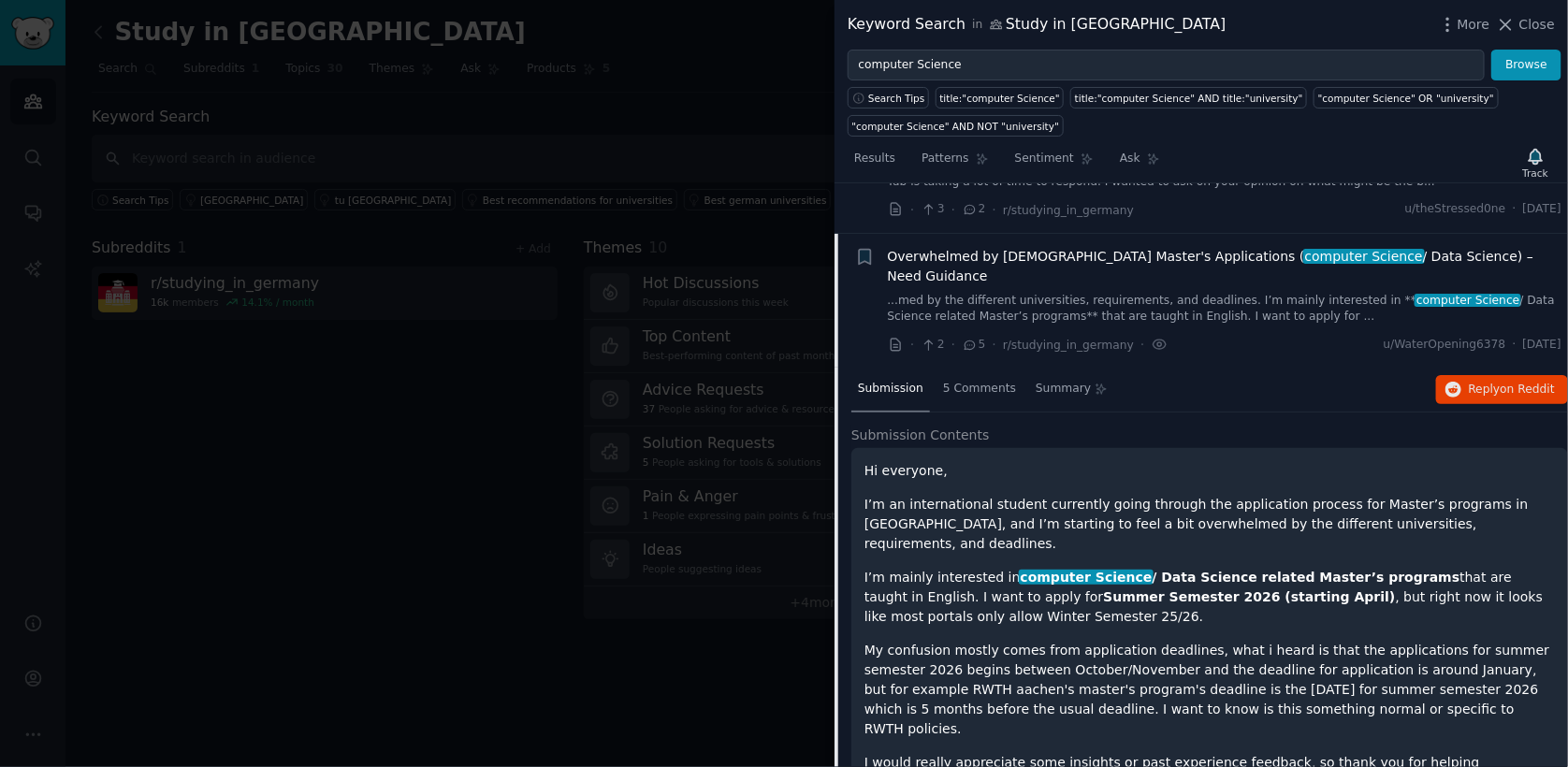
scroll to position [1664, 0]
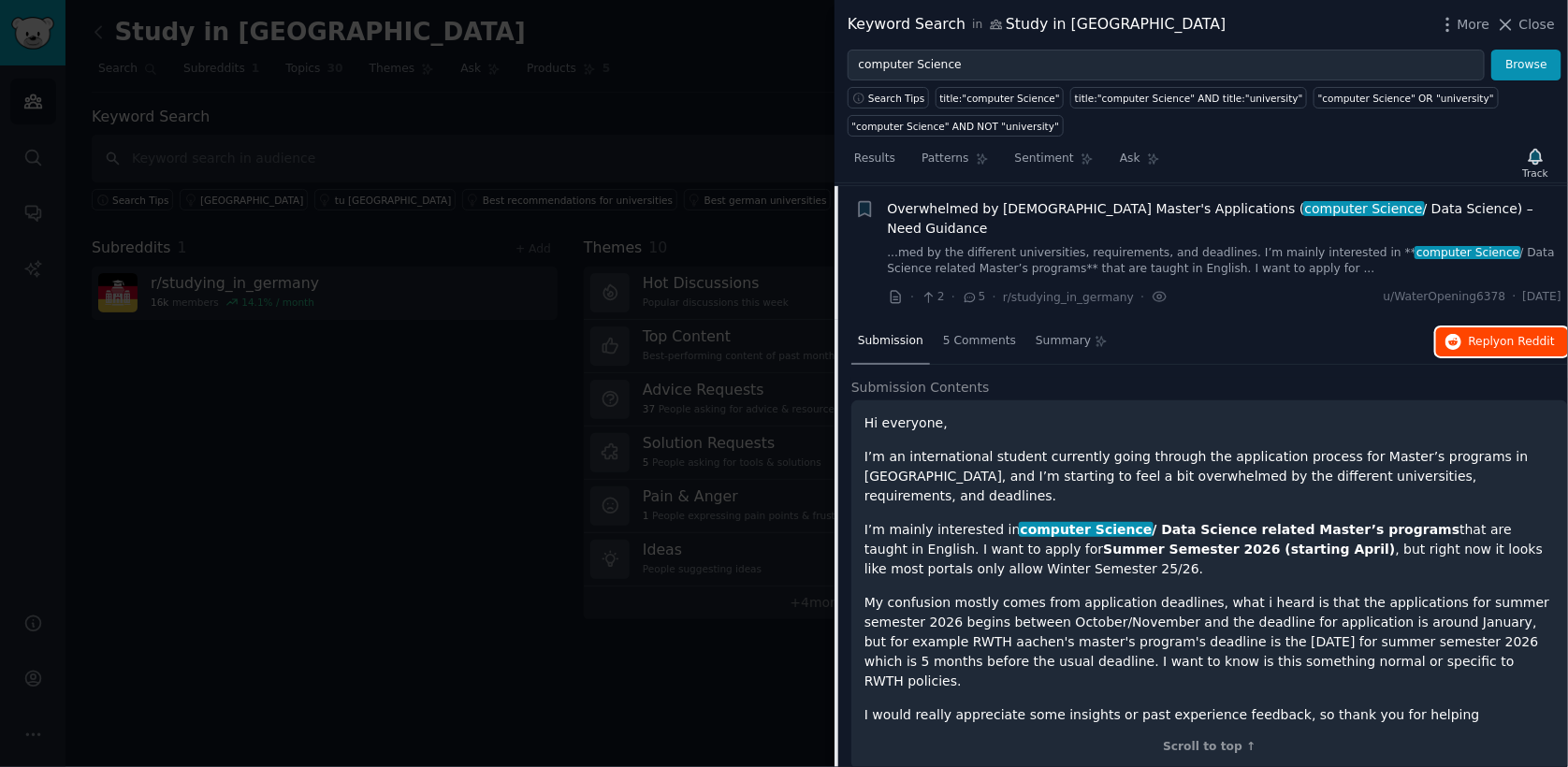
click at [1518, 335] on span "on Reddit" at bounding box center [1527, 341] width 55 height 13
